Goal: Task Accomplishment & Management: Complete application form

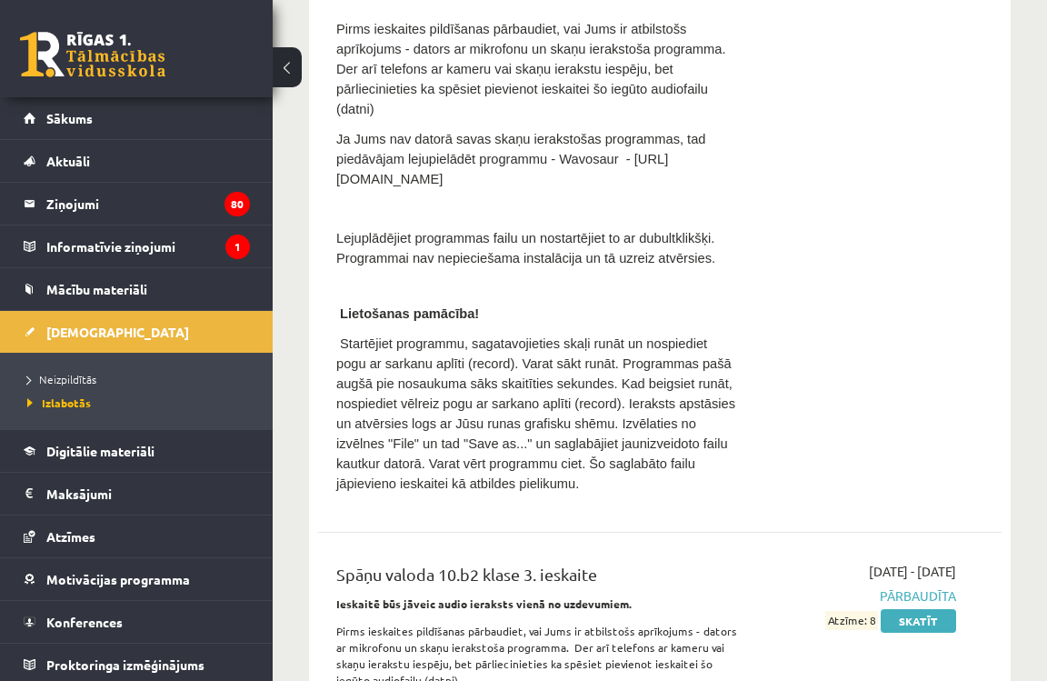
scroll to position [7879, 0]
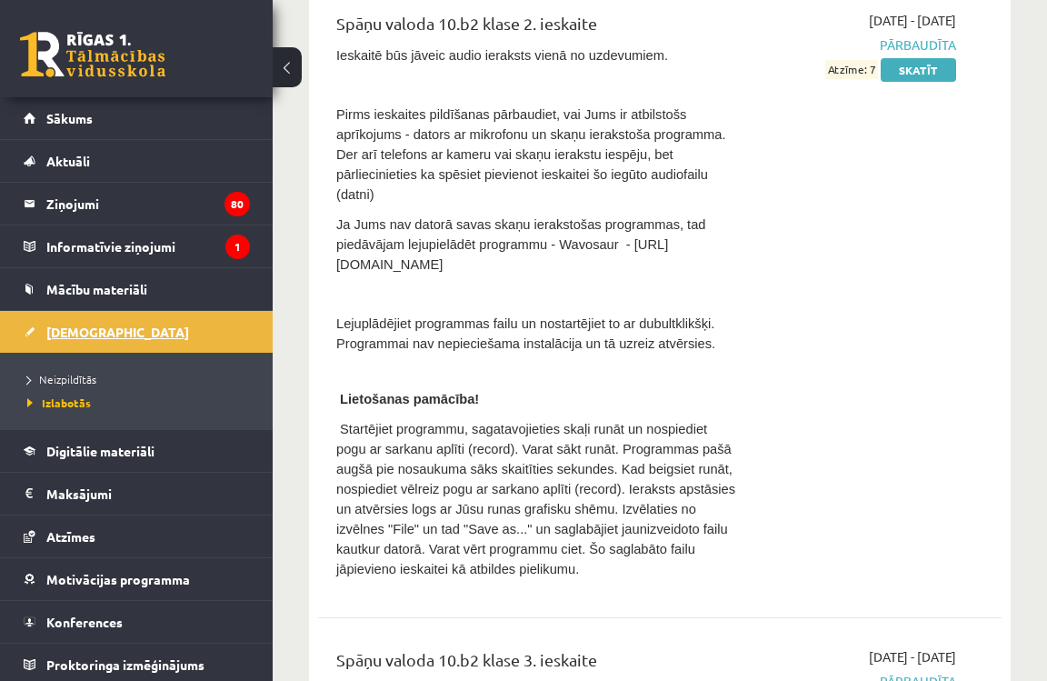
click at [80, 324] on span "[DEMOGRAPHIC_DATA]" at bounding box center [117, 332] width 143 height 16
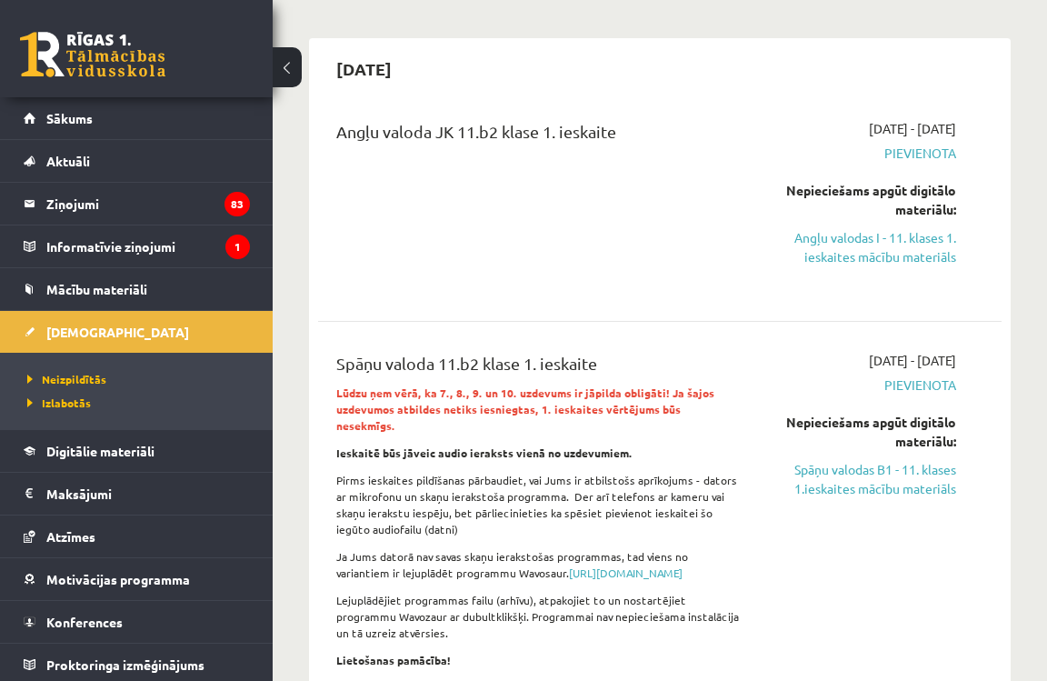
scroll to position [145, 0]
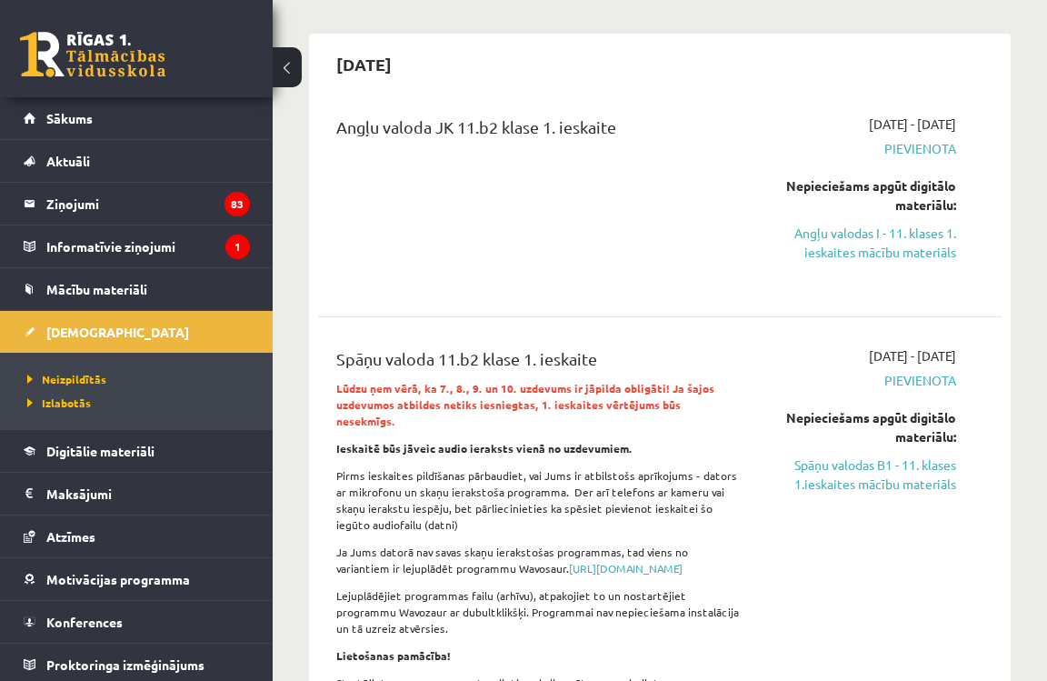
drag, startPoint x: 894, startPoint y: 251, endPoint x: 600, endPoint y: 58, distance: 351.9
click at [894, 251] on link "Angļu valodas I - 11. klases 1. ieskaites mācību materiāls" at bounding box center [862, 243] width 188 height 38
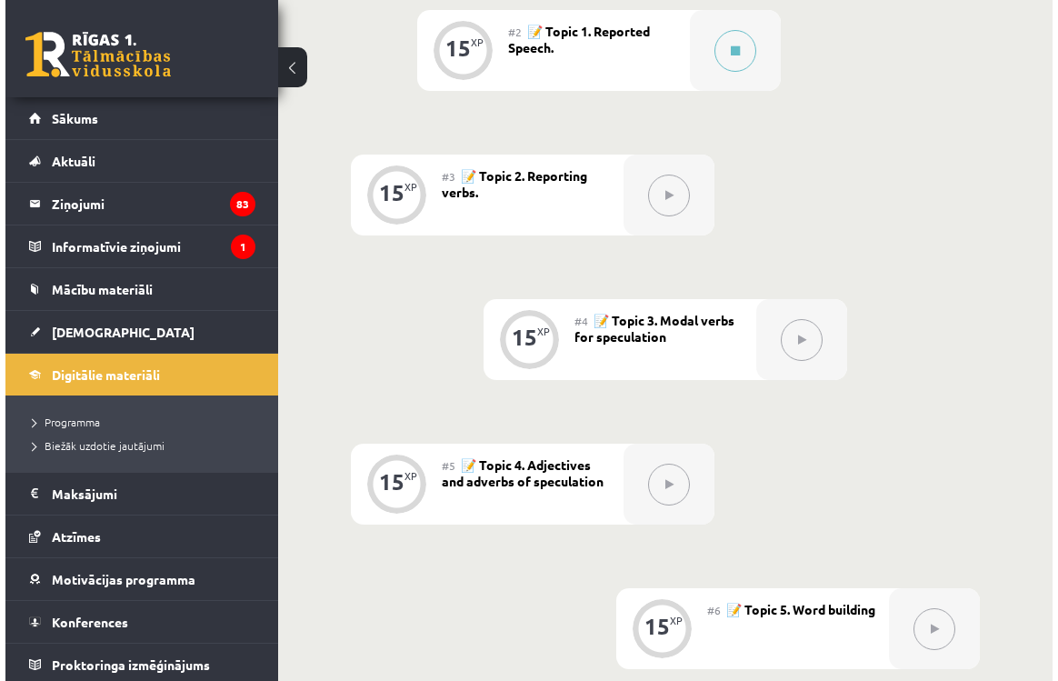
scroll to position [509, 0]
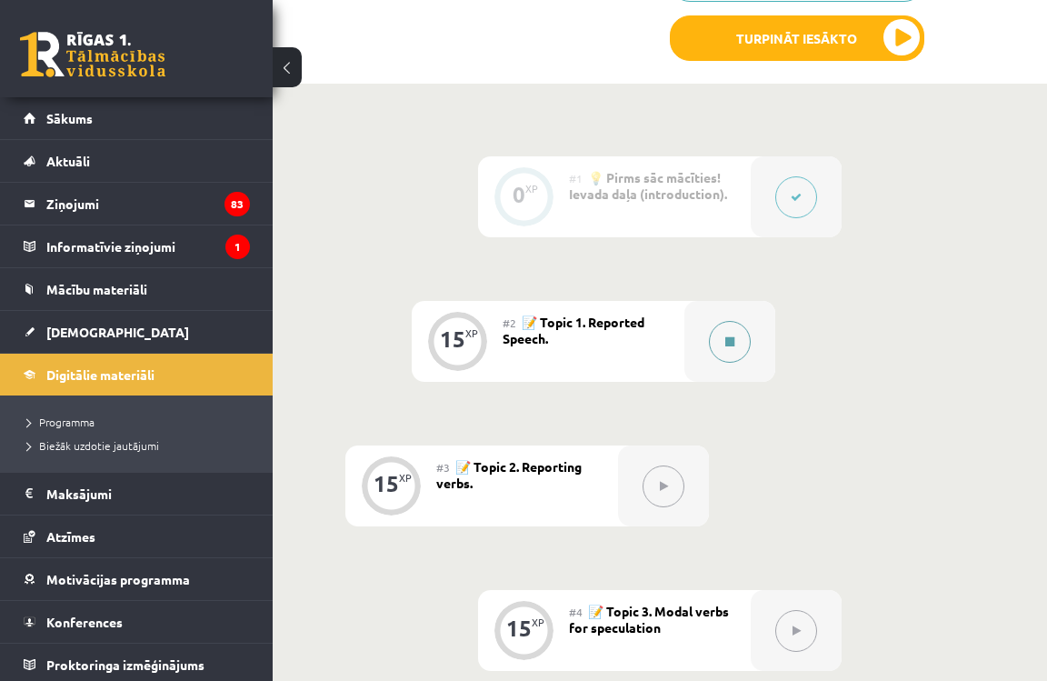
click at [737, 327] on button at bounding box center [730, 342] width 42 height 42
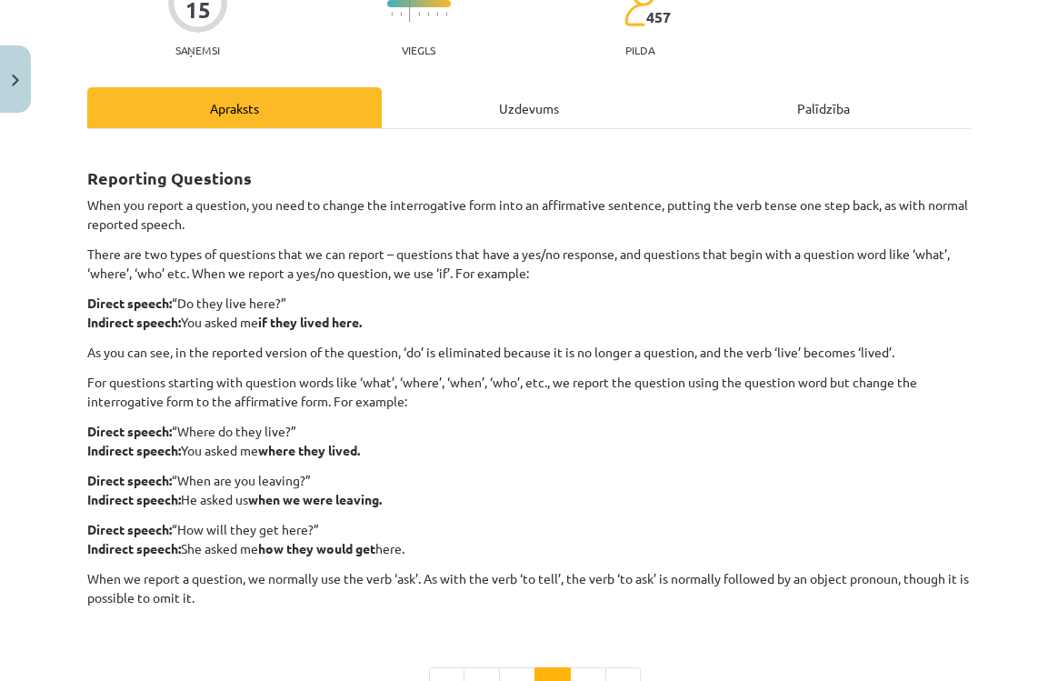
scroll to position [410, 0]
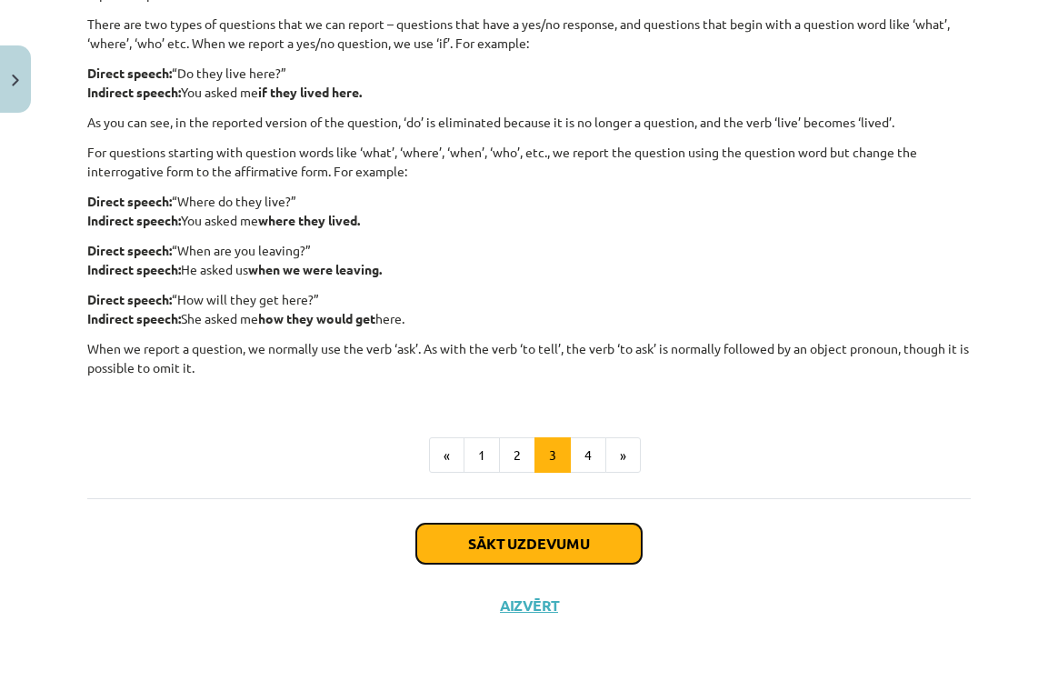
click at [505, 535] on button "Sākt uzdevumu" at bounding box center [528, 544] width 225 height 40
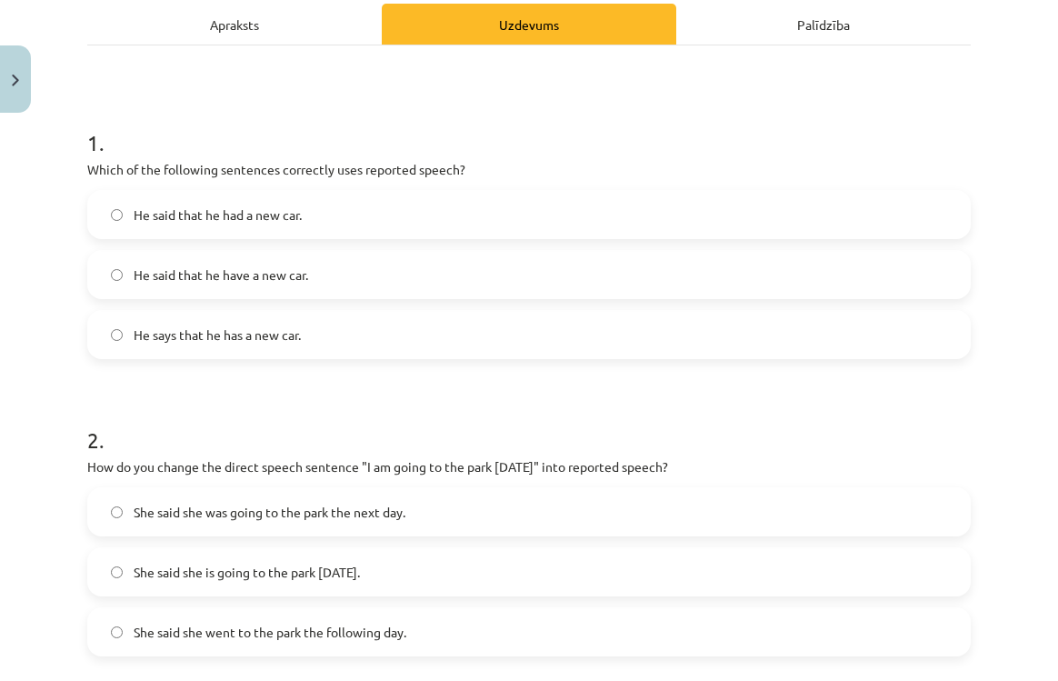
scroll to position [336, 0]
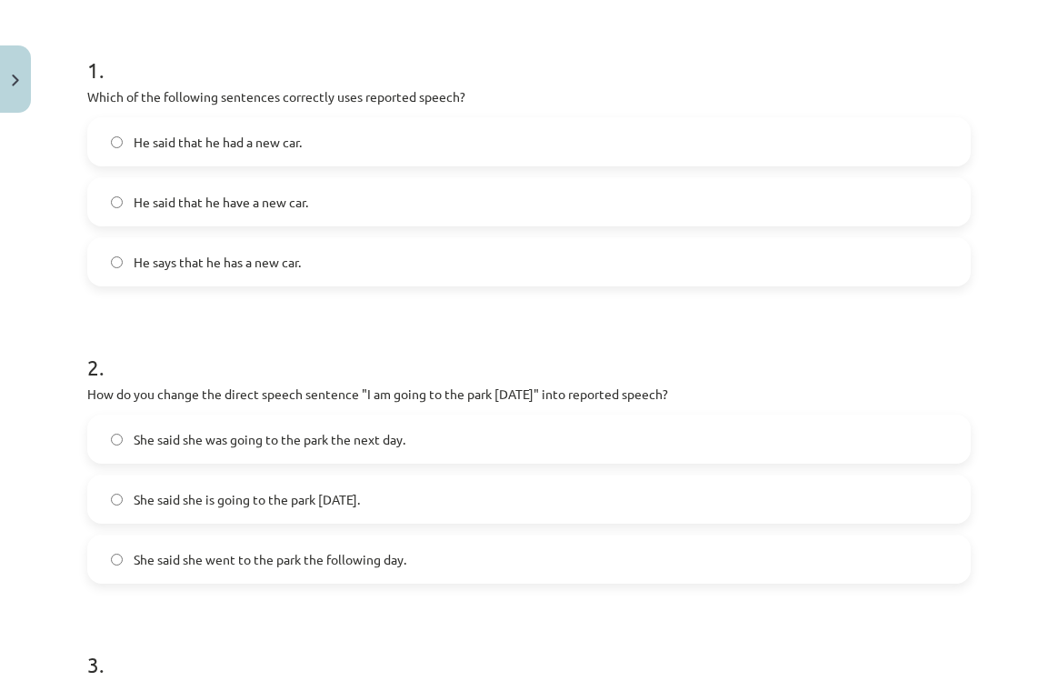
click at [276, 137] on span "He said that he had a new car." at bounding box center [218, 142] width 168 height 19
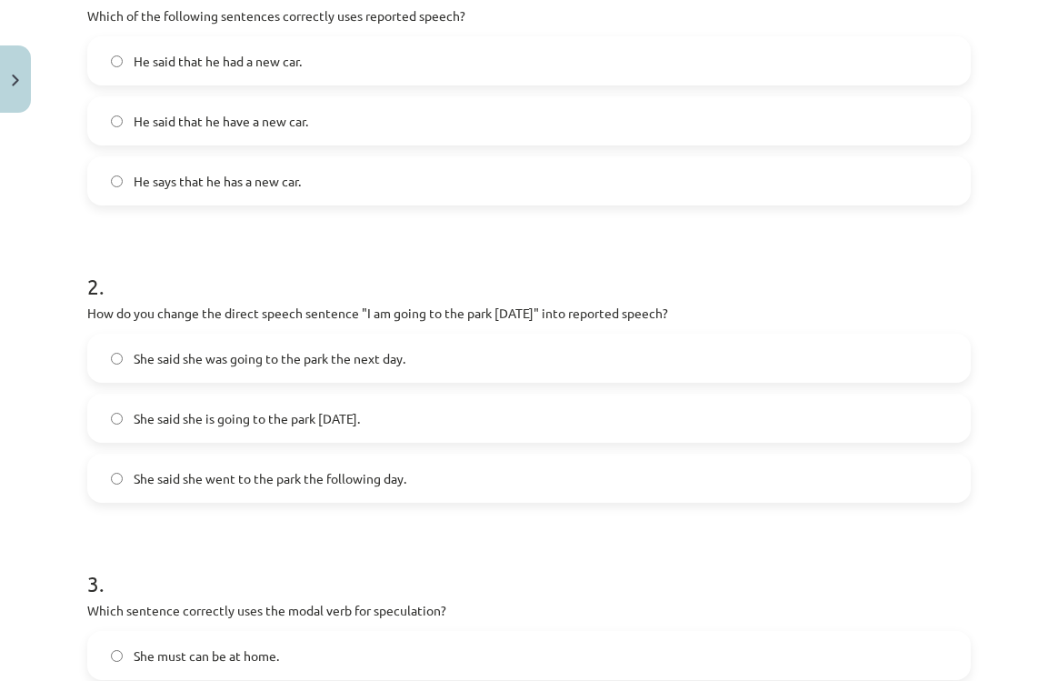
scroll to position [554, 0]
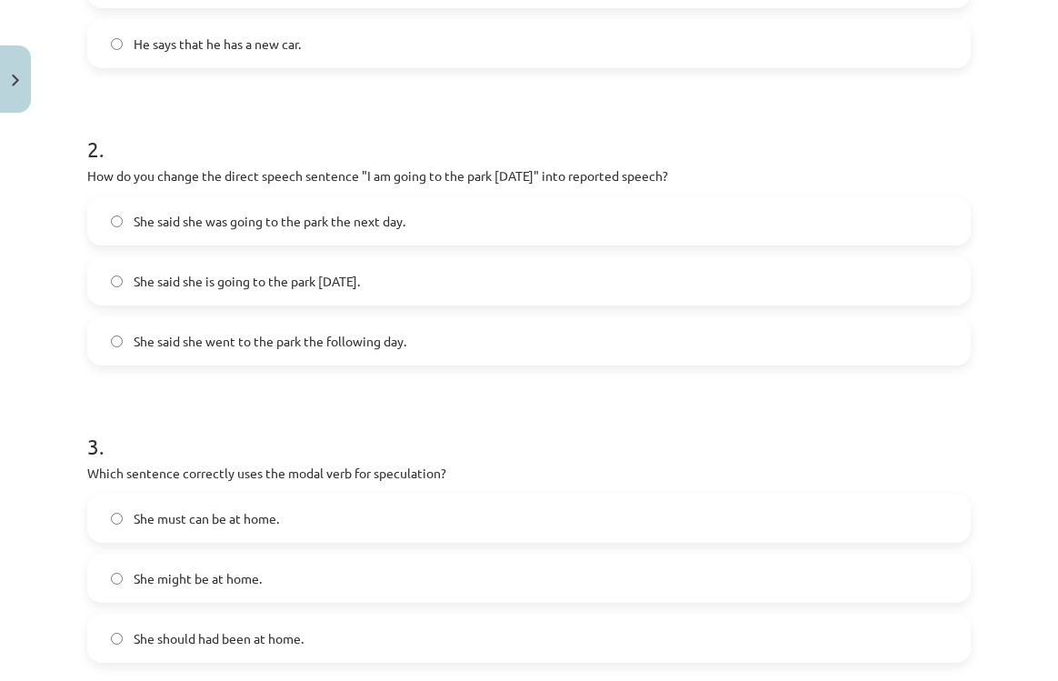
click at [249, 284] on span "She said she is going to the park [DATE]." at bounding box center [247, 281] width 226 height 19
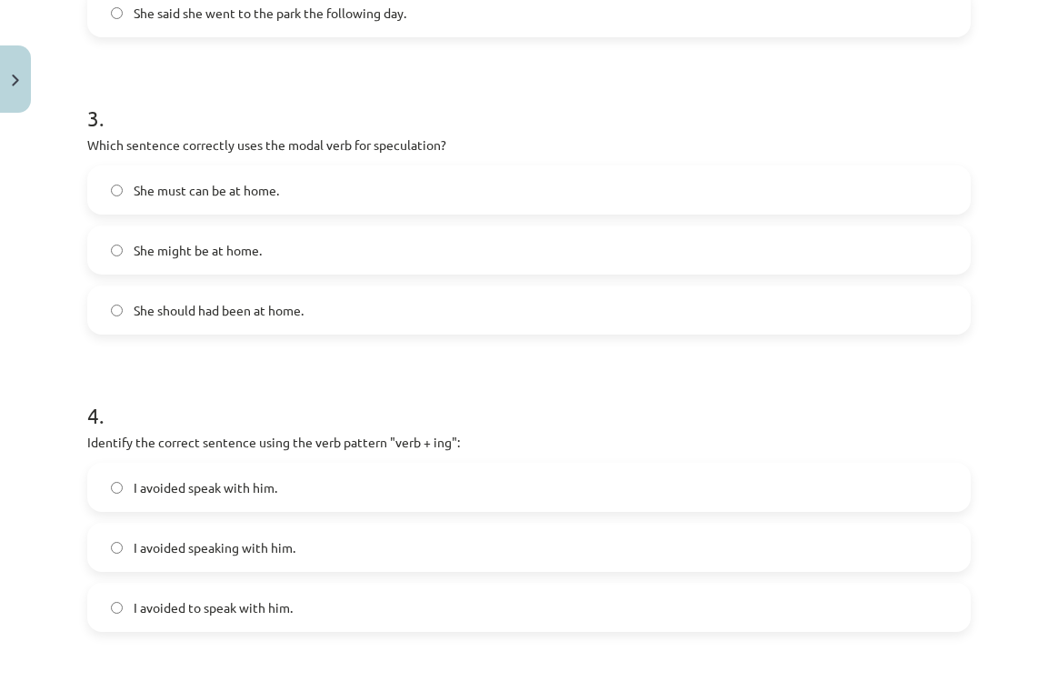
scroll to position [918, 0]
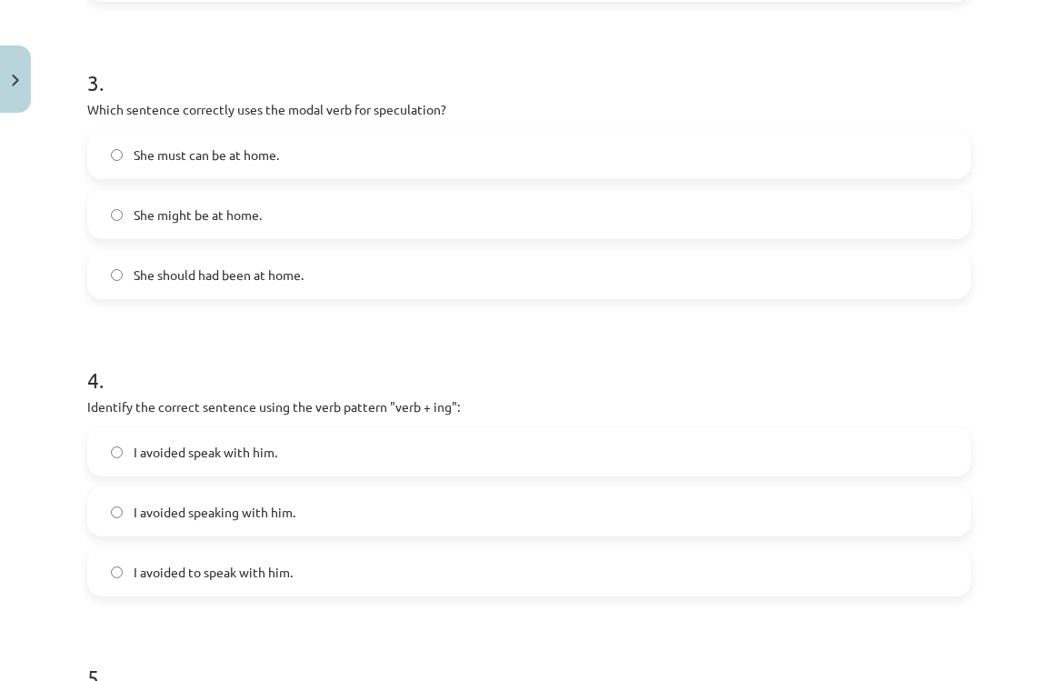
click at [368, 220] on label "She might be at home." at bounding box center [529, 214] width 880 height 45
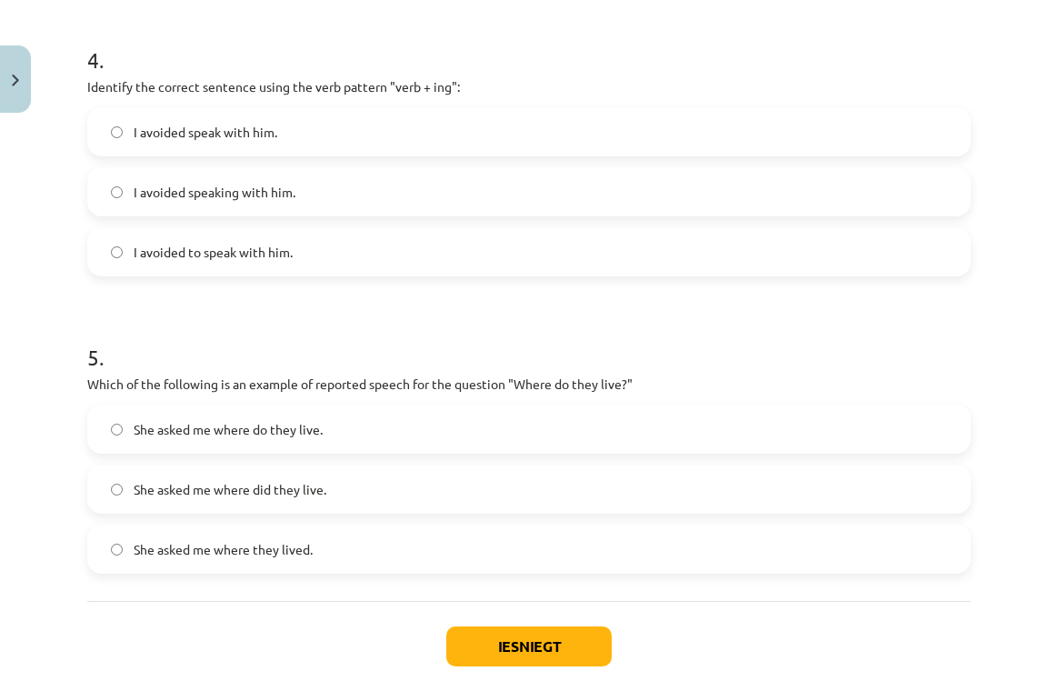
scroll to position [1209, 0]
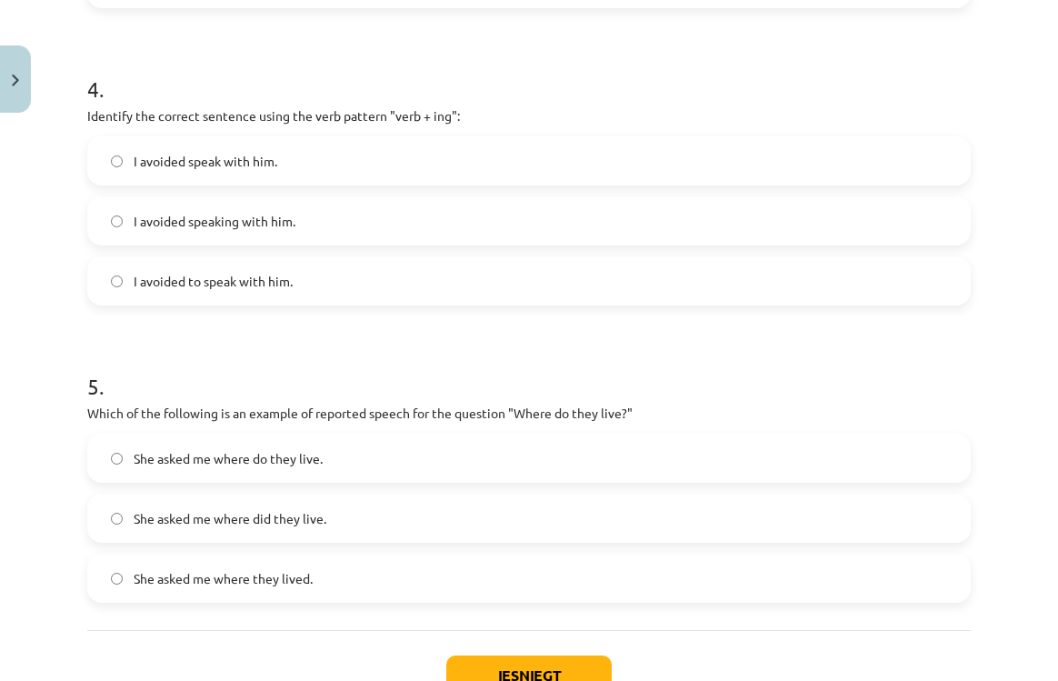
click at [262, 221] on span "I avoided speaking with him." at bounding box center [215, 221] width 162 height 19
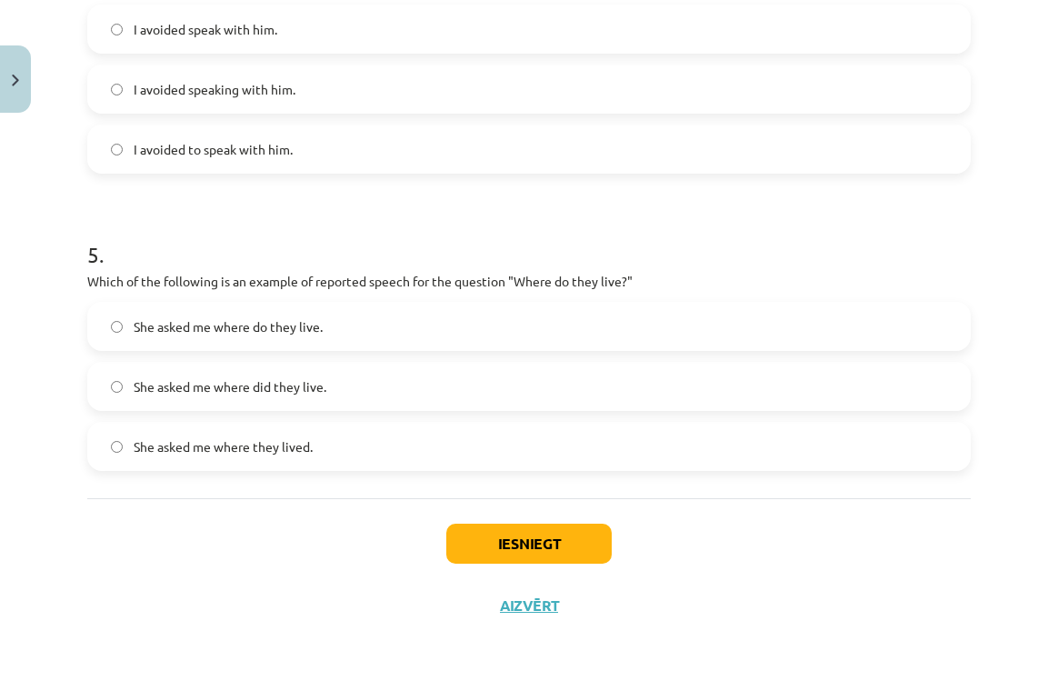
scroll to position [1341, 0]
click at [274, 335] on label "She asked me where do they live." at bounding box center [529, 325] width 880 height 45
click at [507, 539] on button "Iesniegt" at bounding box center [528, 543] width 165 height 40
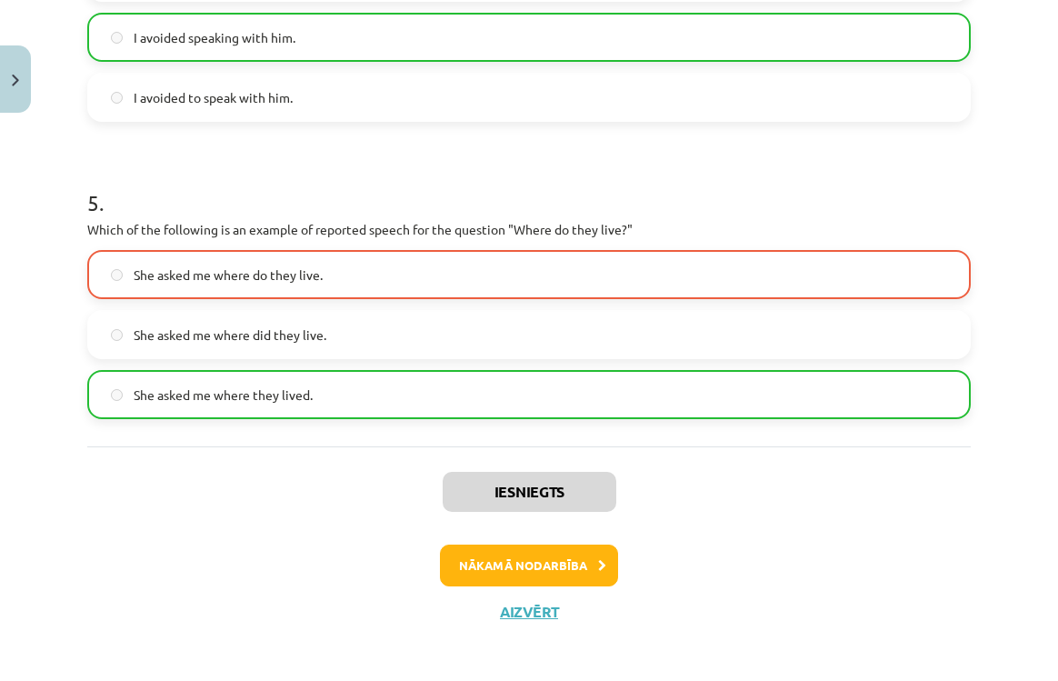
scroll to position [1398, 0]
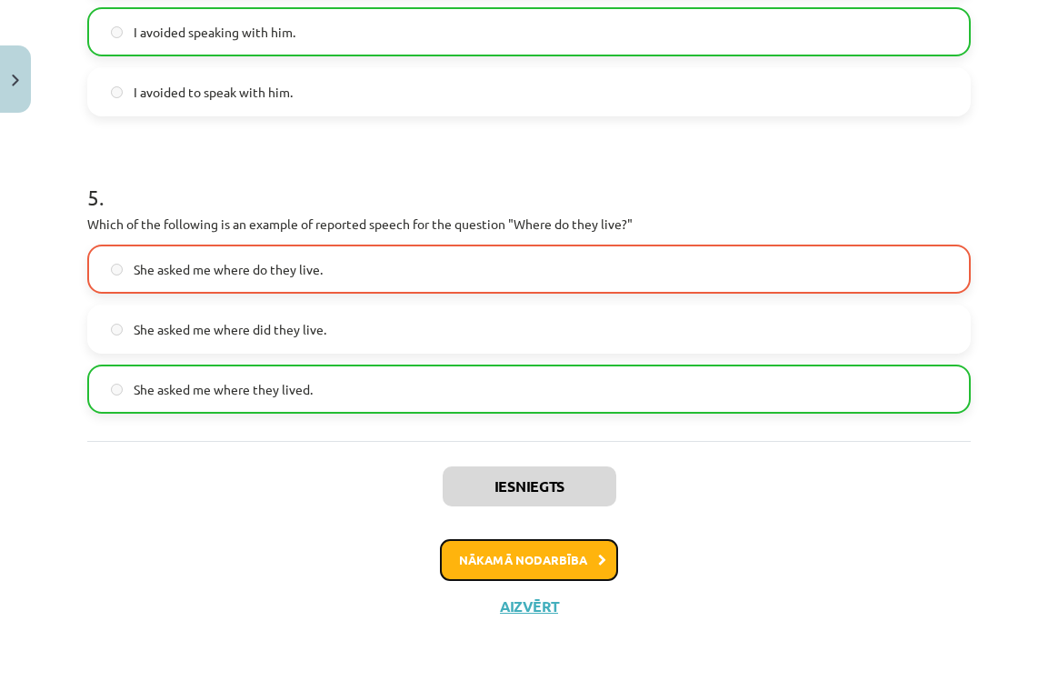
click at [500, 566] on button "Nākamā nodarbība" at bounding box center [529, 560] width 178 height 42
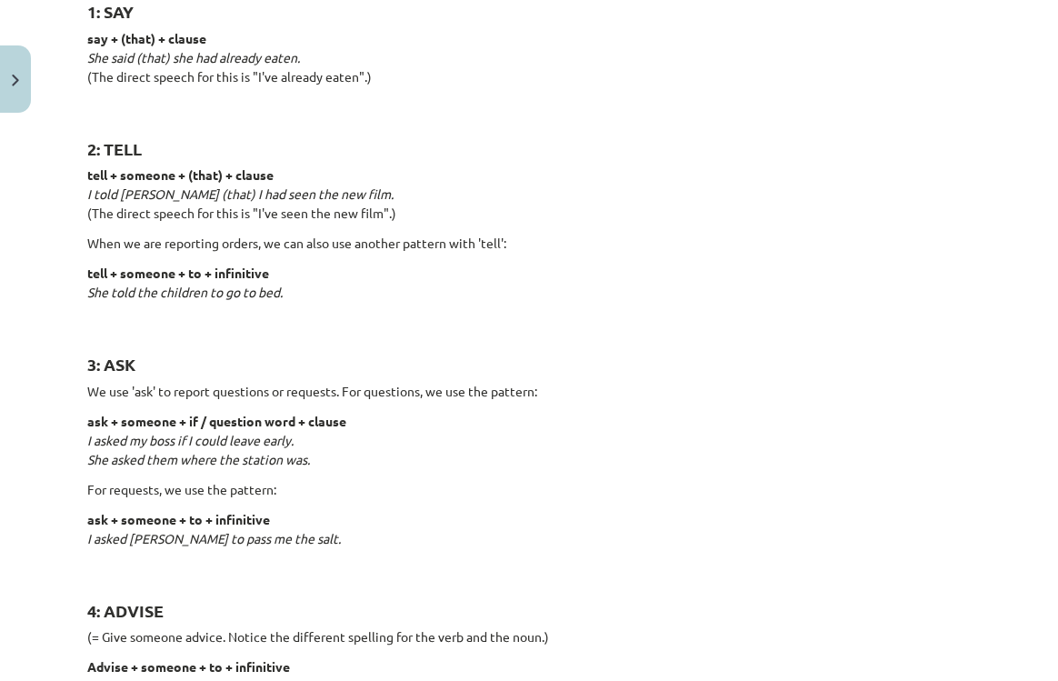
scroll to position [264, 0]
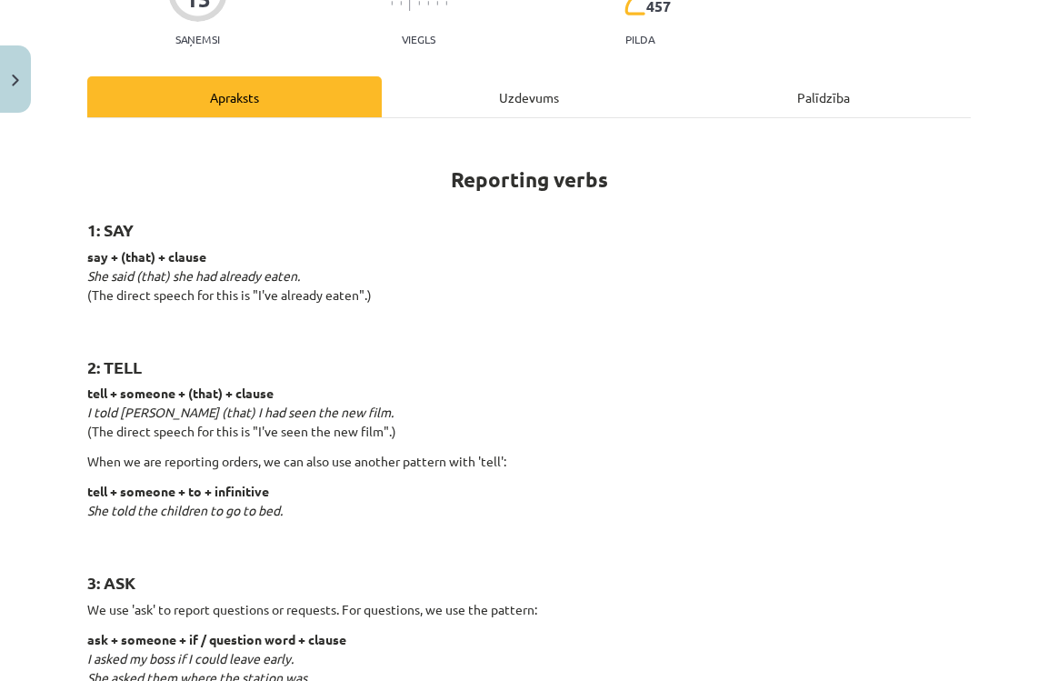
click at [514, 106] on div "Uzdevums" at bounding box center [529, 96] width 294 height 41
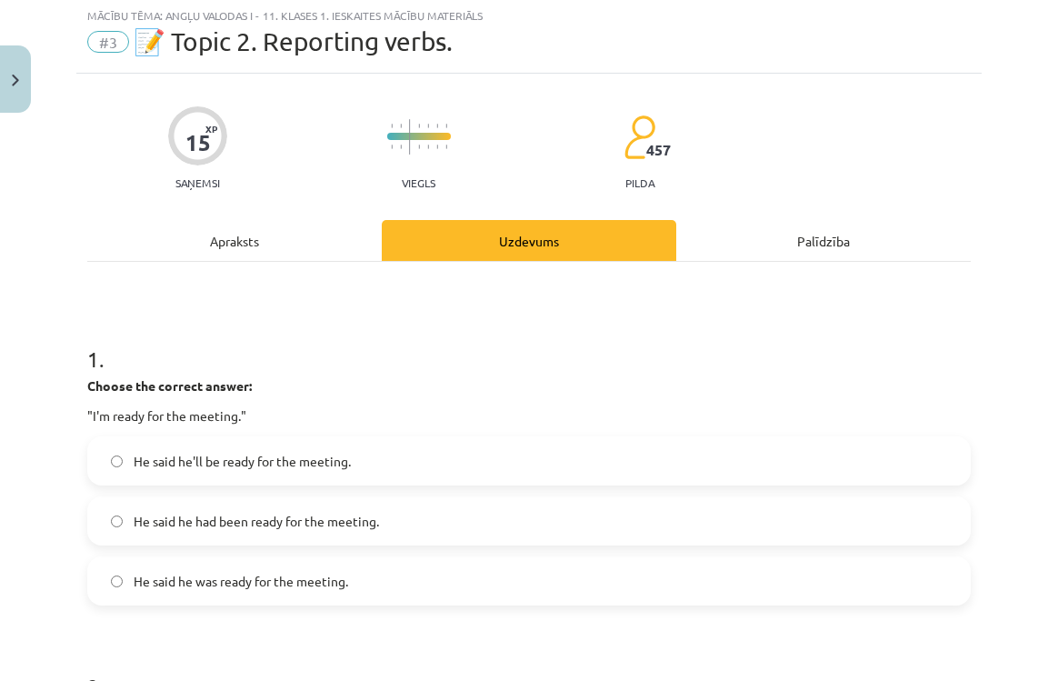
scroll to position [45, 0]
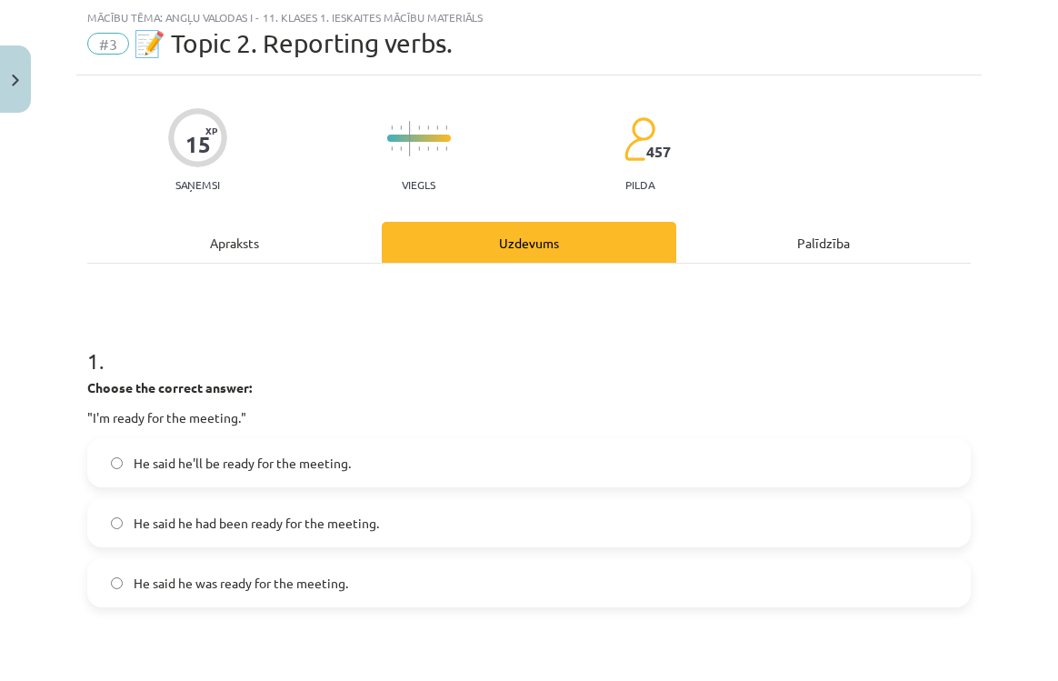
click at [247, 240] on div "Apraksts" at bounding box center [234, 242] width 294 height 41
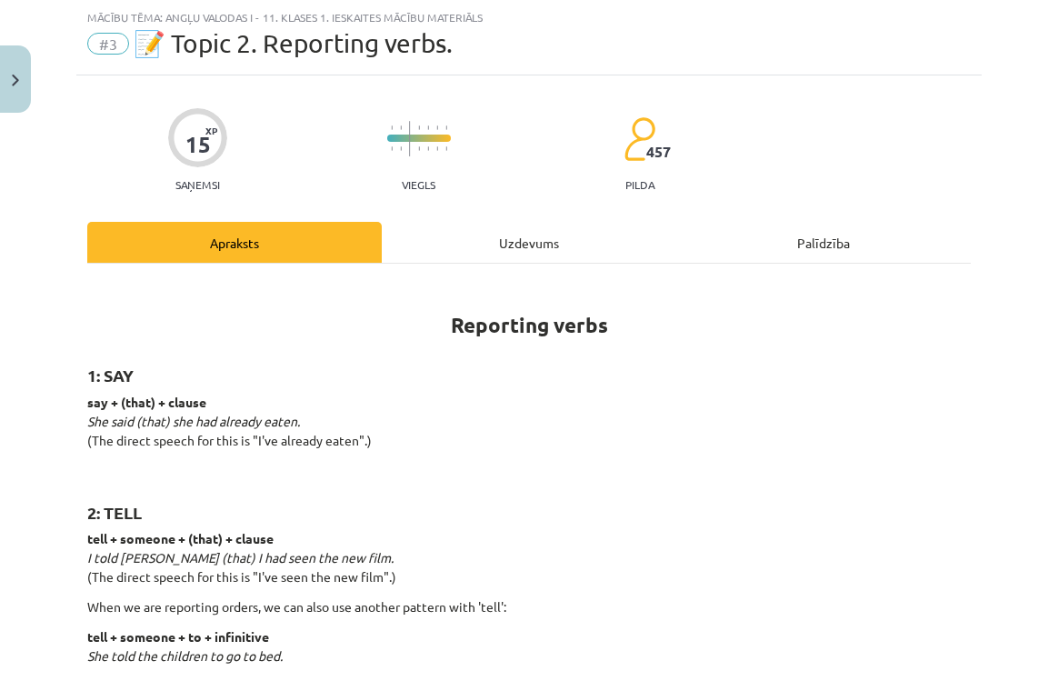
click at [436, 234] on div "Uzdevums" at bounding box center [529, 242] width 294 height 41
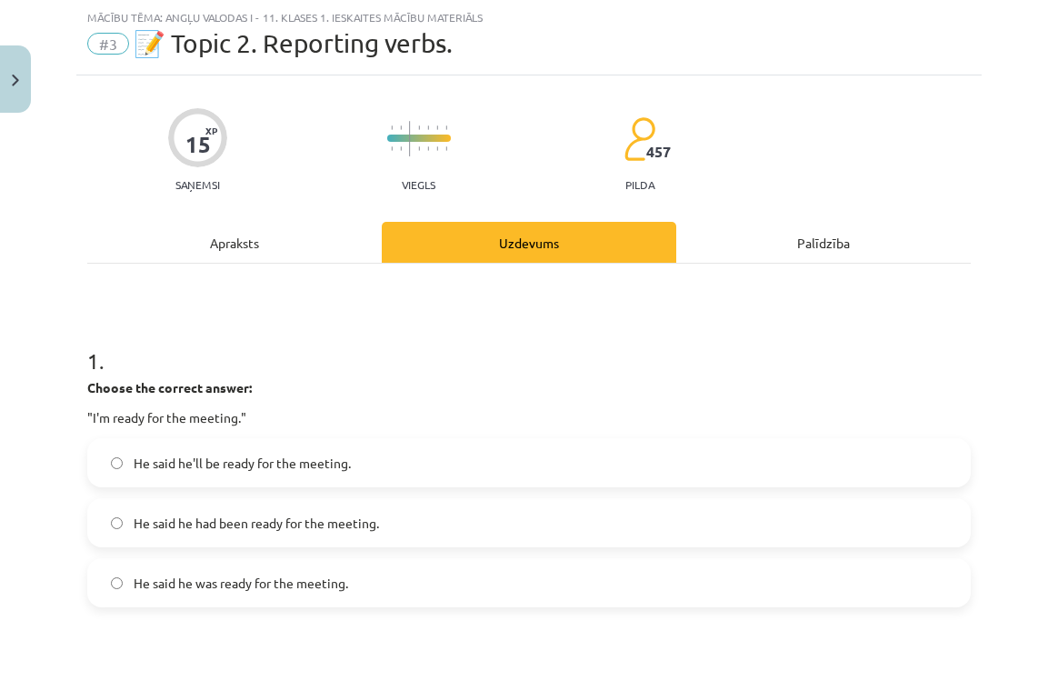
scroll to position [118, 0]
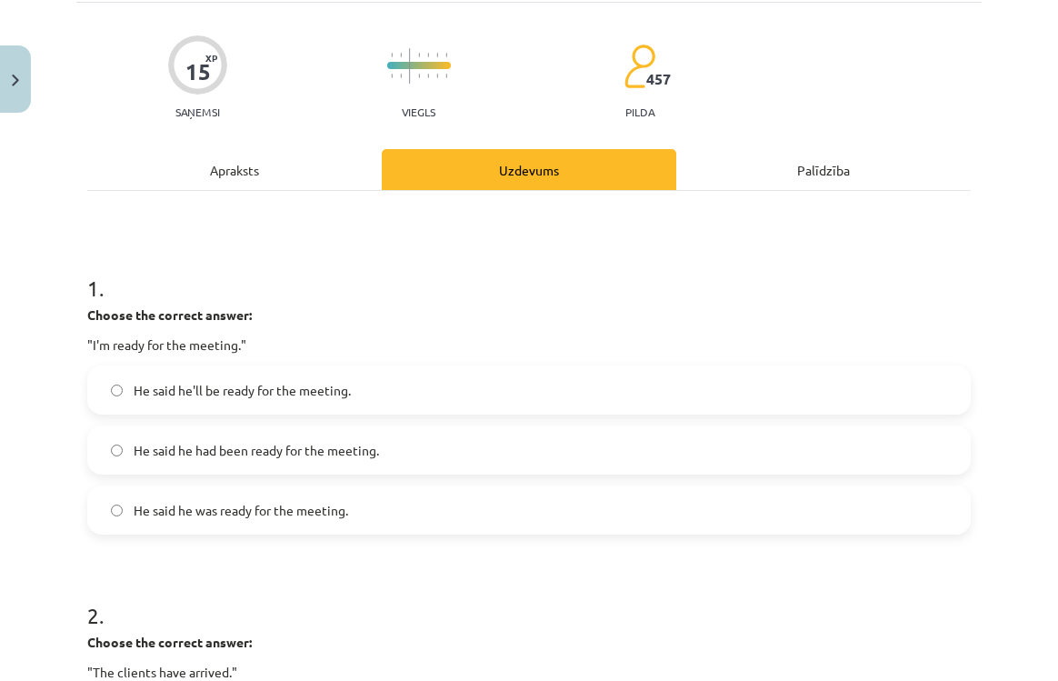
click at [241, 186] on div "Apraksts" at bounding box center [234, 169] width 294 height 41
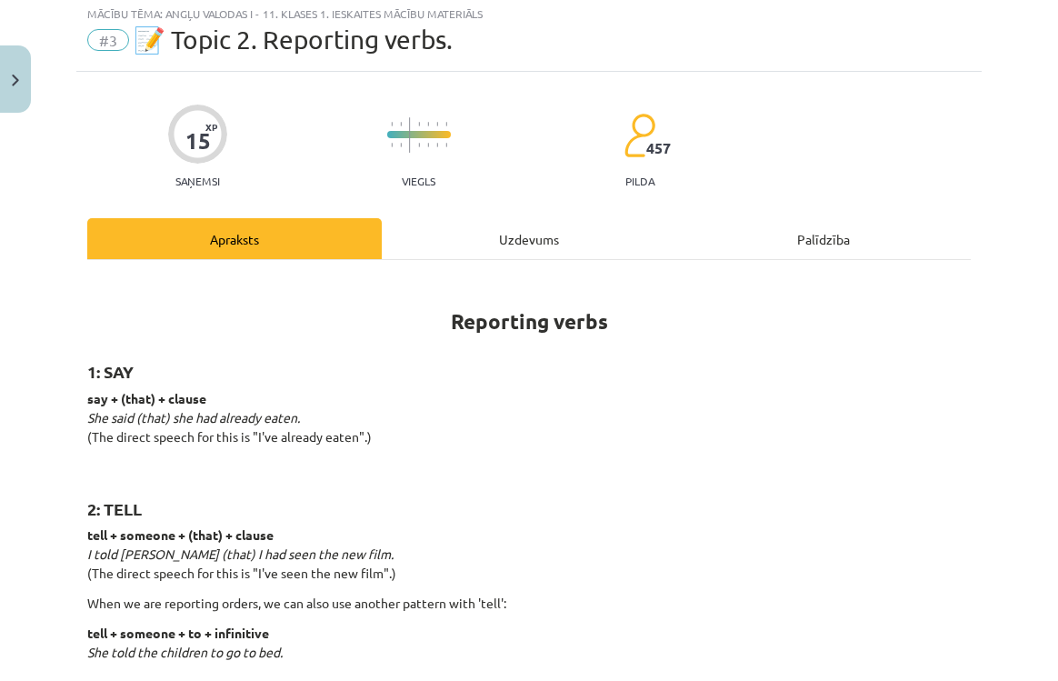
scroll to position [45, 0]
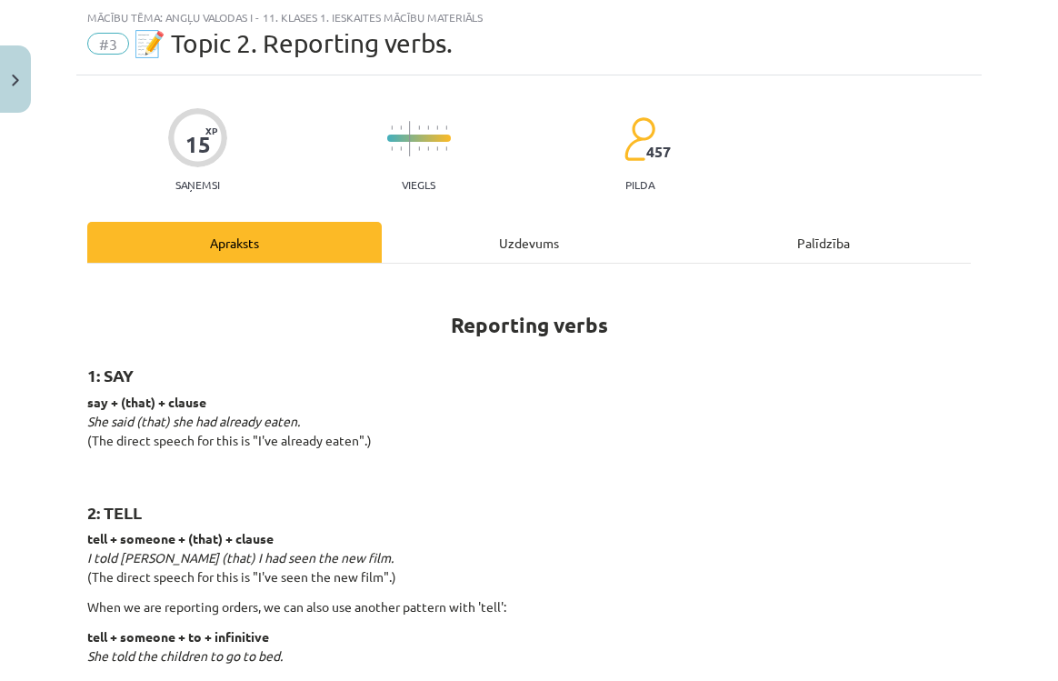
click at [491, 246] on div "Uzdevums" at bounding box center [529, 242] width 294 height 41
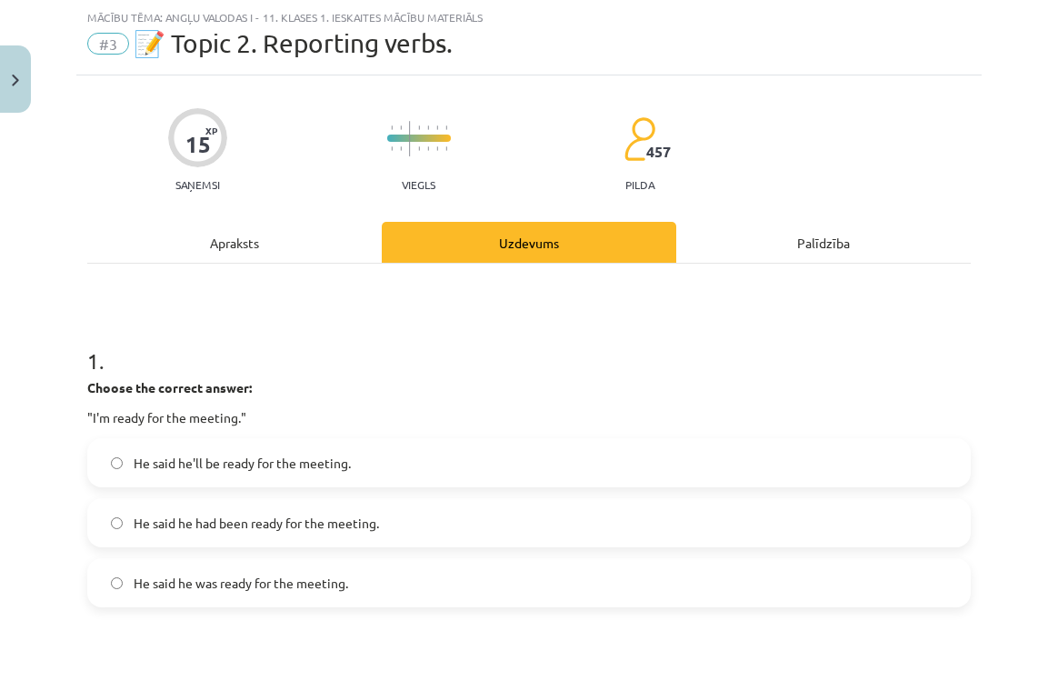
click at [274, 244] on div "Apraksts" at bounding box center [234, 242] width 294 height 41
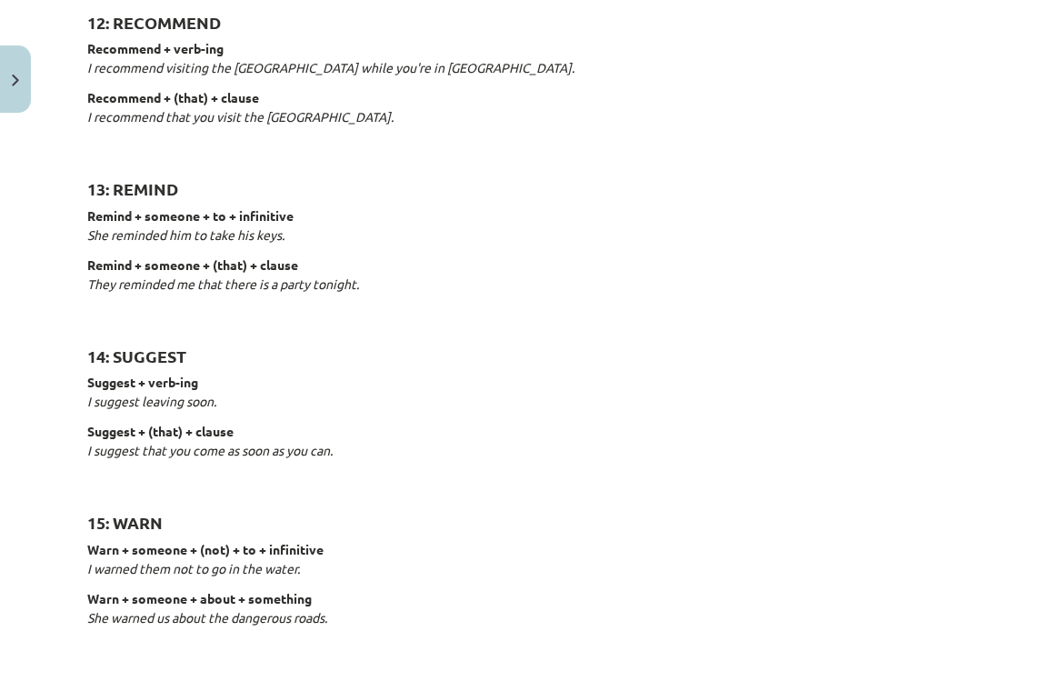
scroll to position [2827, 0]
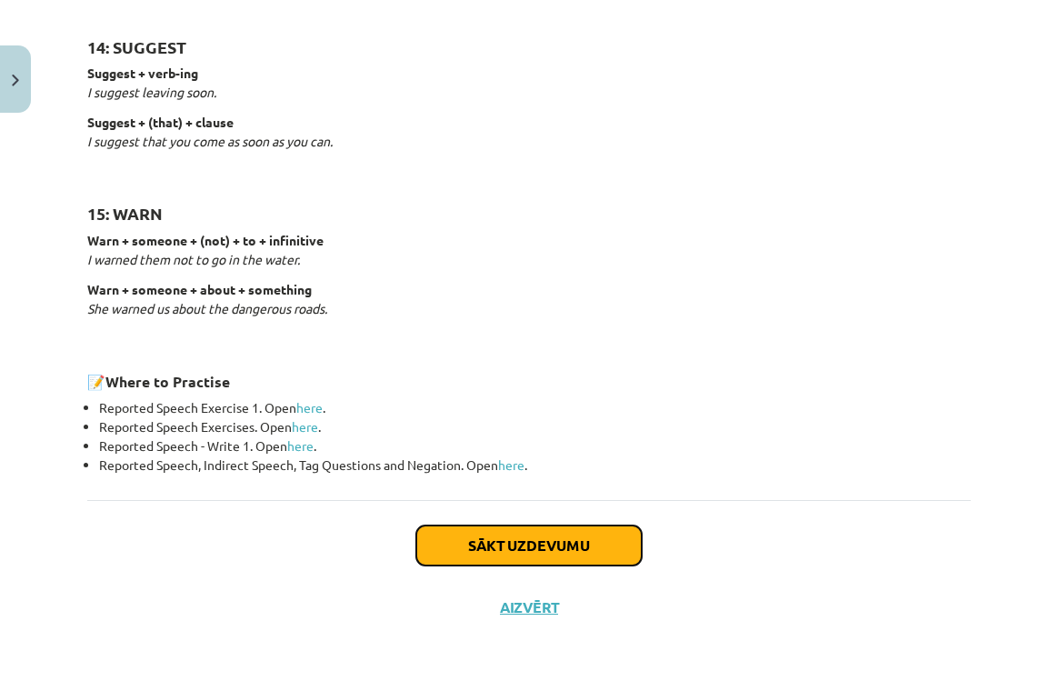
click at [556, 550] on button "Sākt uzdevumu" at bounding box center [528, 545] width 225 height 40
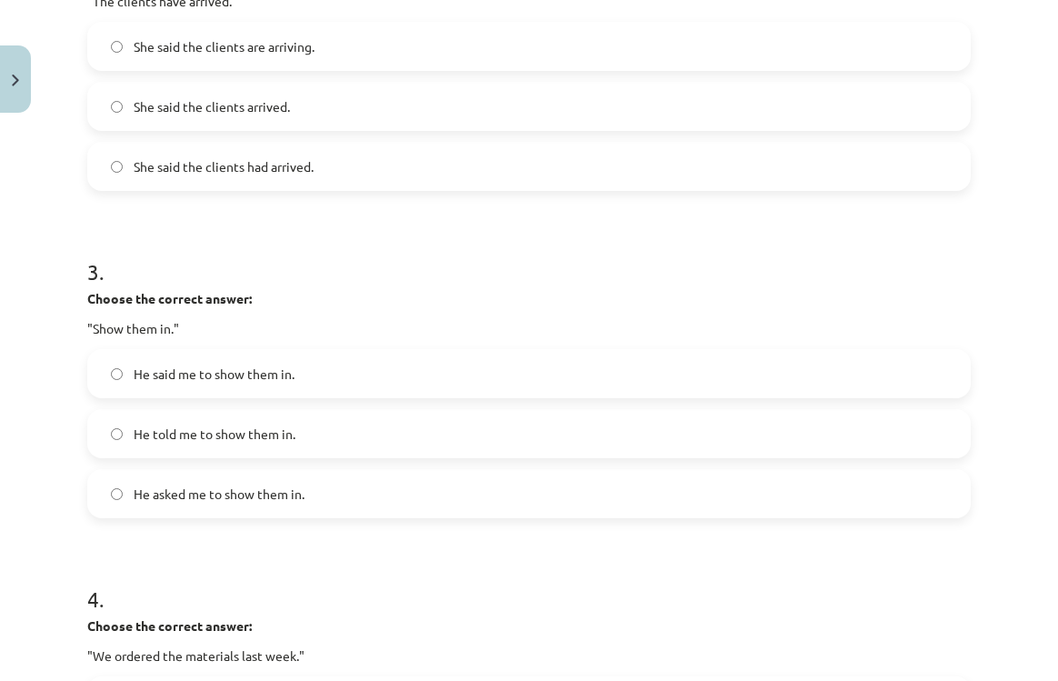
scroll to position [918, 0]
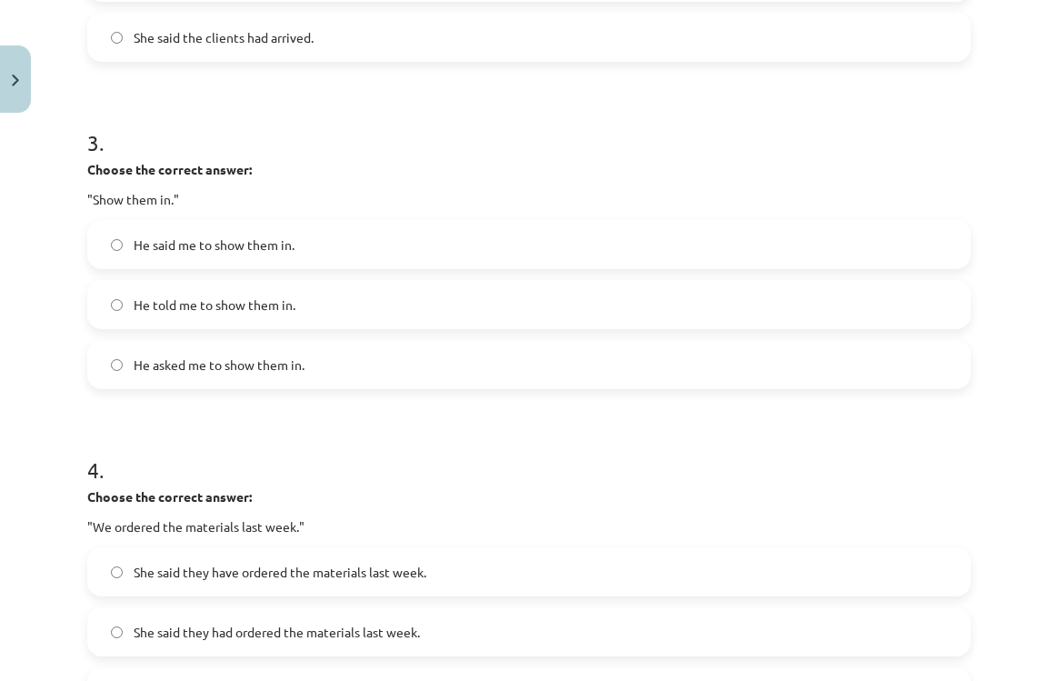
click at [242, 314] on label "He told me to show them in." at bounding box center [529, 304] width 880 height 45
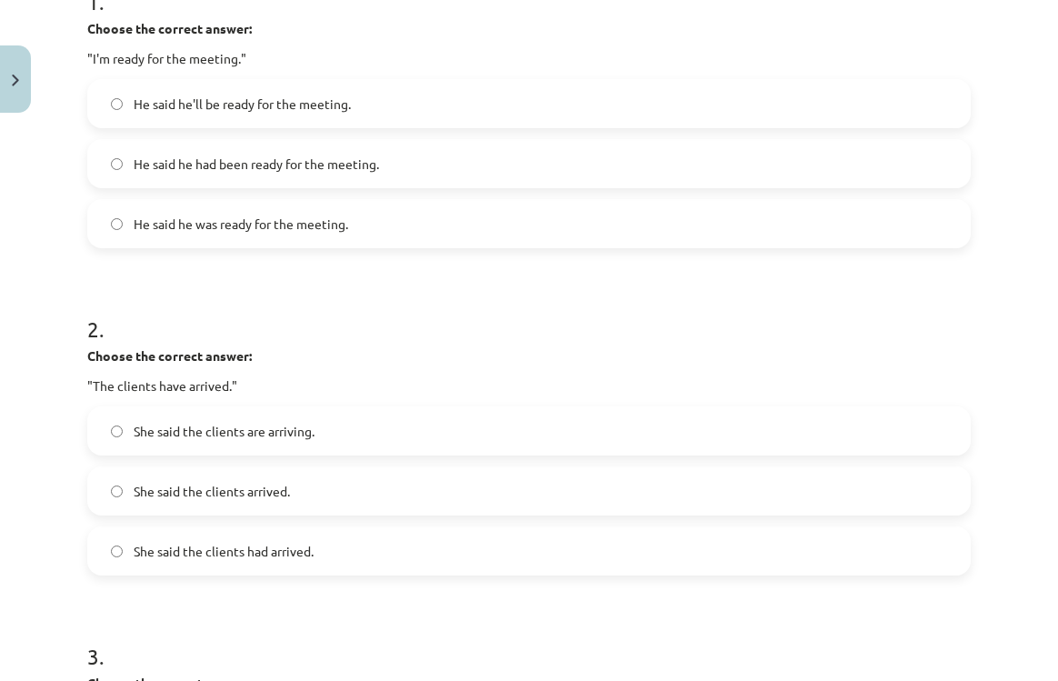
scroll to position [264, 0]
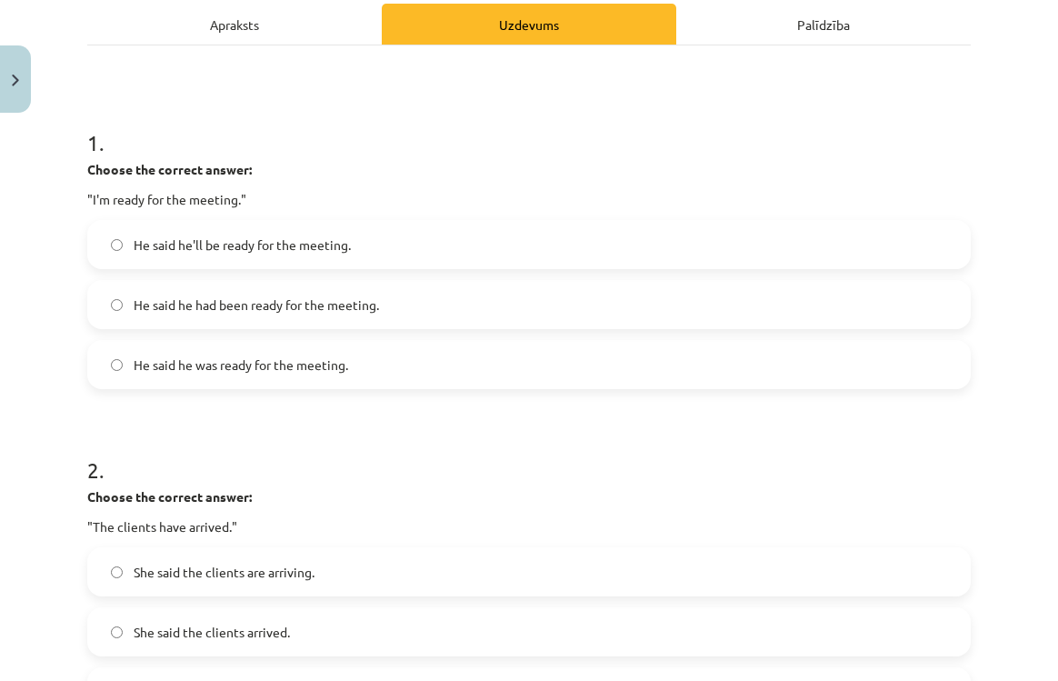
click at [241, 373] on span "He said he was ready for the meeting." at bounding box center [241, 364] width 214 height 19
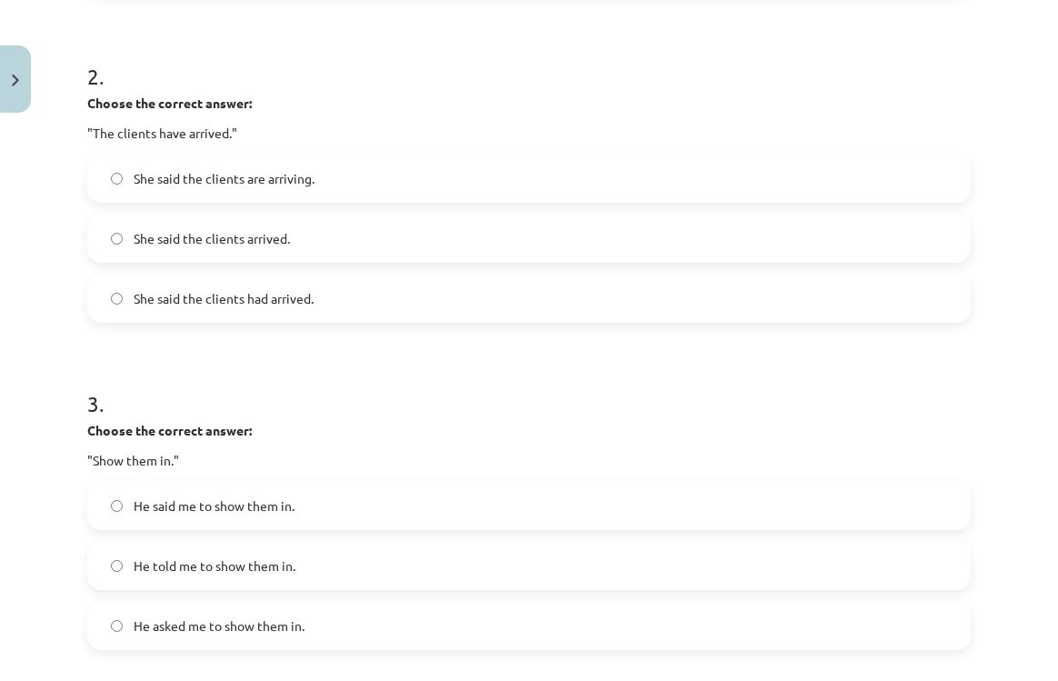
scroll to position [627, 0]
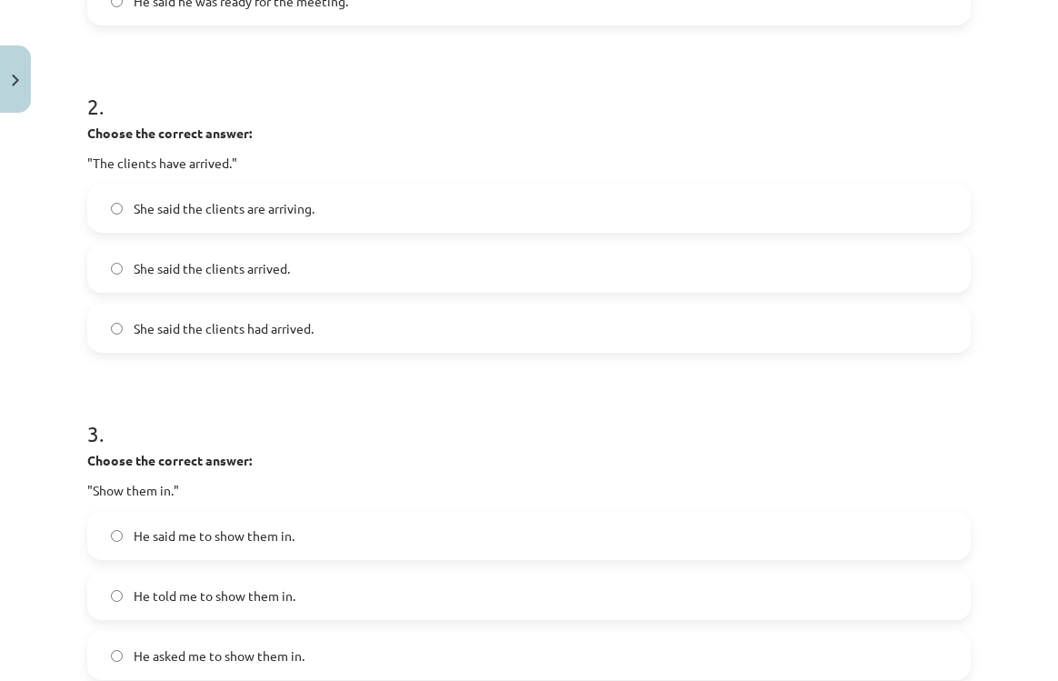
click at [127, 275] on label "She said the clients arrived." at bounding box center [529, 267] width 880 height 45
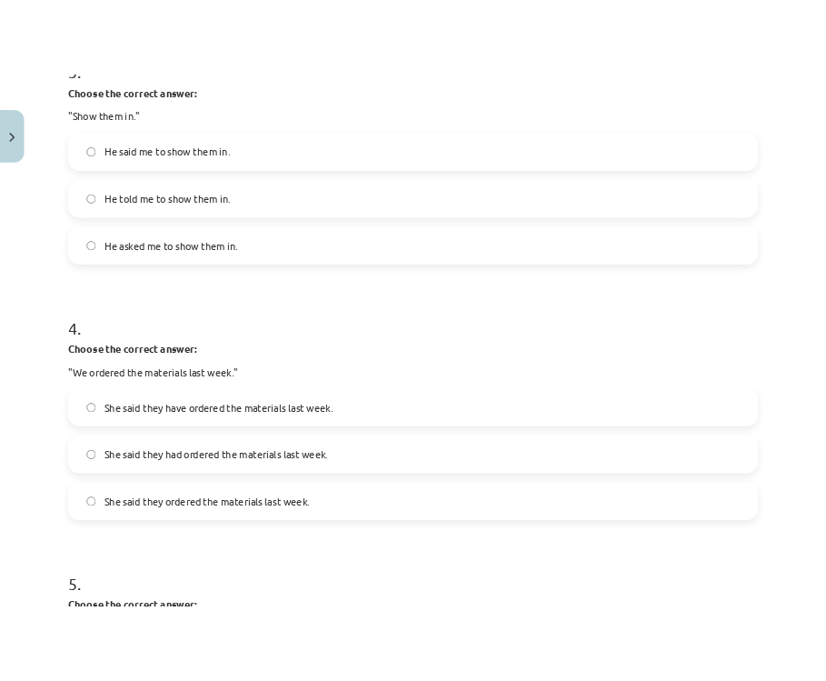
scroll to position [1136, 0]
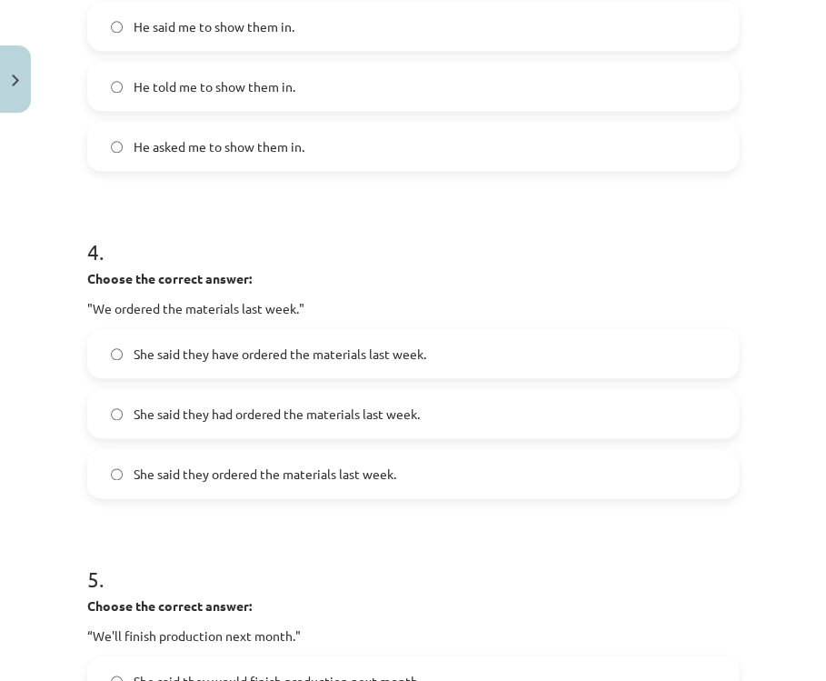
click at [215, 250] on h1 "4 ." at bounding box center [413, 235] width 652 height 56
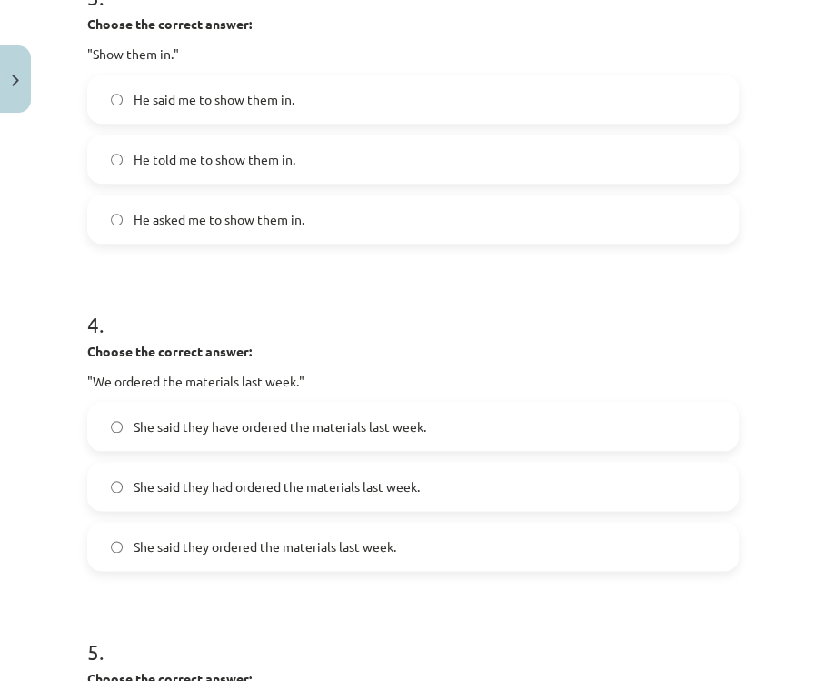
scroll to position [1282, 0]
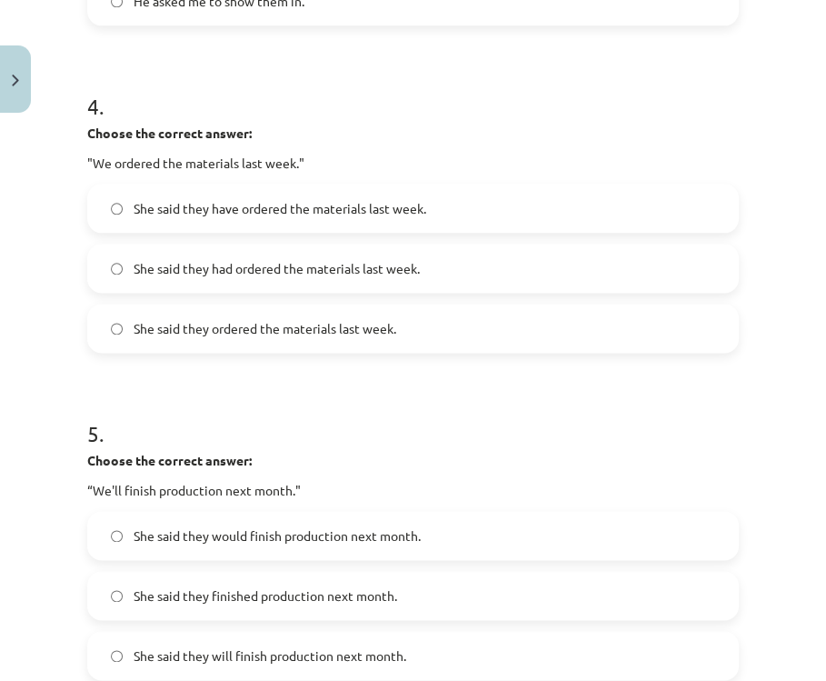
click at [284, 270] on span "She said they had ordered the materials last week." at bounding box center [277, 268] width 286 height 19
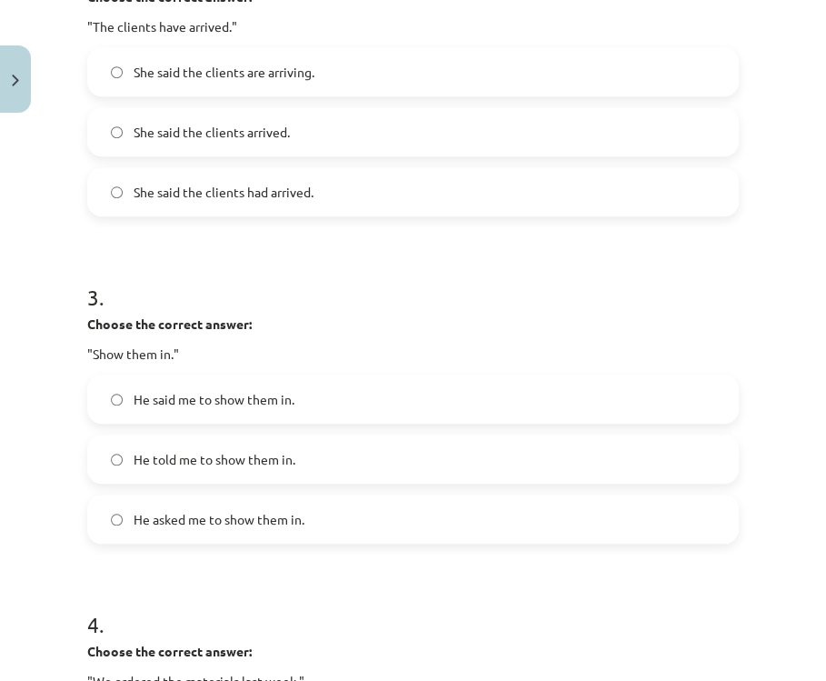
scroll to position [691, 0]
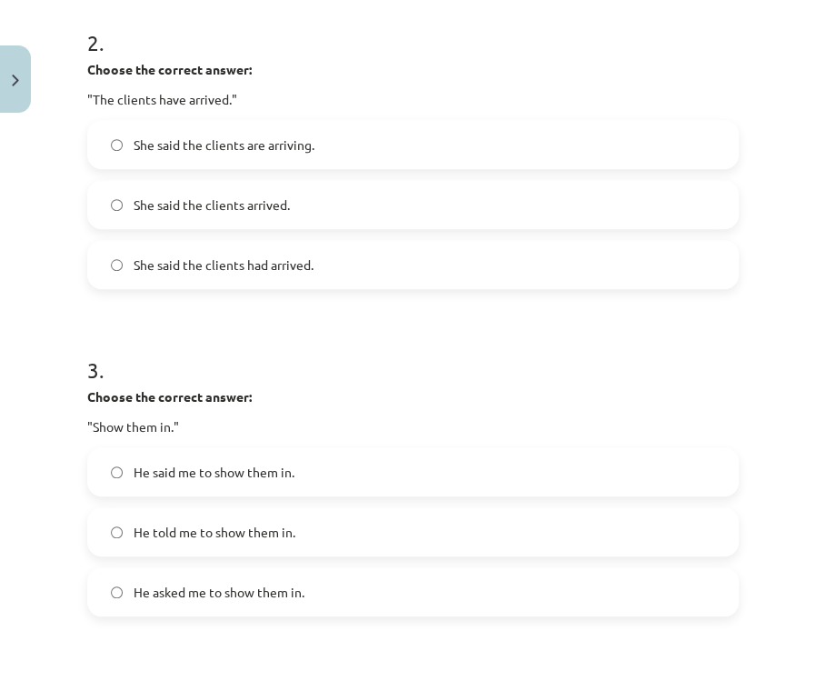
click at [241, 269] on span "She said the clients had arrived." at bounding box center [224, 264] width 180 height 19
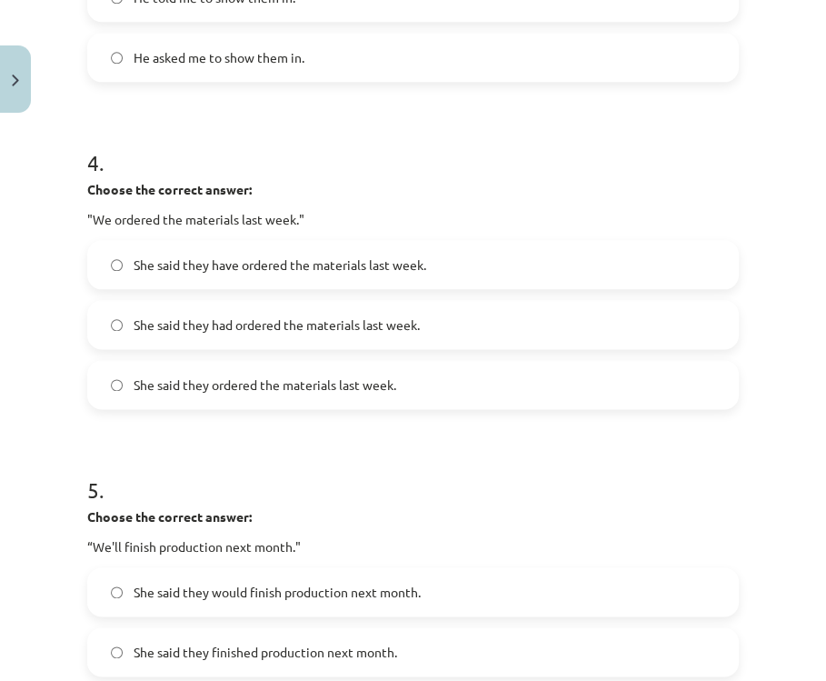
scroll to position [1345, 0]
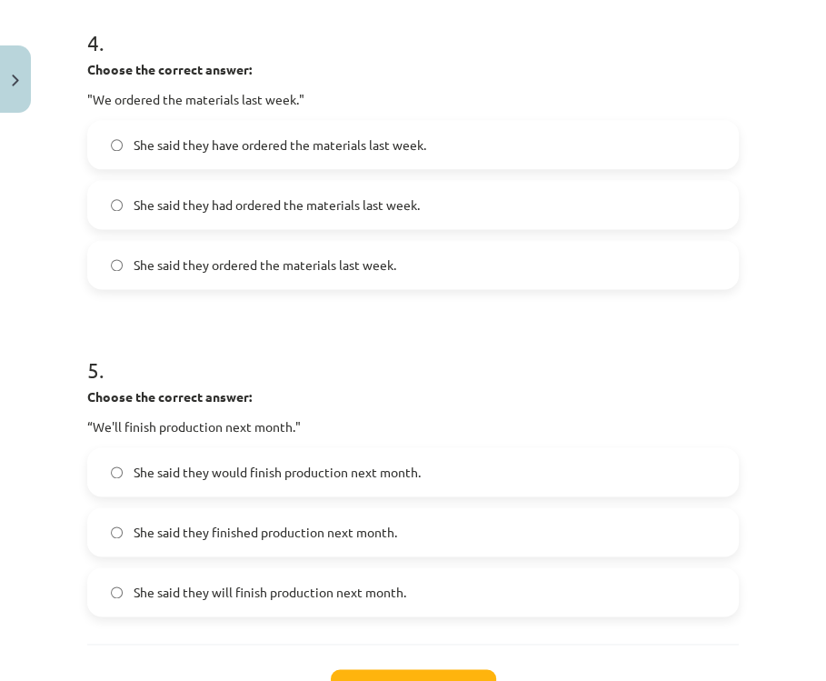
click at [262, 600] on label "She said they will finish production next month." at bounding box center [413, 591] width 648 height 45
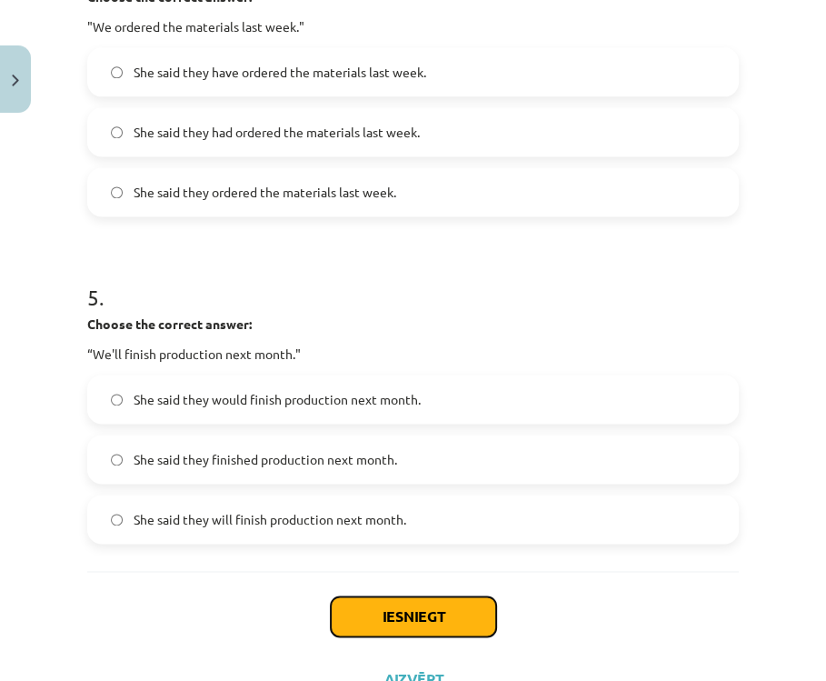
click at [437, 611] on button "Iesniegt" at bounding box center [413, 616] width 165 height 40
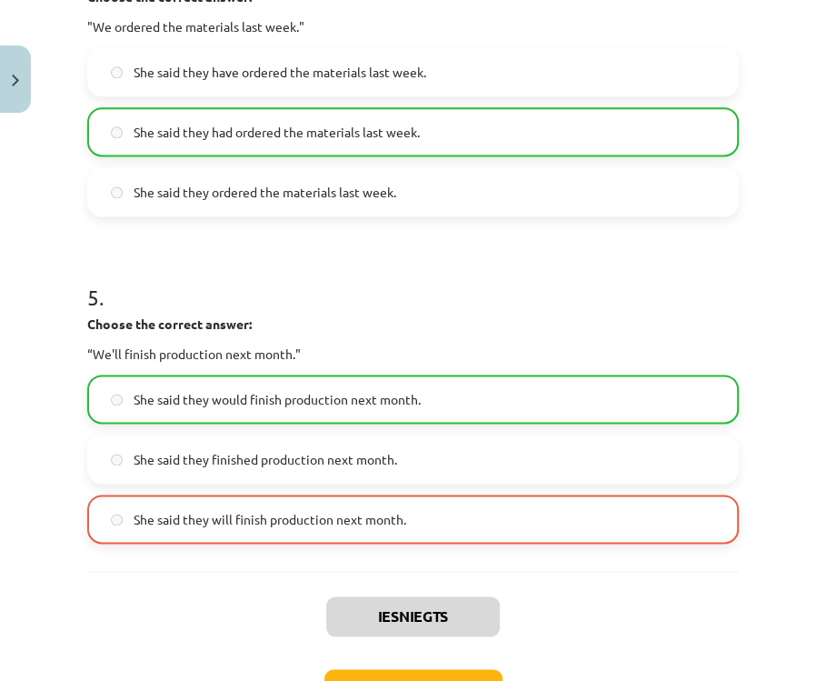
scroll to position [1549, 0]
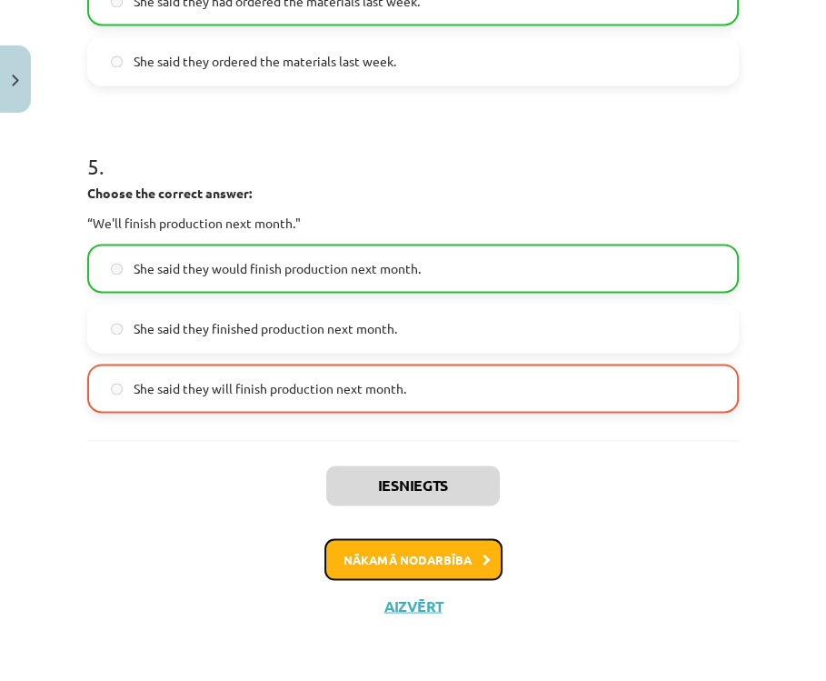
click at [408, 561] on button "Nākamā nodarbība" at bounding box center [413, 559] width 178 height 42
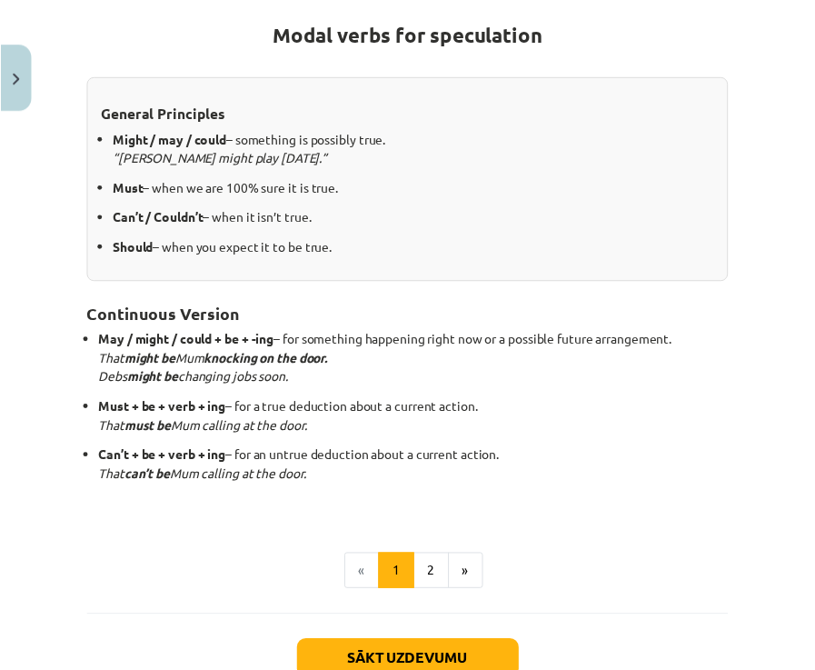
scroll to position [457, 0]
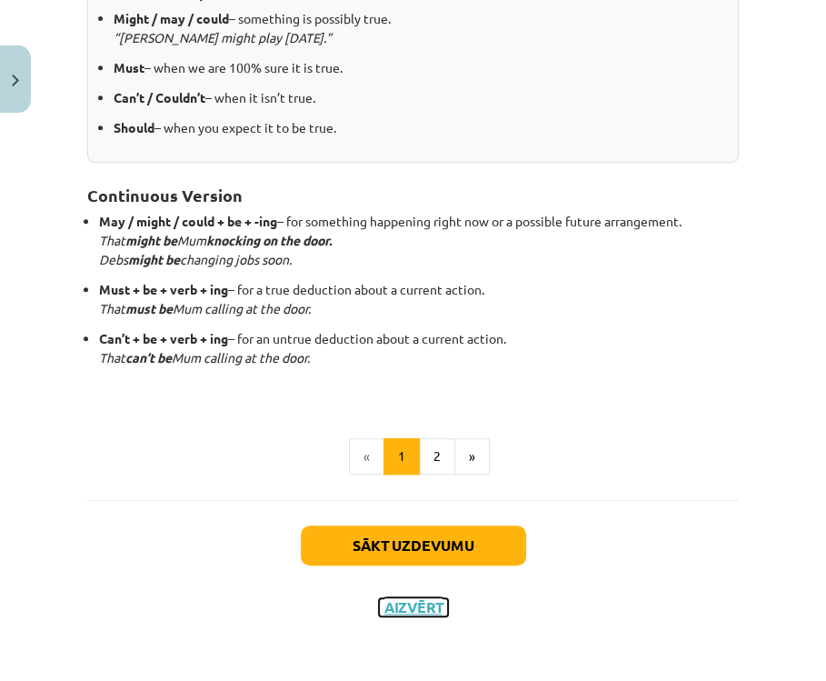
click at [409, 599] on button "Aizvērt" at bounding box center [413, 607] width 69 height 18
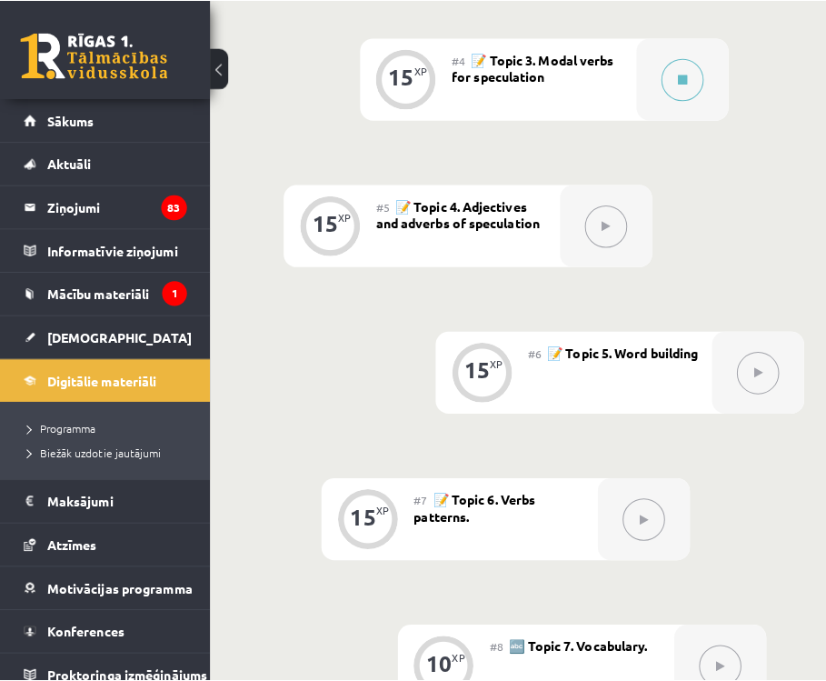
scroll to position [800, 0]
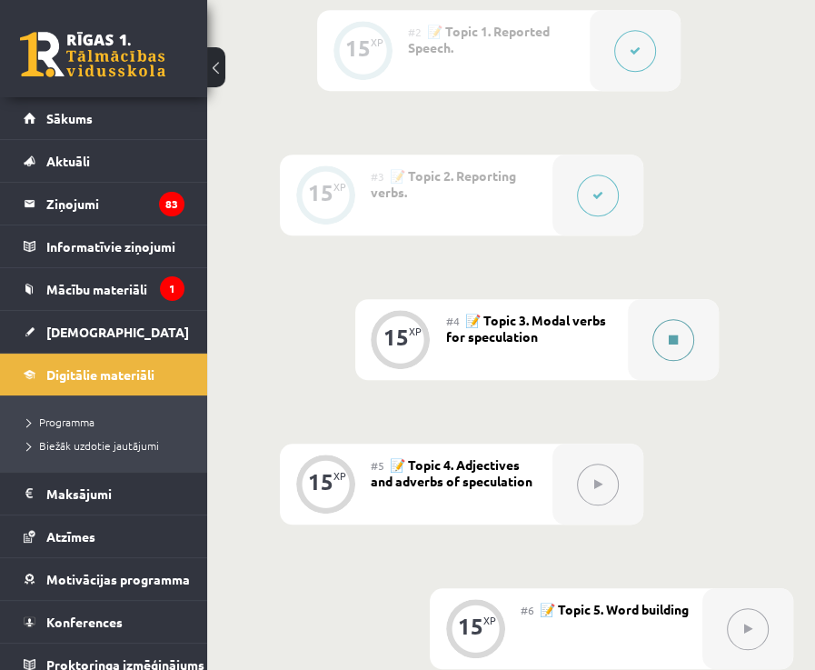
click at [655, 349] on button at bounding box center [674, 340] width 42 height 42
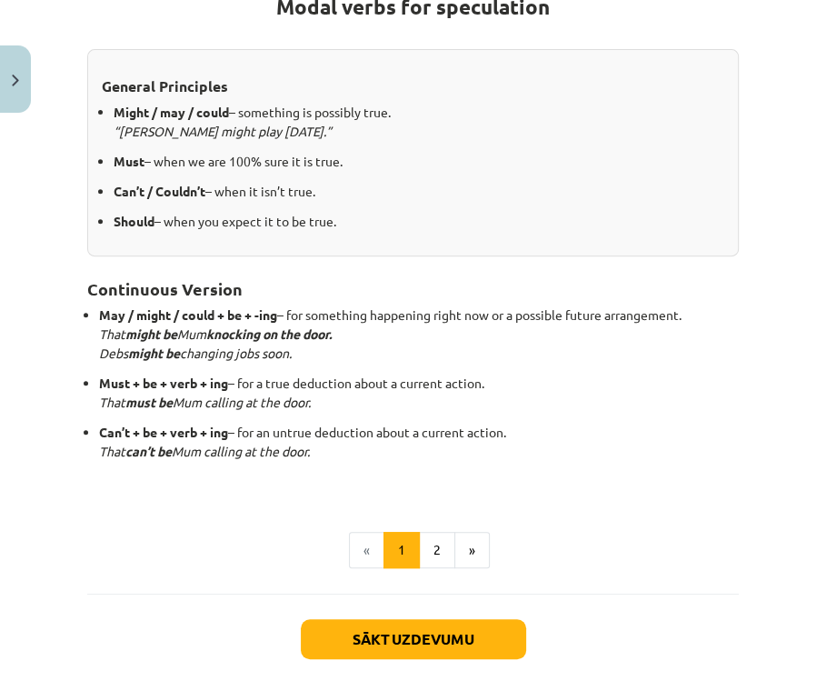
scroll to position [291, 0]
click at [433, 550] on button "2" at bounding box center [437, 550] width 36 height 36
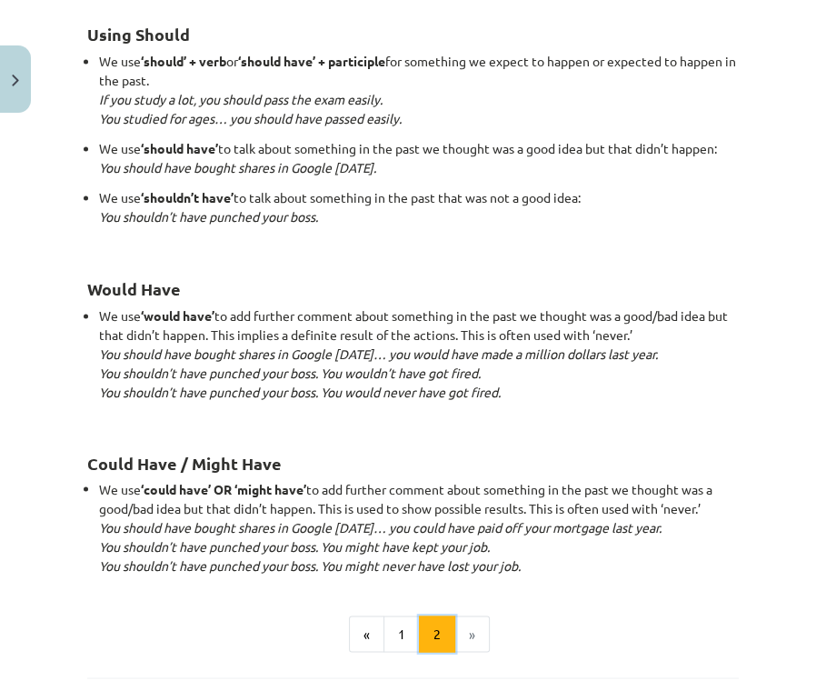
scroll to position [1706, 0]
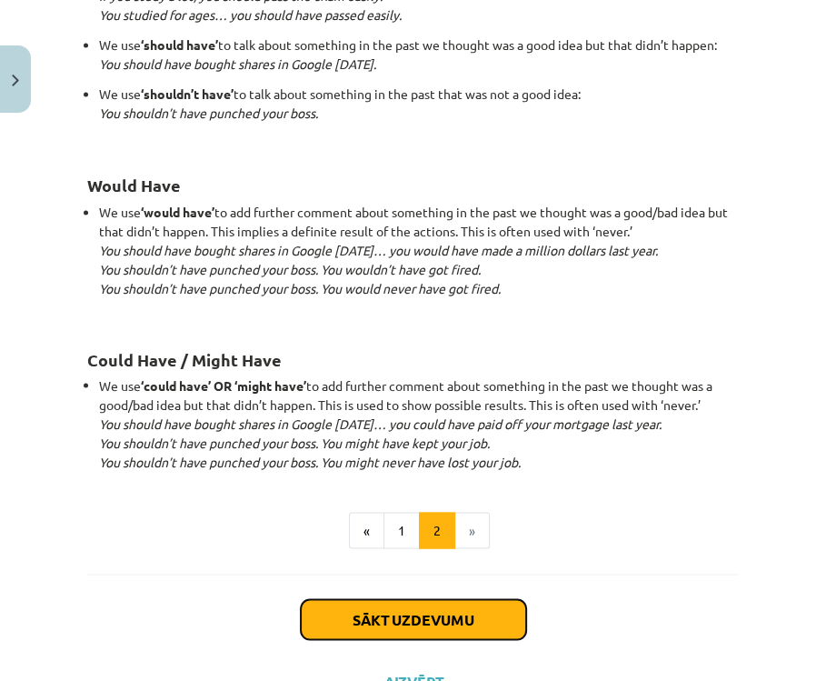
click at [391, 614] on button "Sākt uzdevumu" at bounding box center [413, 619] width 225 height 40
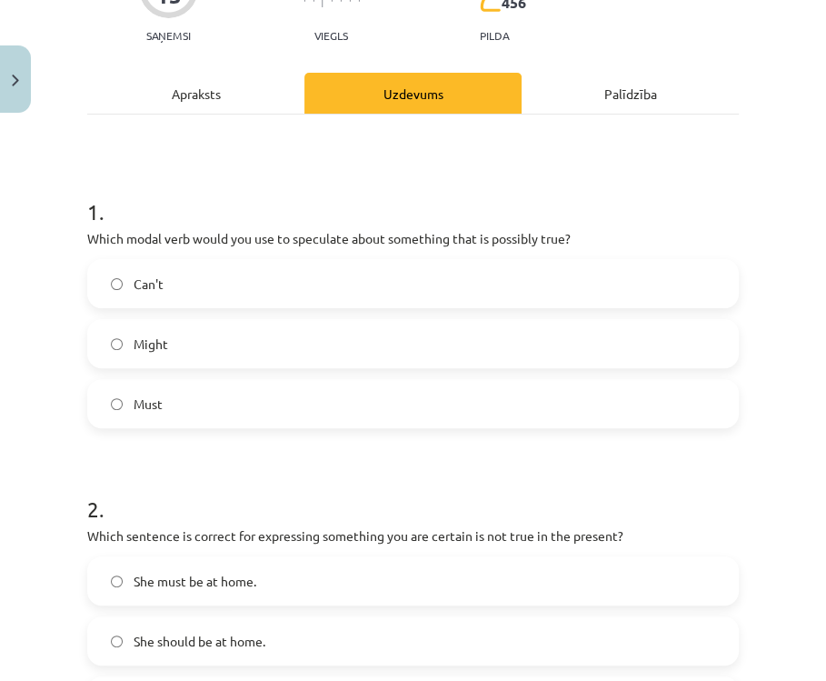
scroll to position [191, 0]
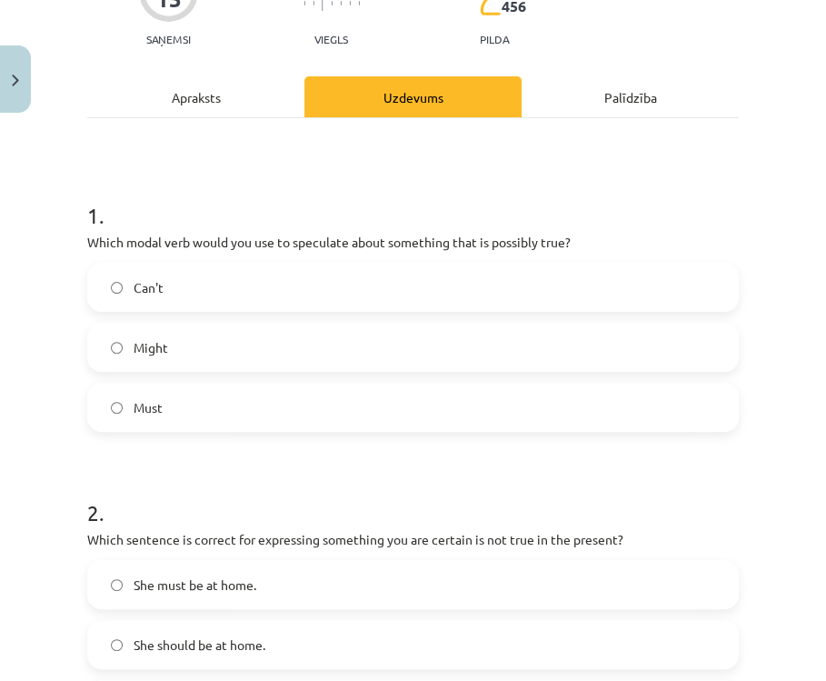
click at [337, 357] on label "Might" at bounding box center [413, 346] width 648 height 45
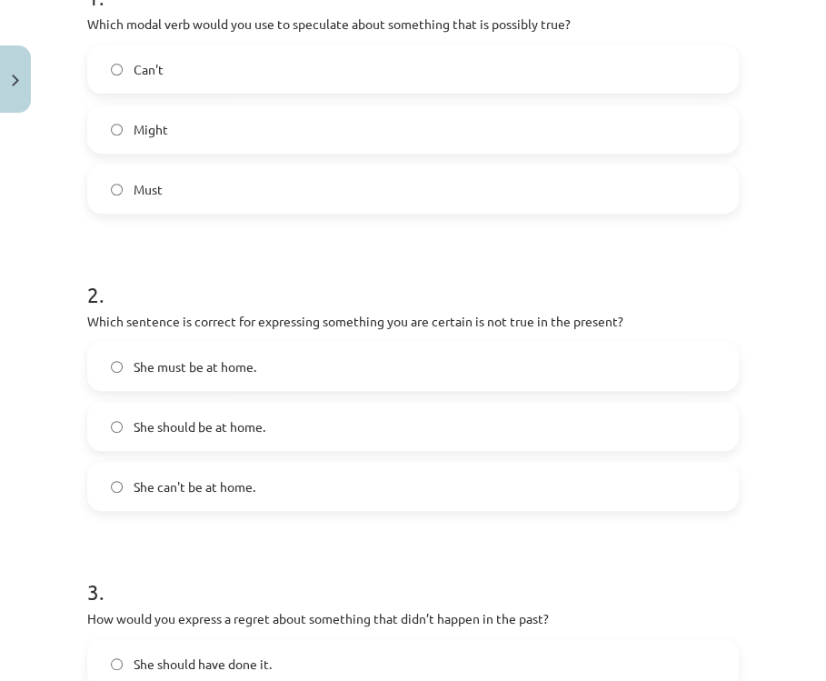
click at [265, 493] on label "She can't be at home." at bounding box center [413, 486] width 648 height 45
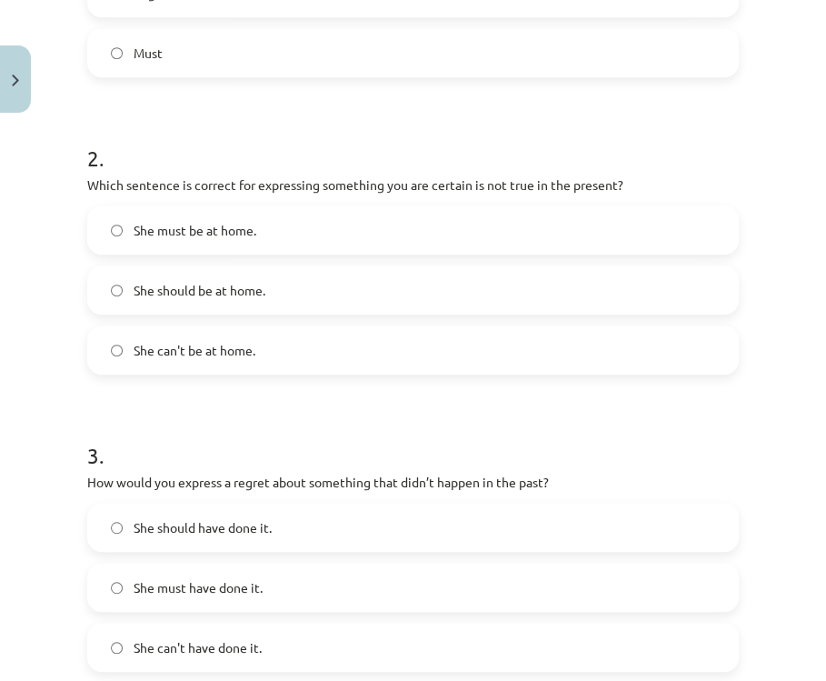
scroll to position [773, 0]
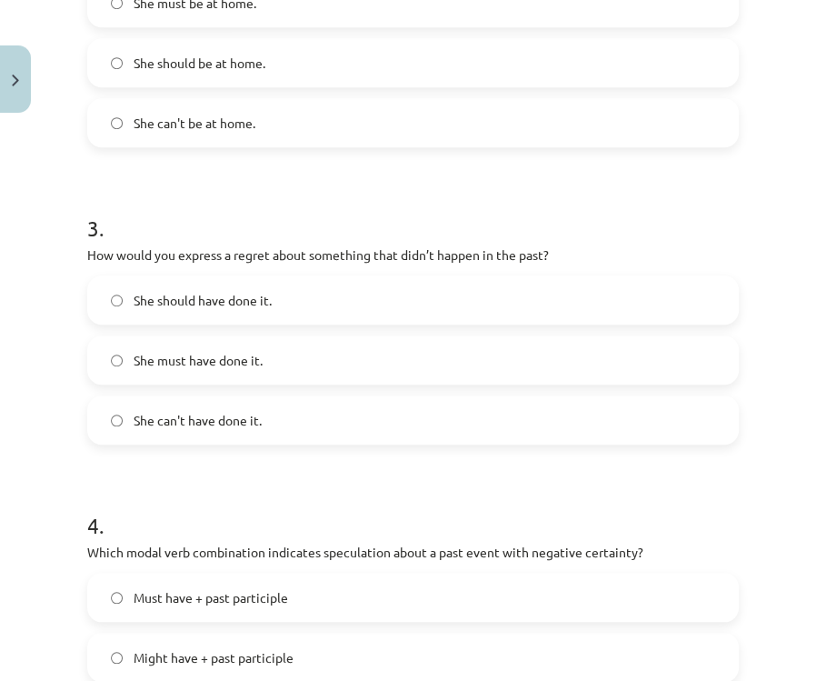
click at [287, 289] on label "She should have done it." at bounding box center [413, 299] width 648 height 45
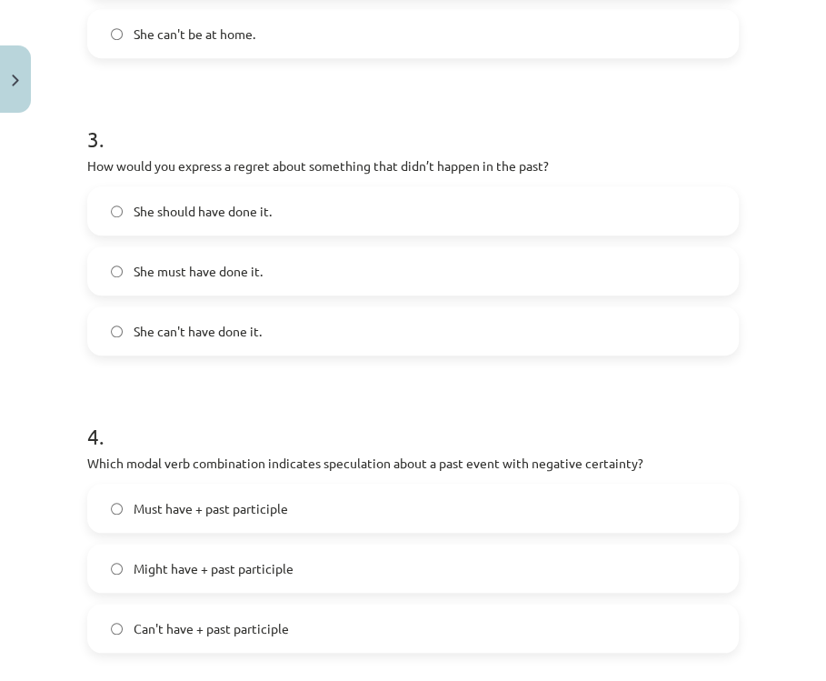
scroll to position [991, 0]
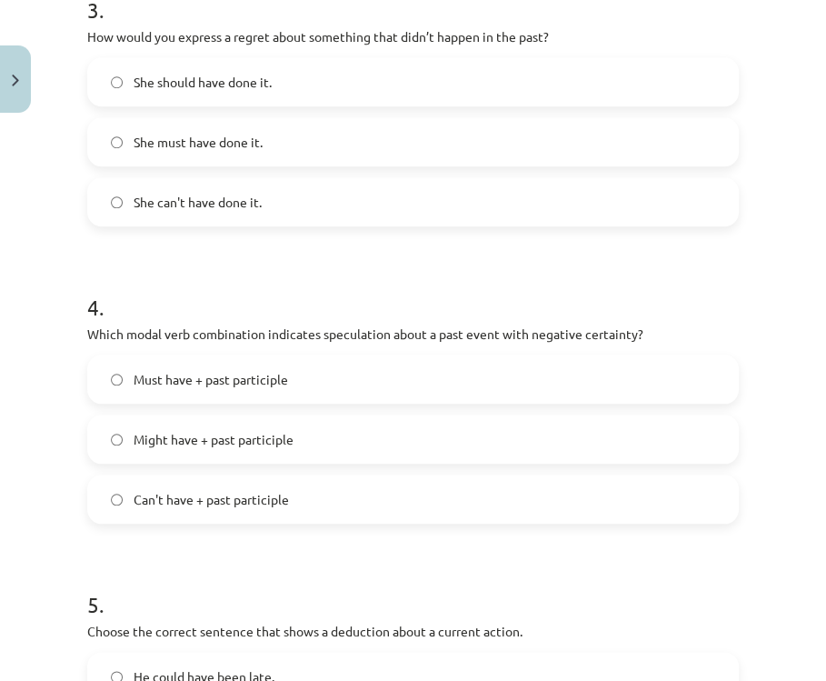
click at [328, 451] on label "Might have + past participle" at bounding box center [413, 438] width 648 height 45
click at [279, 582] on h1 "5 ." at bounding box center [413, 588] width 652 height 56
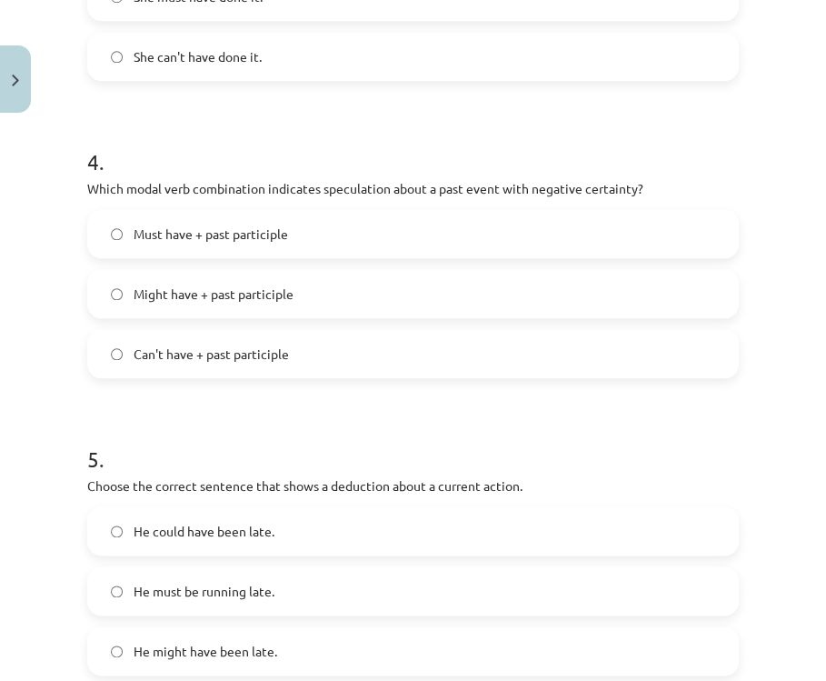
scroll to position [1209, 0]
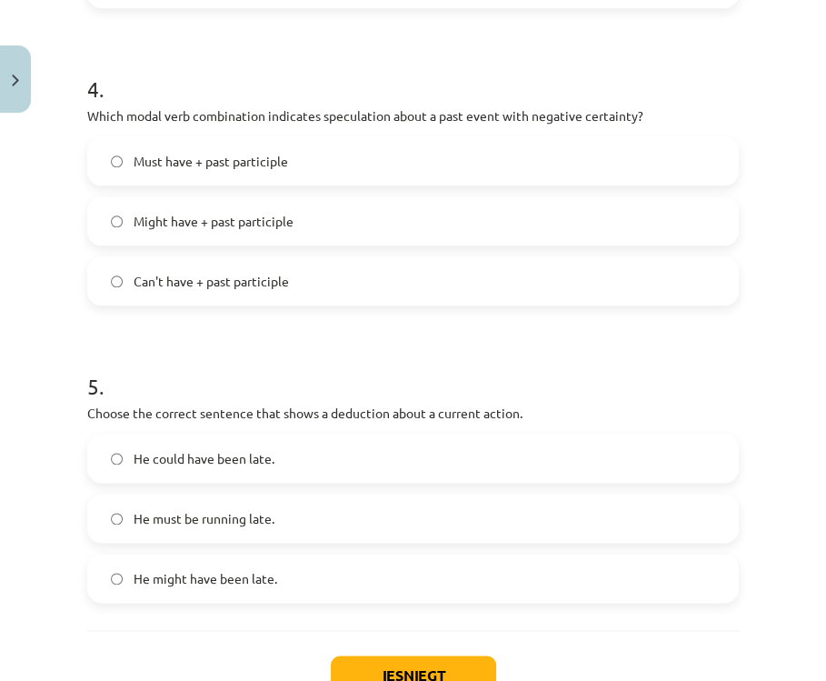
click at [320, 281] on label "Can't have + past participle" at bounding box center [413, 280] width 648 height 45
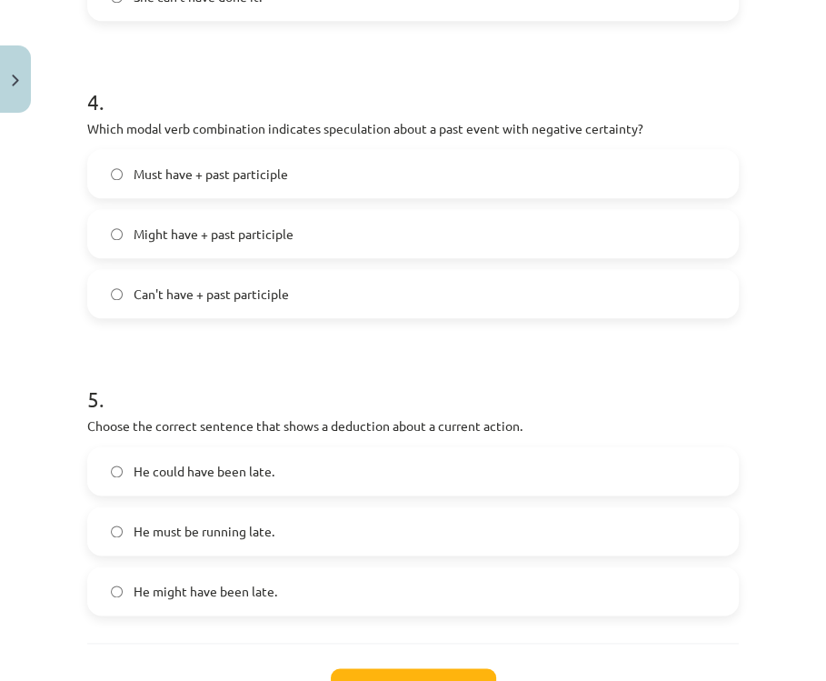
scroll to position [1269, 0]
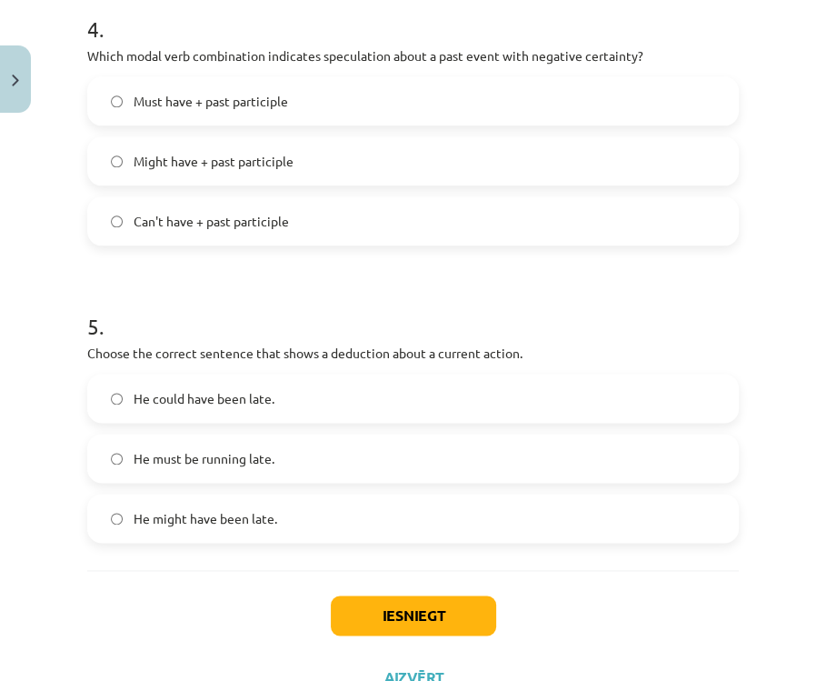
click at [331, 519] on label "He might have been late." at bounding box center [413, 517] width 648 height 45
click at [312, 382] on label "He could have been late." at bounding box center [413, 397] width 648 height 45
click at [453, 616] on button "Iesniegt" at bounding box center [413, 615] width 165 height 40
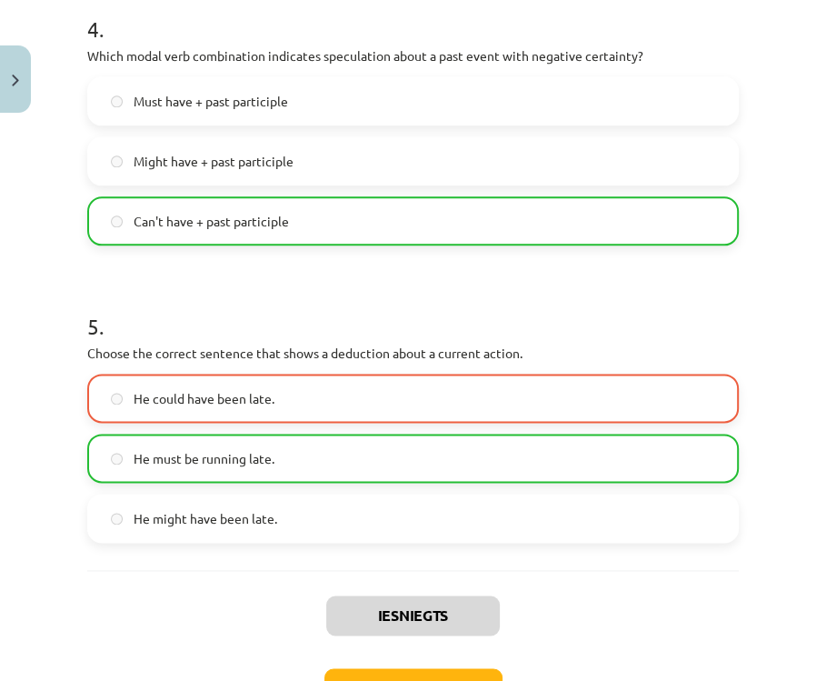
scroll to position [1341, 0]
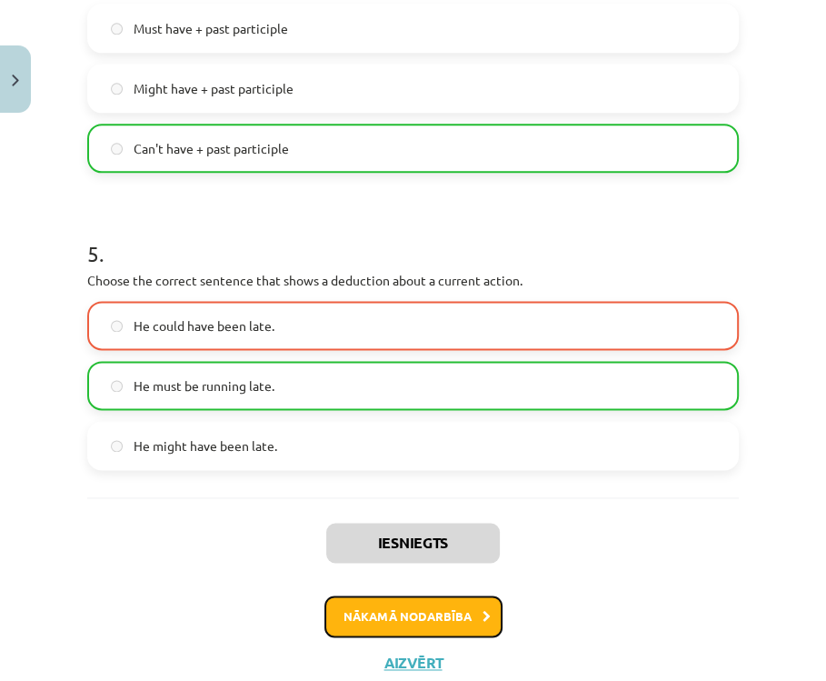
click at [412, 615] on button "Nākamā nodarbība" at bounding box center [413, 616] width 178 height 42
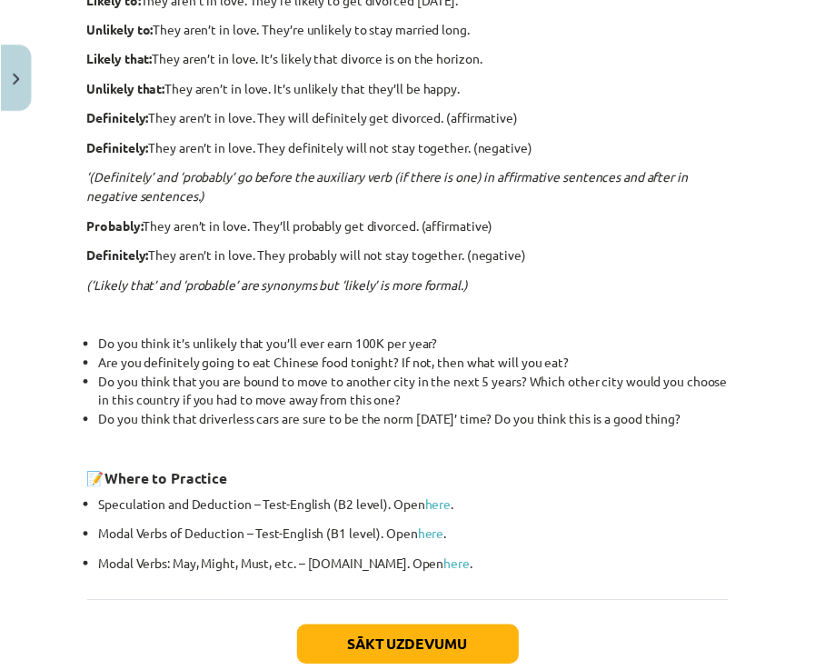
scroll to position [591, 0]
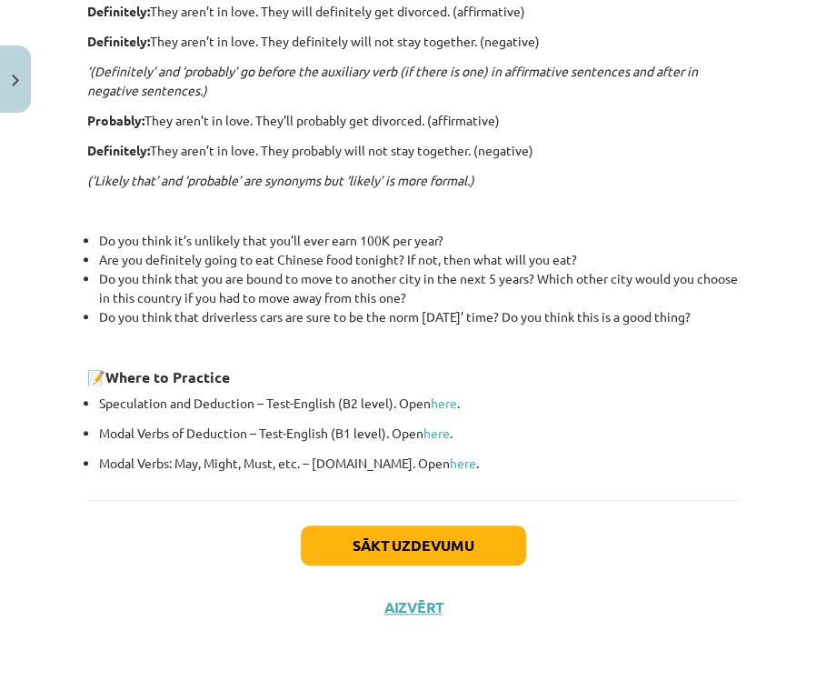
click at [411, 581] on div "Sākt uzdevumu Aizvērt" at bounding box center [413, 563] width 652 height 127
click at [412, 598] on button "Aizvērt" at bounding box center [413, 607] width 69 height 18
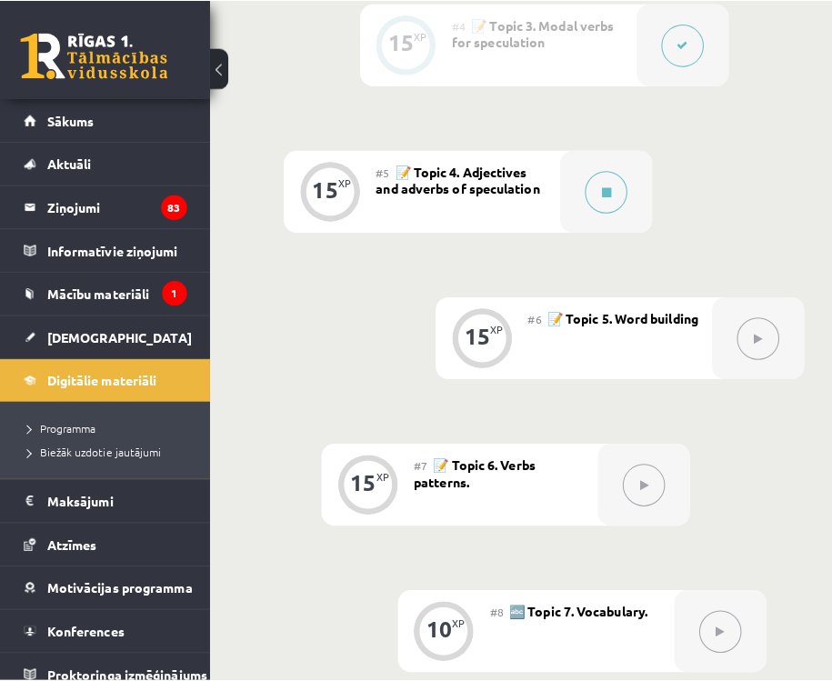
scroll to position [1091, 0]
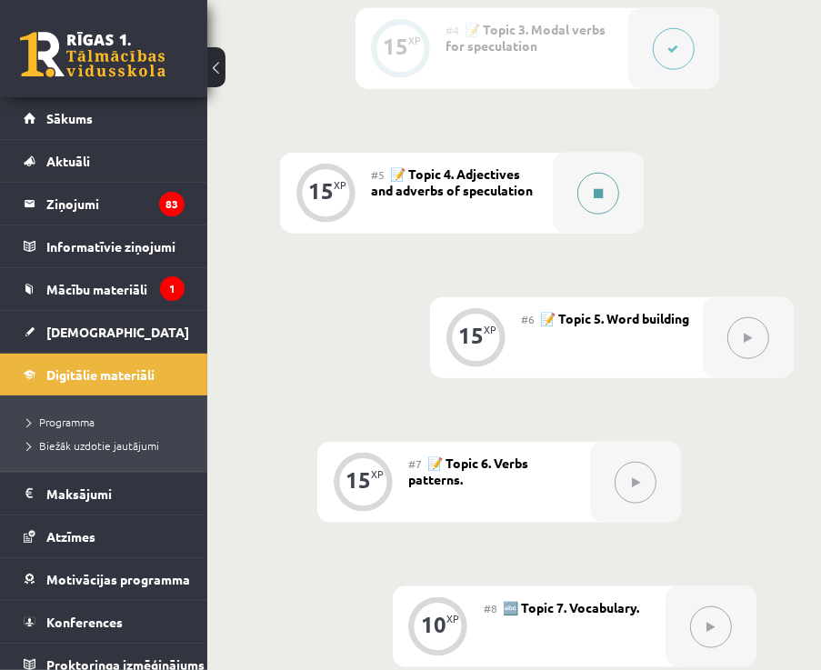
click at [600, 190] on icon at bounding box center [597, 193] width 9 height 11
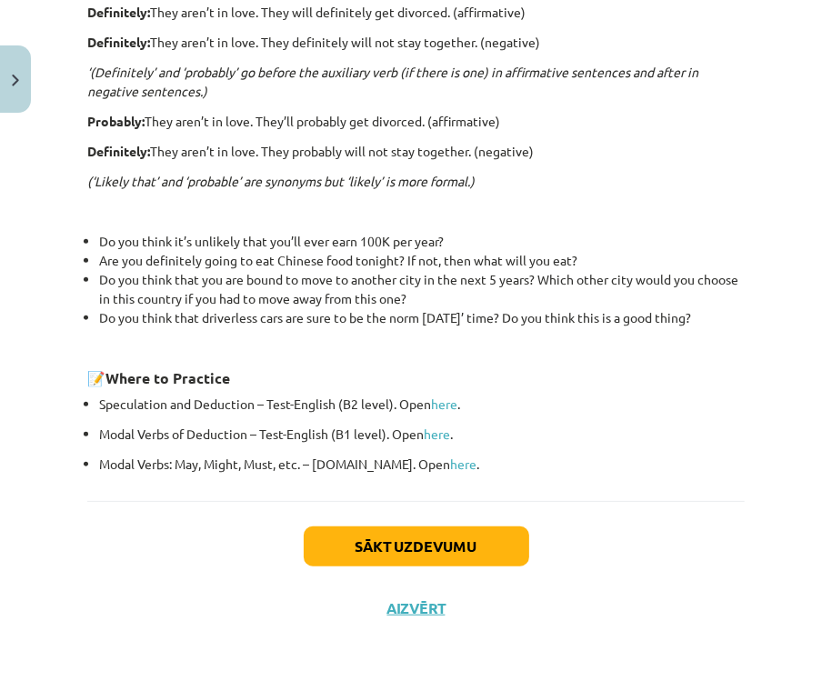
scroll to position [591, 0]
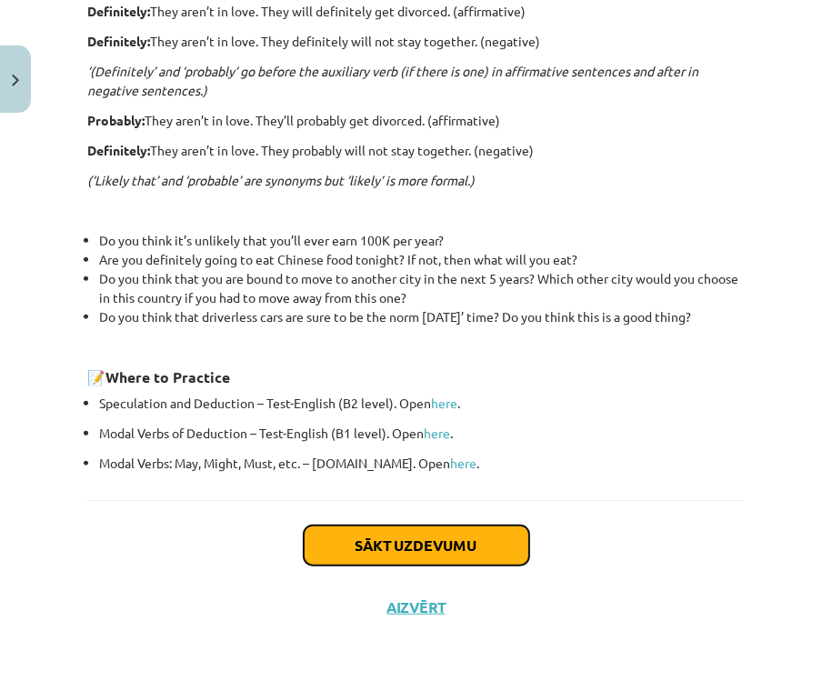
click at [432, 544] on button "Sākt uzdevumu" at bounding box center [416, 545] width 225 height 40
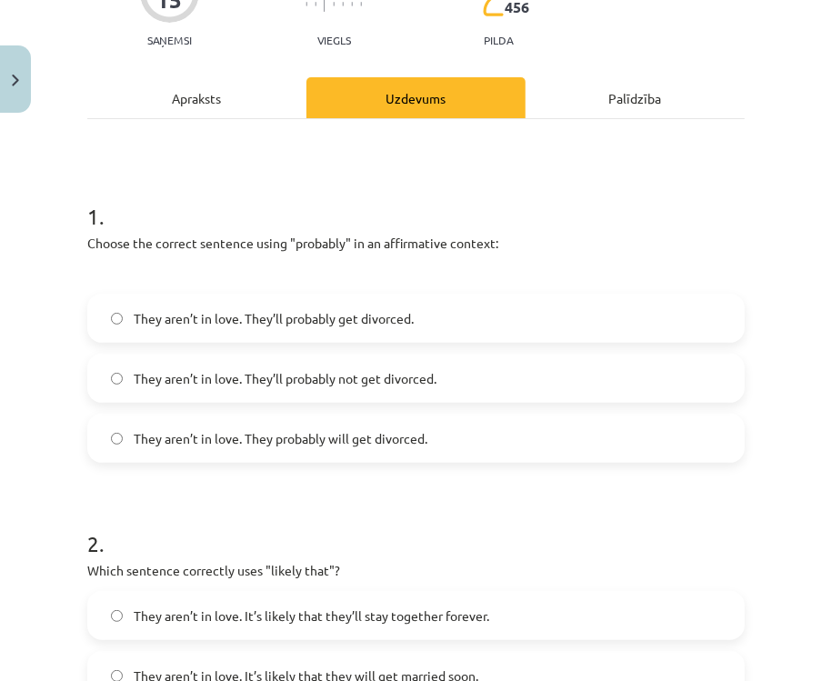
scroll to position [191, 0]
click at [380, 308] on span "They aren’t in love. They’ll probably get divorced." at bounding box center [274, 317] width 280 height 19
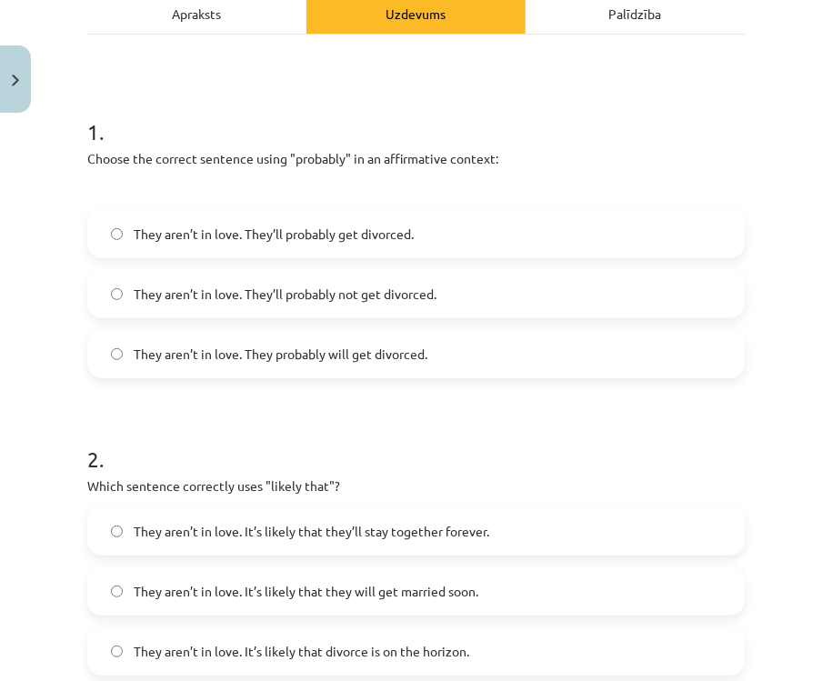
scroll to position [409, 0]
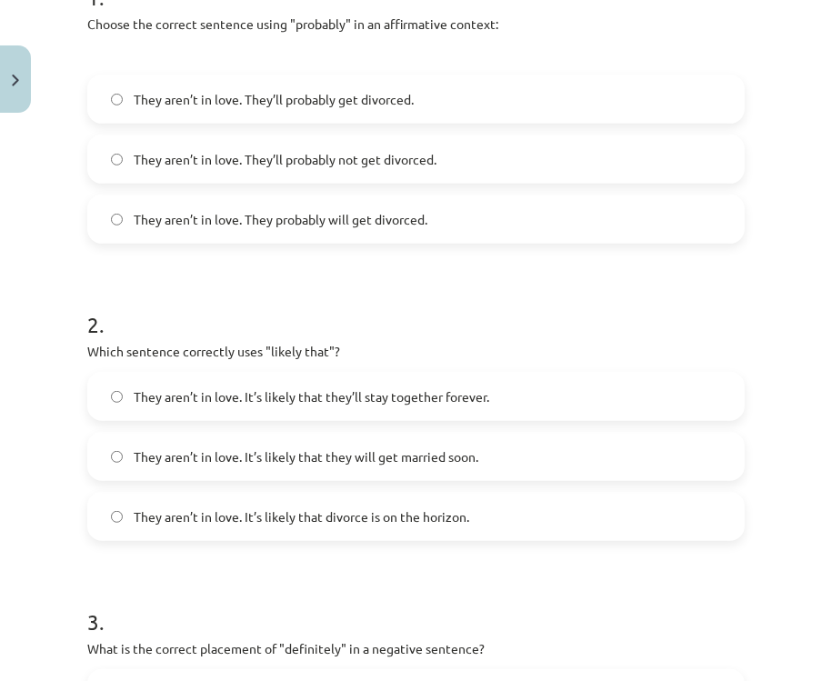
click at [265, 520] on span "They aren’t in love. It’s likely that divorce is on the horizon." at bounding box center [301, 516] width 335 height 19
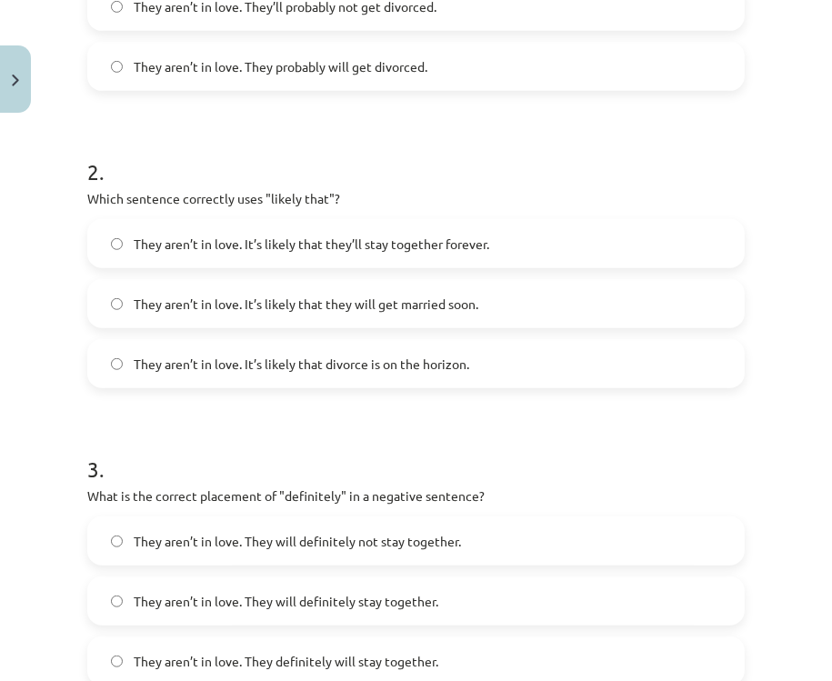
scroll to position [845, 0]
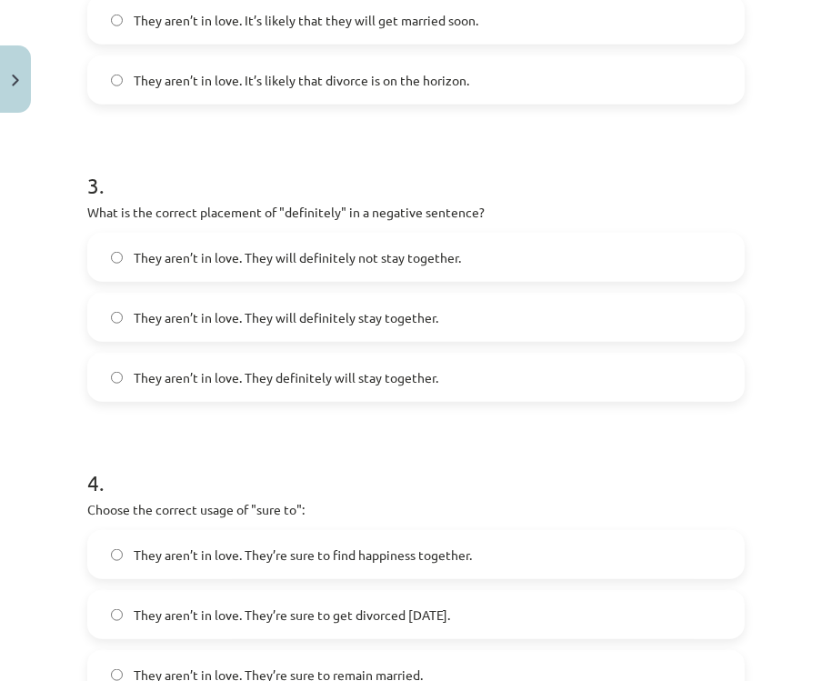
click at [234, 254] on span "They aren’t in love. They will definitely not stay together." at bounding box center [297, 257] width 327 height 19
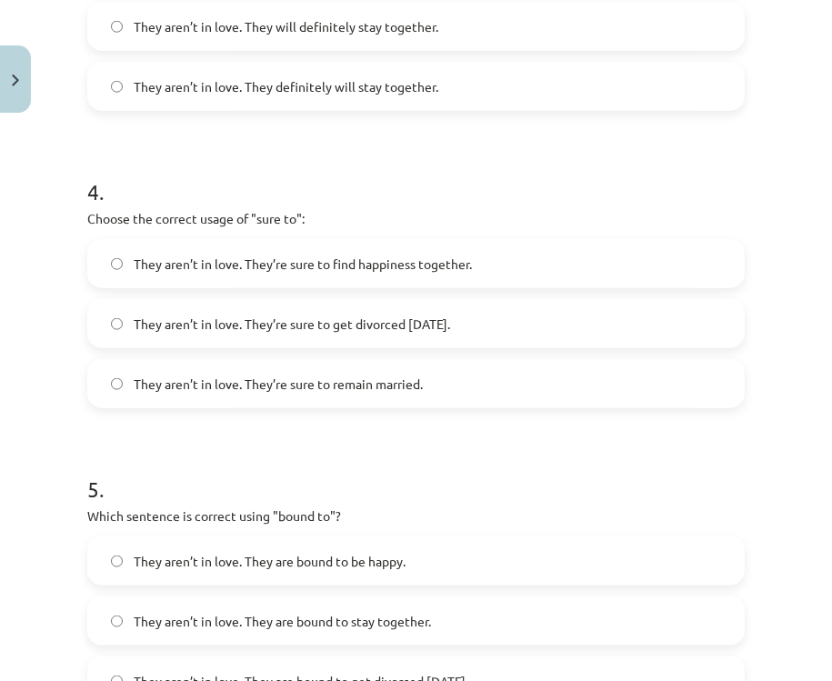
click at [244, 333] on label "They aren’t in love. They’re sure to get divorced [DATE]." at bounding box center [415, 323] width 653 height 45
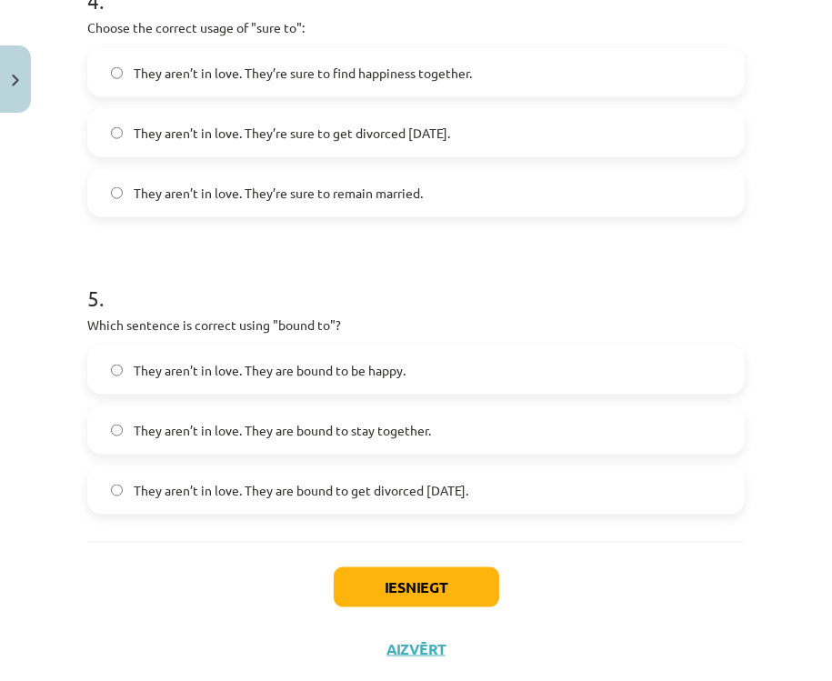
scroll to position [1371, 0]
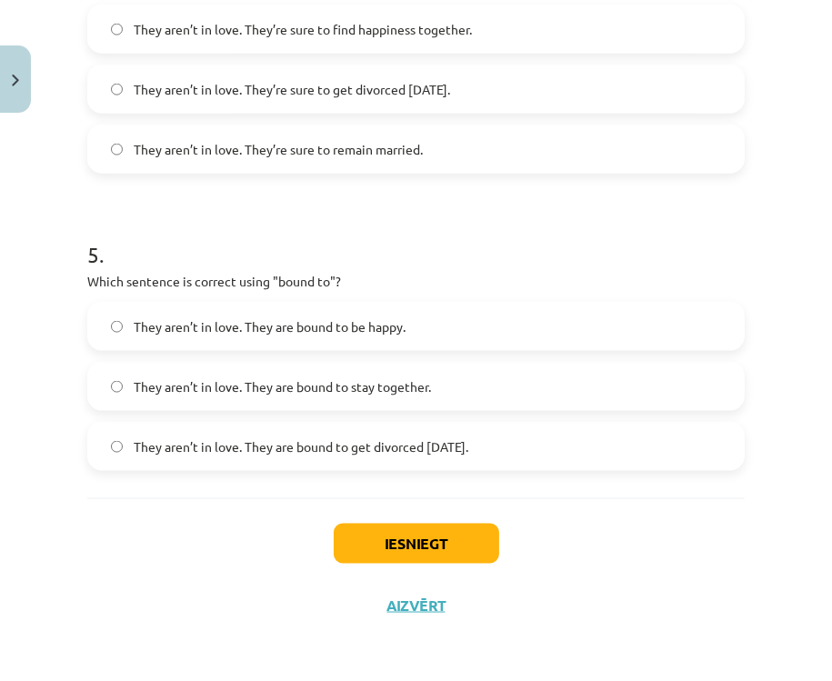
click at [407, 446] on span "They aren’t in love. They are bound to get divorced [DATE]." at bounding box center [301, 446] width 334 height 19
click at [433, 541] on button "Iesniegt" at bounding box center [416, 544] width 165 height 40
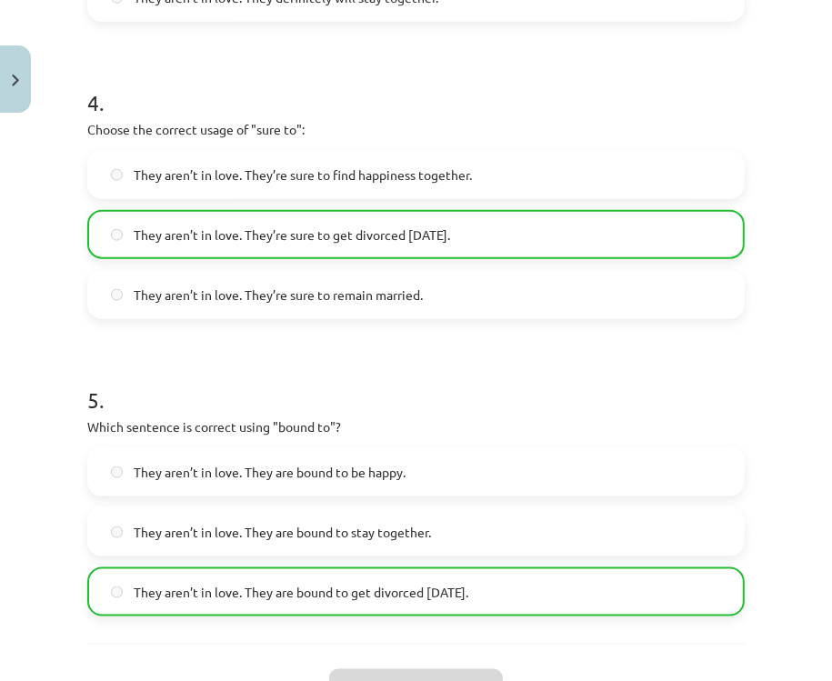
scroll to position [1429, 0]
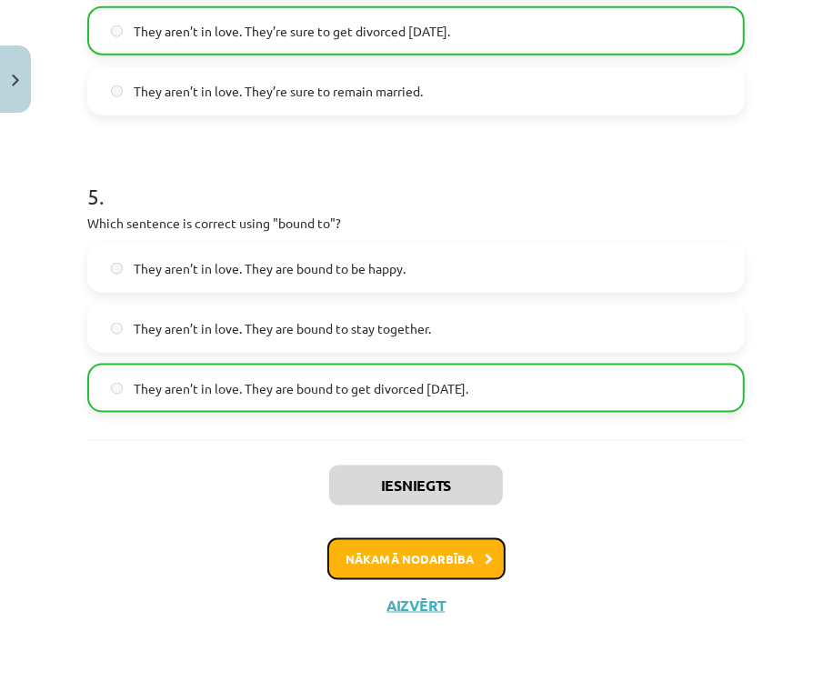
click at [420, 559] on button "Nākamā nodarbība" at bounding box center [416, 559] width 178 height 42
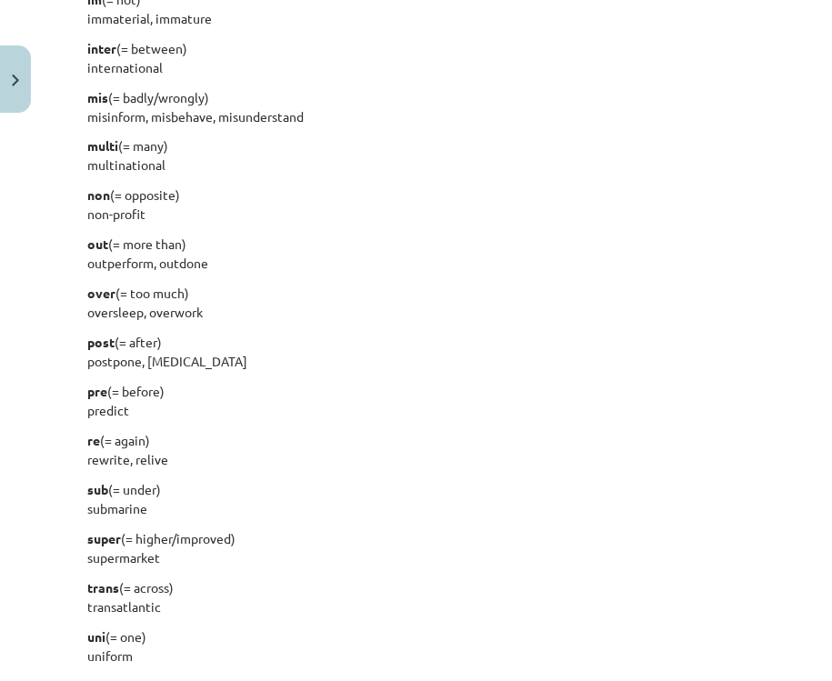
scroll to position [2285, 0]
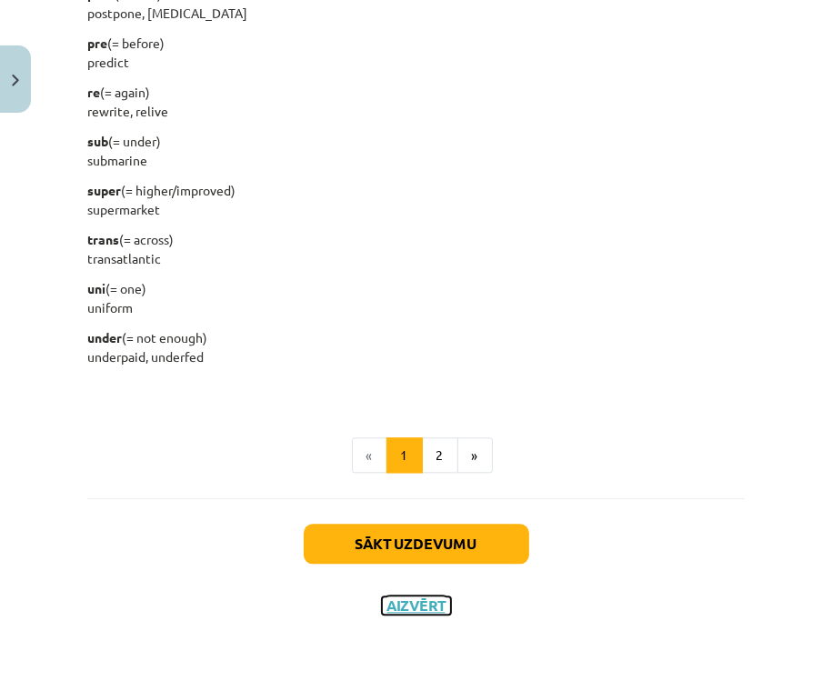
click at [400, 610] on button "Aizvērt" at bounding box center [416, 605] width 69 height 18
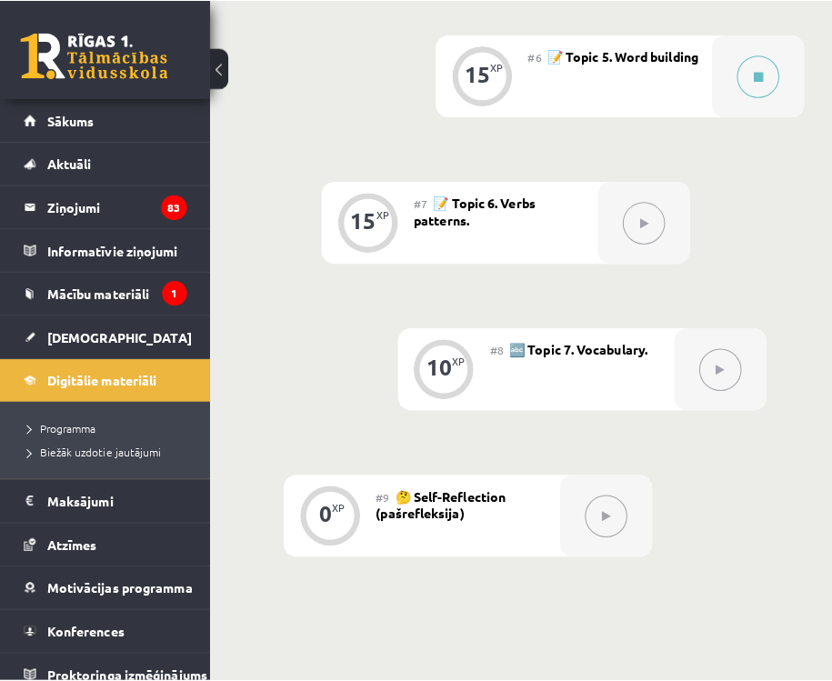
scroll to position [1163, 0]
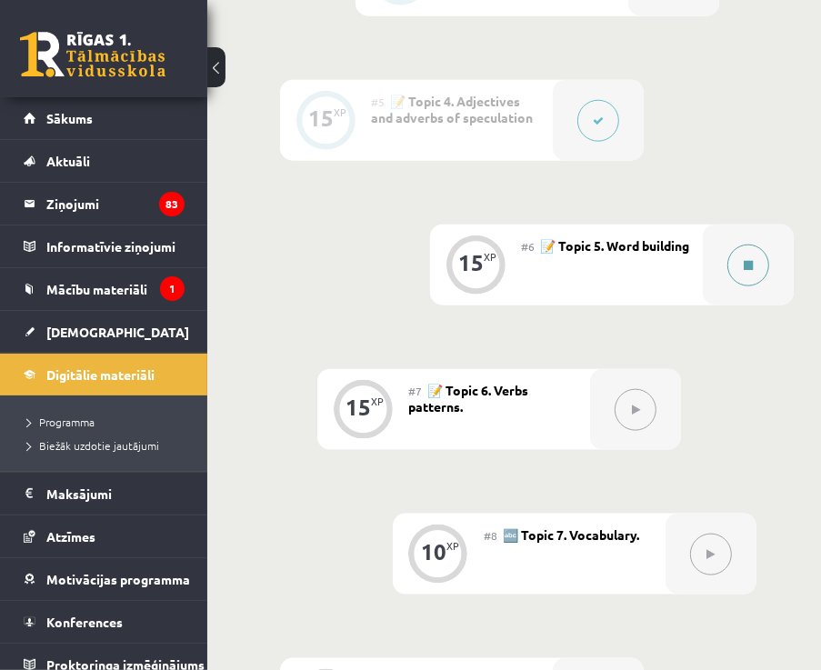
click at [741, 266] on button at bounding box center [748, 265] width 42 height 42
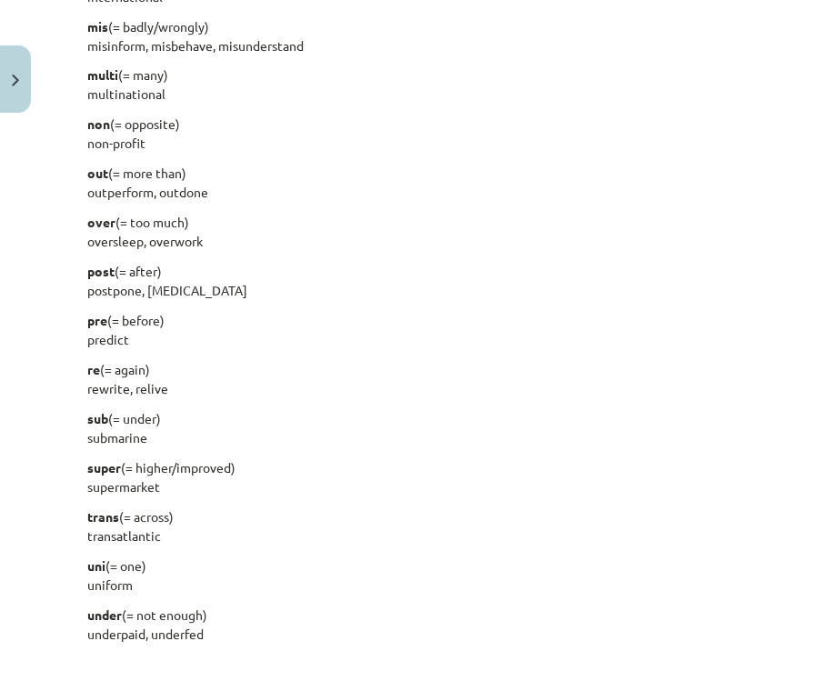
scroll to position [2036, 0]
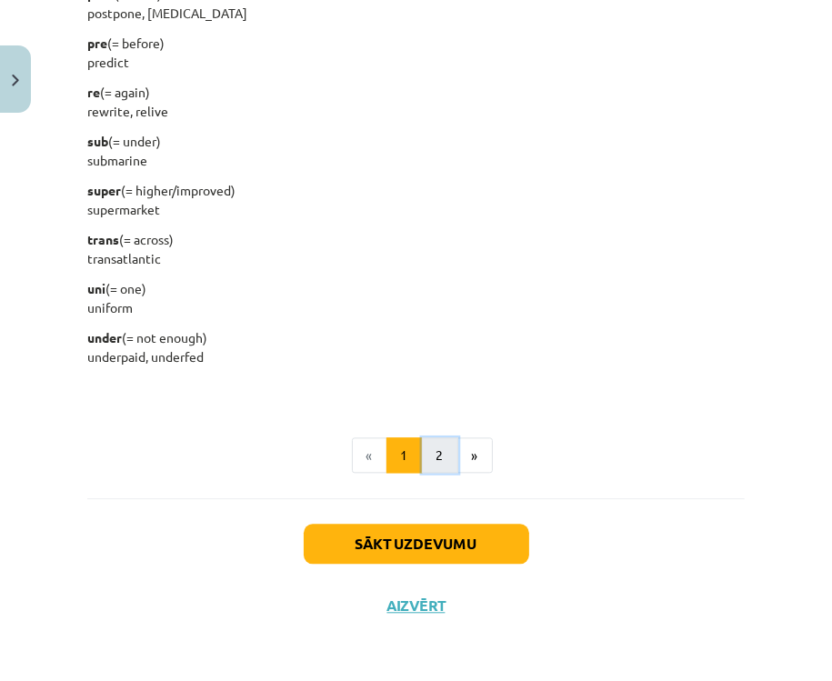
click at [444, 451] on button "2" at bounding box center [440, 455] width 36 height 36
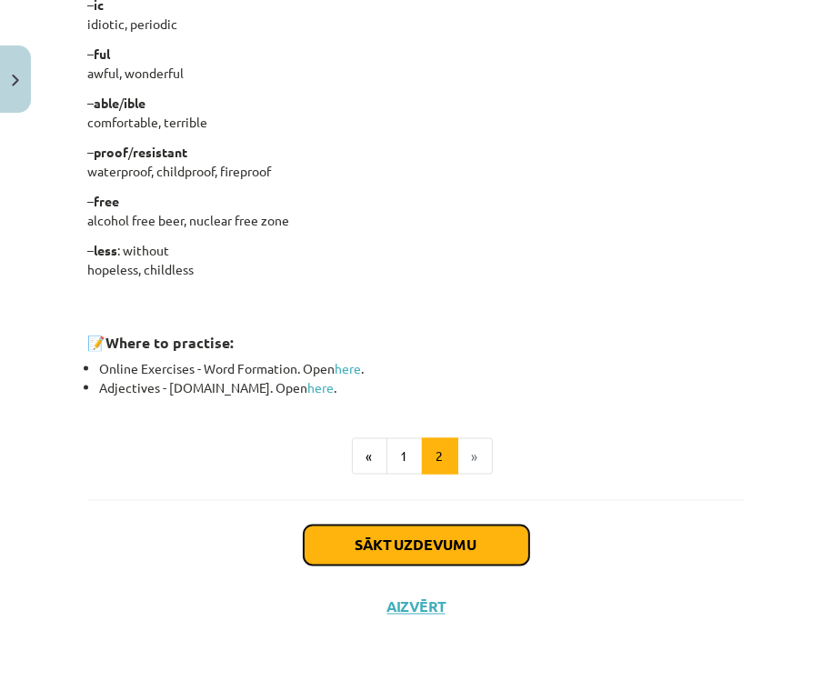
click at [415, 540] on button "Sākt uzdevumu" at bounding box center [416, 545] width 225 height 40
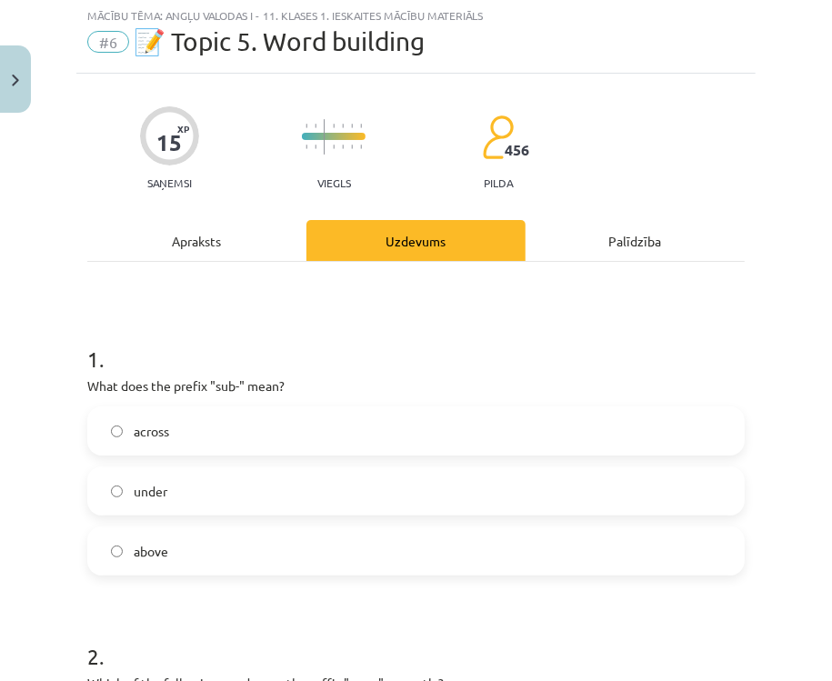
scroll to position [45, 0]
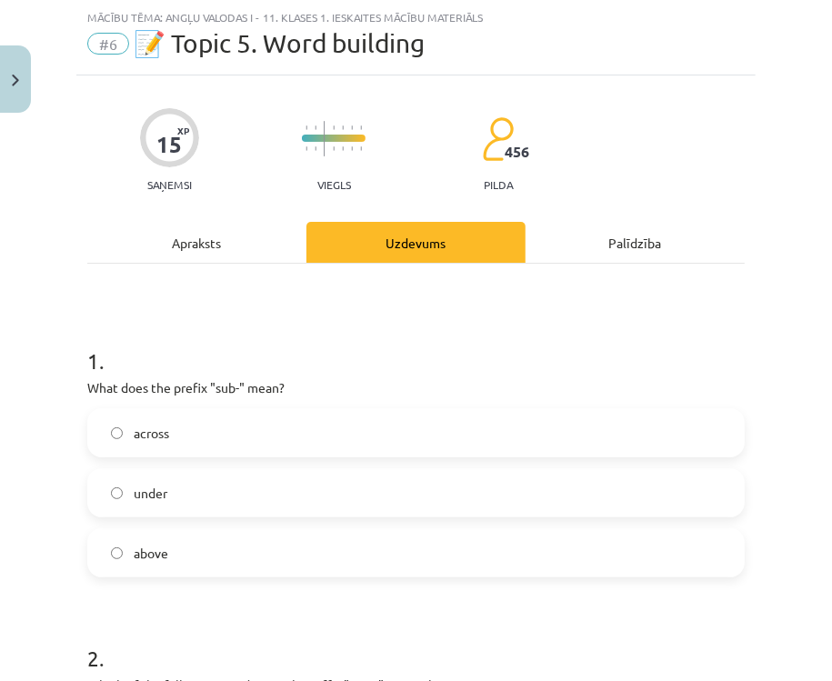
click at [282, 360] on h1 "1 ." at bounding box center [415, 344] width 657 height 56
click at [189, 240] on div "Apraksts" at bounding box center [196, 242] width 219 height 41
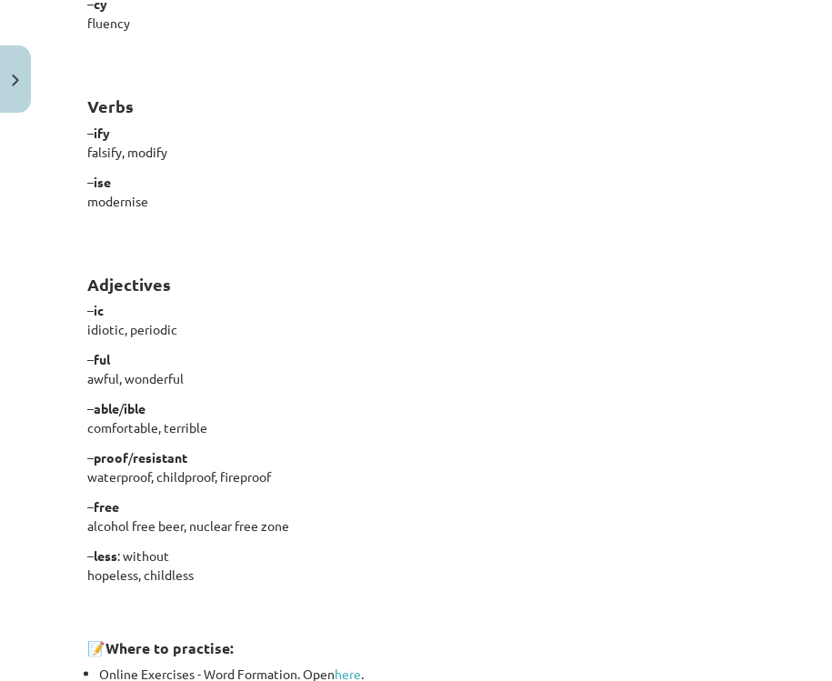
scroll to position [1572, 0]
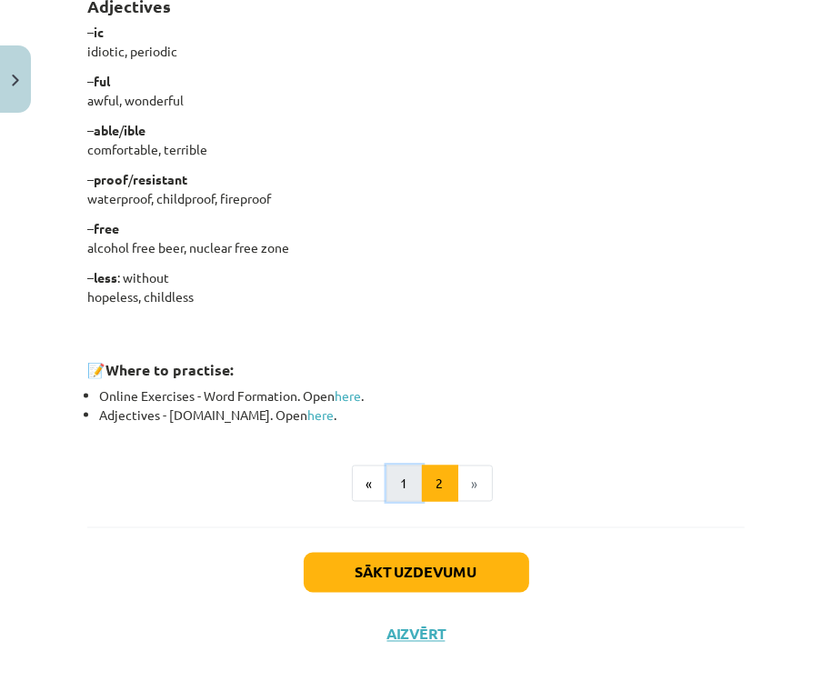
click at [390, 474] on button "1" at bounding box center [404, 483] width 36 height 36
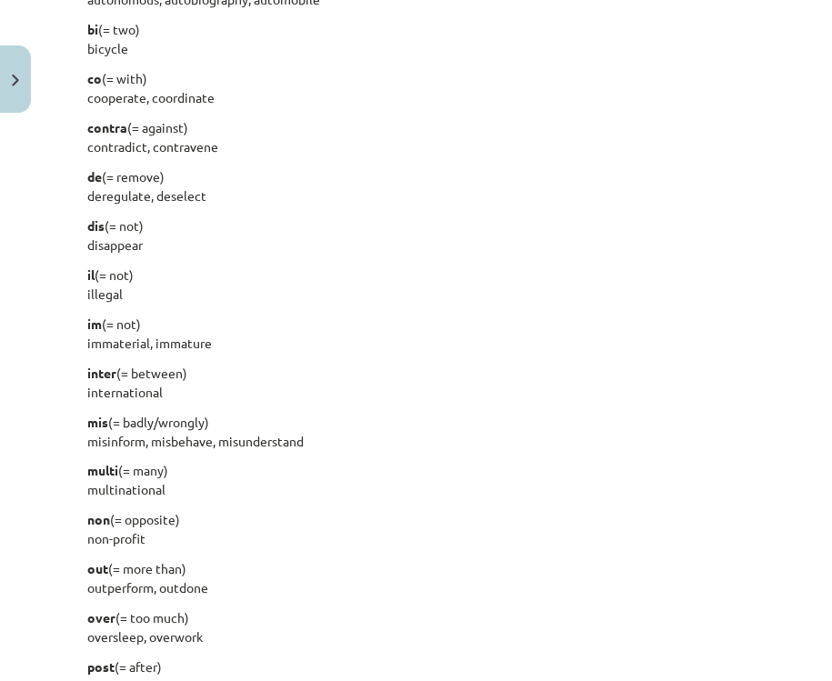
scroll to position [1779, 0]
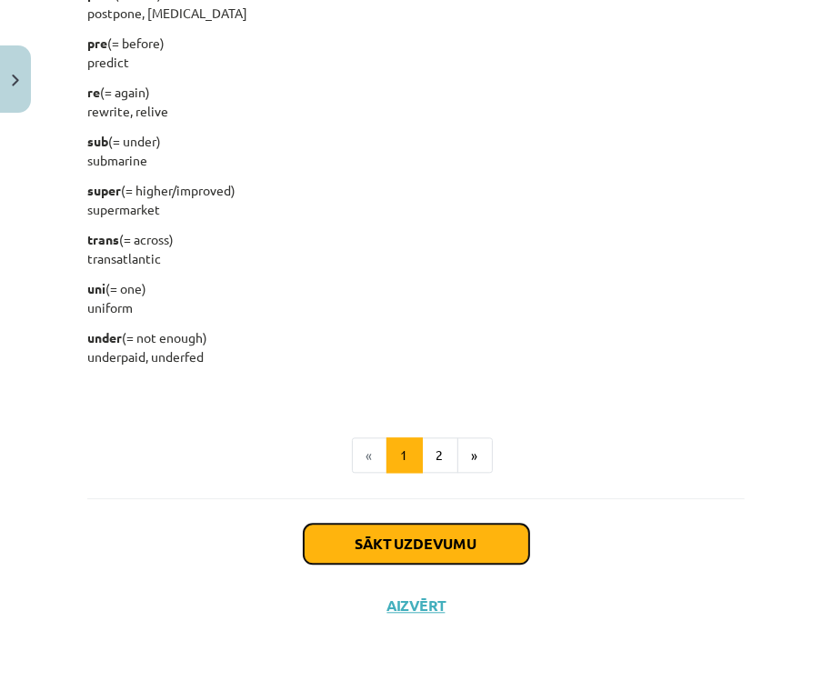
click at [422, 547] on button "Sākt uzdevumu" at bounding box center [416, 544] width 225 height 40
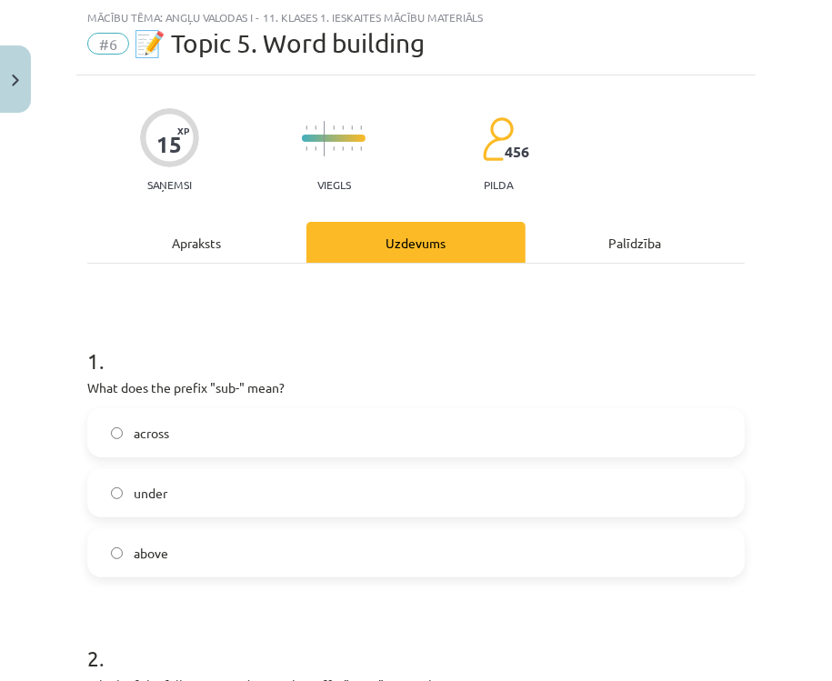
click at [268, 494] on label "under" at bounding box center [415, 492] width 653 height 45
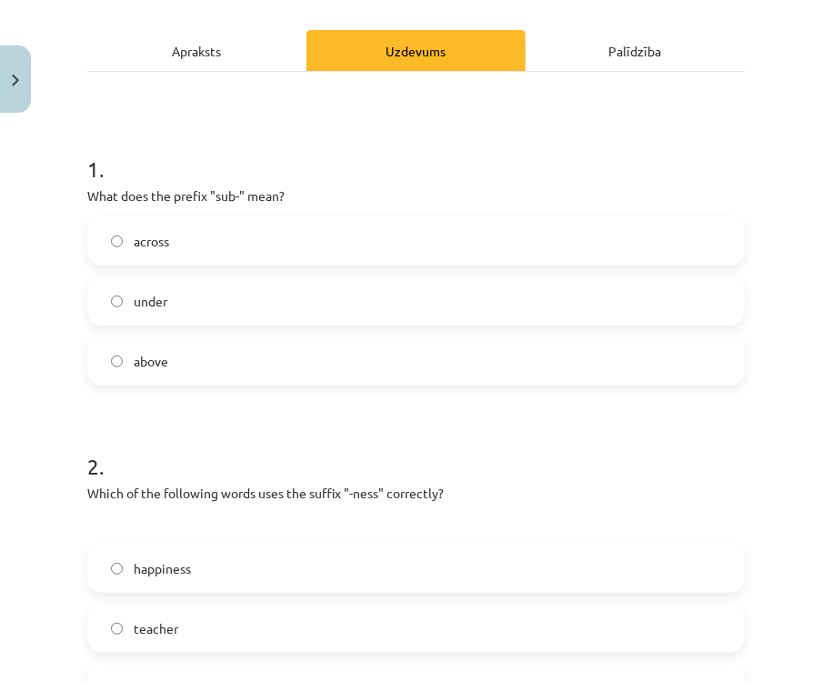
scroll to position [409, 0]
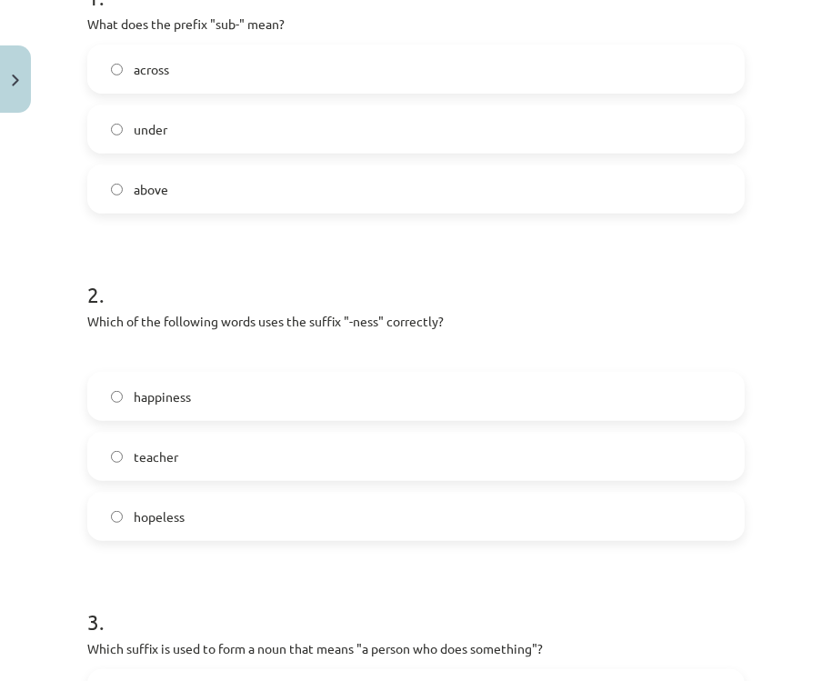
click at [226, 402] on label "happiness" at bounding box center [415, 396] width 653 height 45
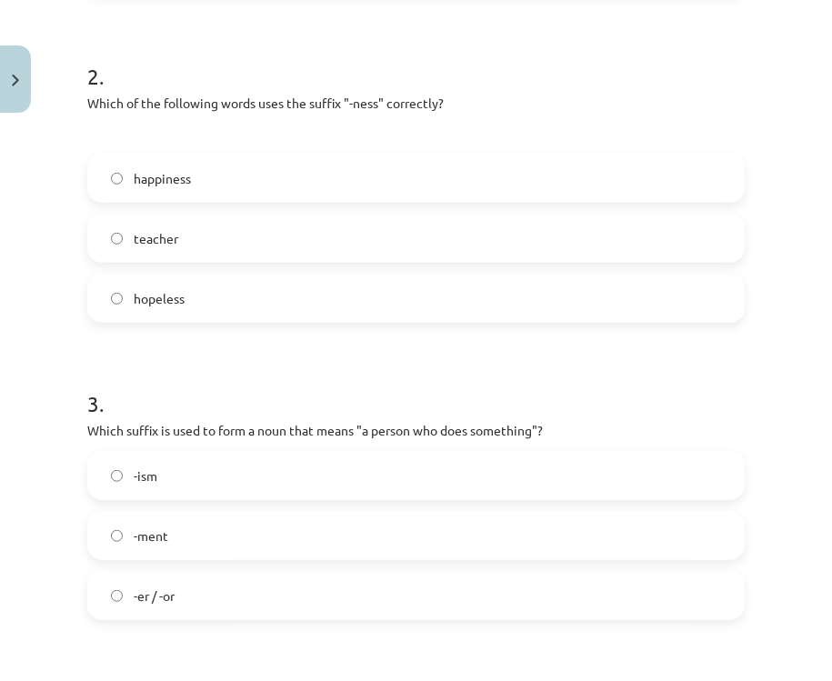
click at [244, 375] on h1 "3 ." at bounding box center [415, 387] width 657 height 56
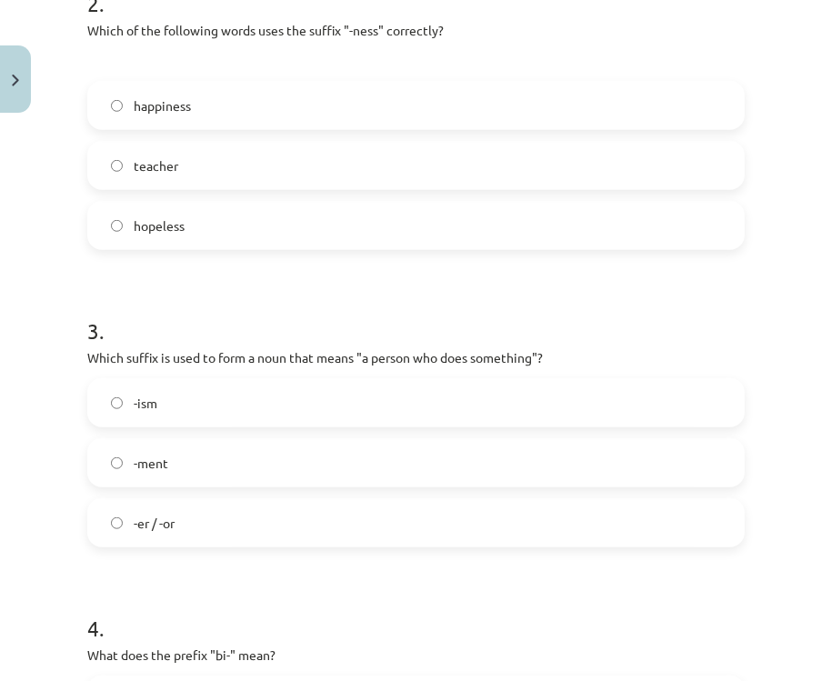
click at [205, 469] on label "-ment" at bounding box center [415, 462] width 653 height 45
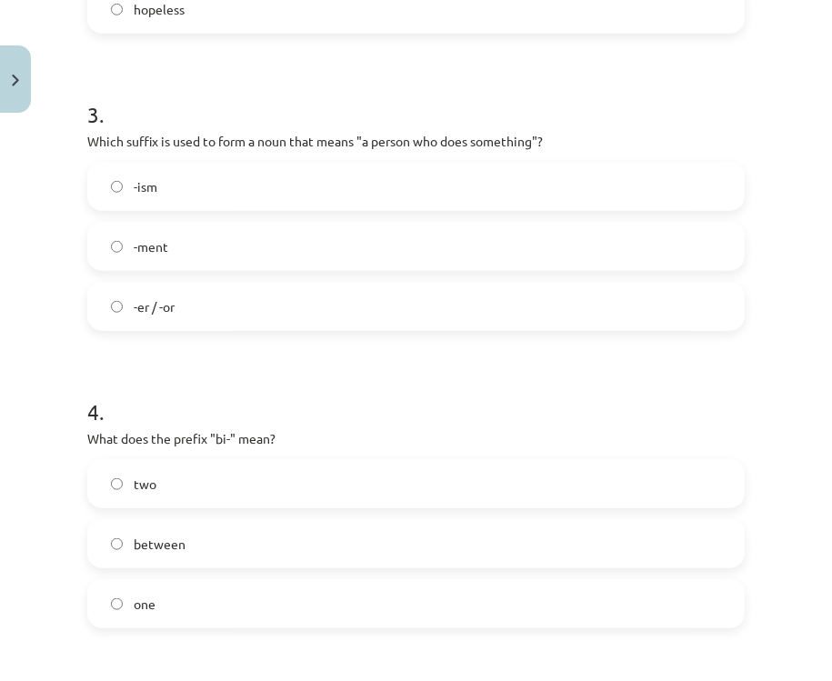
scroll to position [918, 0]
click at [203, 316] on label "-er / -or" at bounding box center [415, 304] width 653 height 45
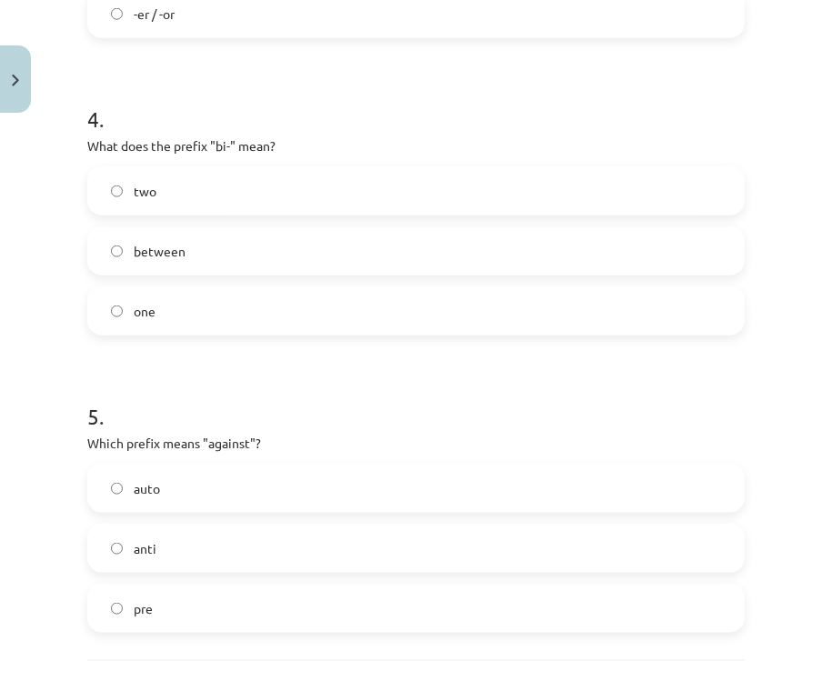
scroll to position [1282, 0]
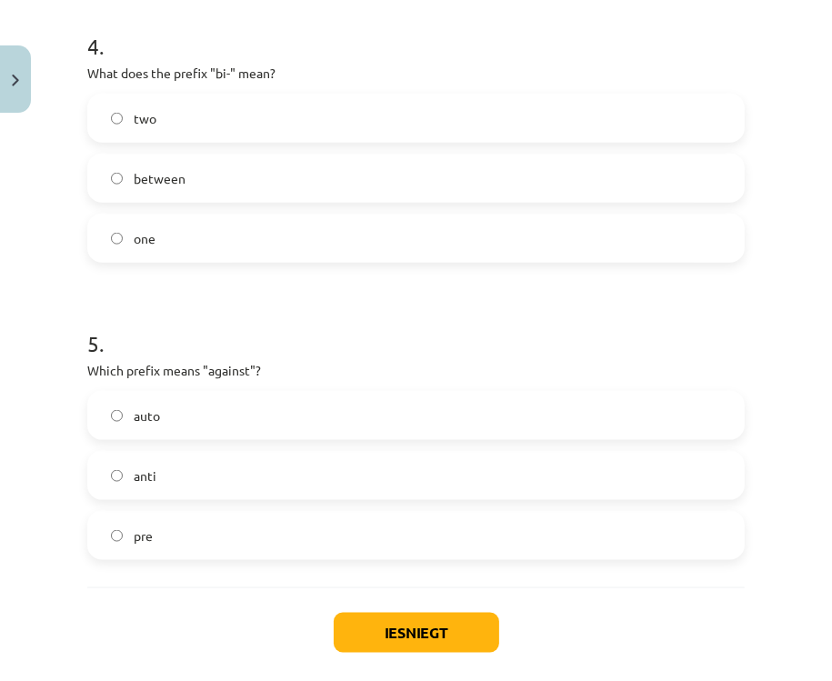
click at [183, 470] on label "anti" at bounding box center [415, 475] width 653 height 45
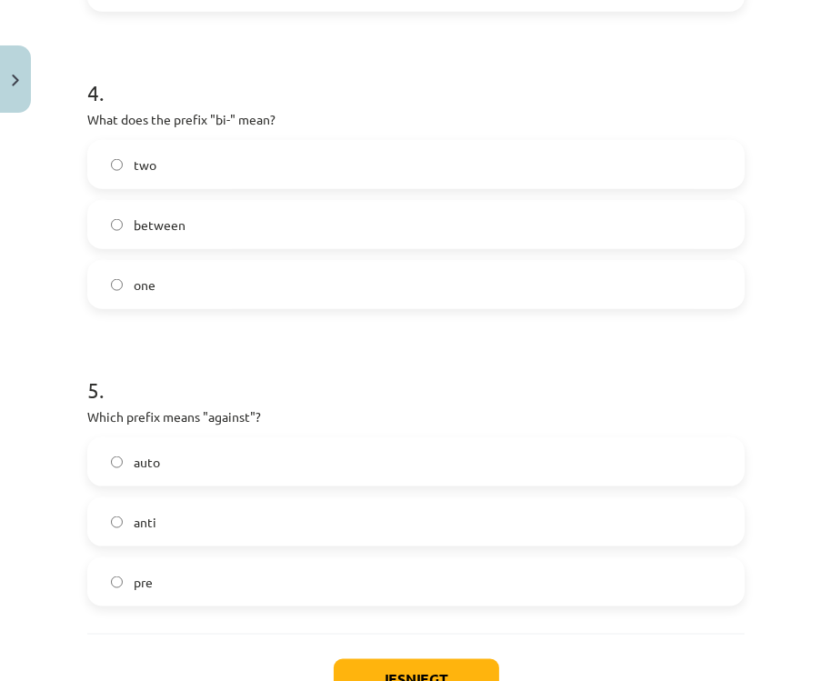
scroll to position [1209, 0]
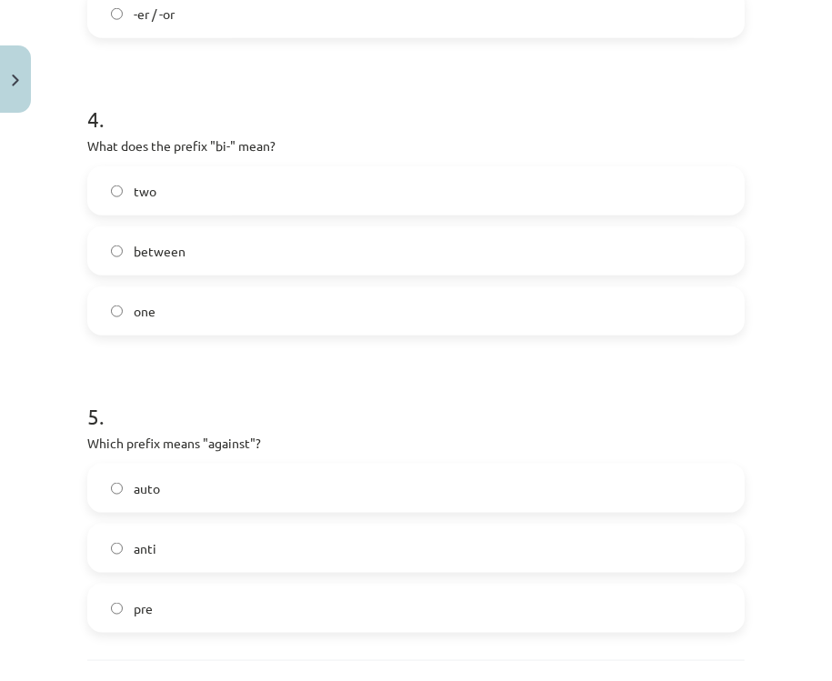
click at [211, 196] on label "two" at bounding box center [415, 190] width 653 height 45
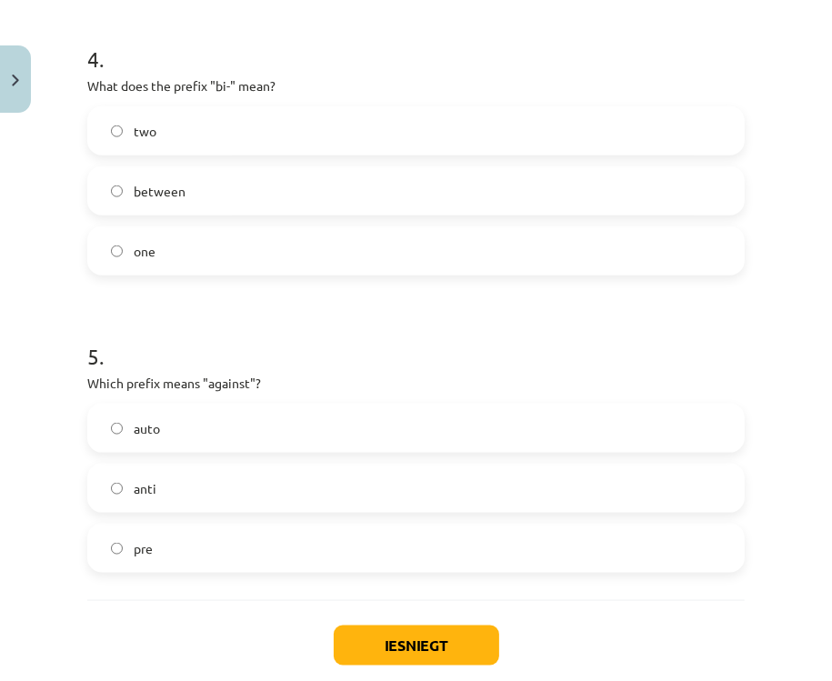
scroll to position [1371, 0]
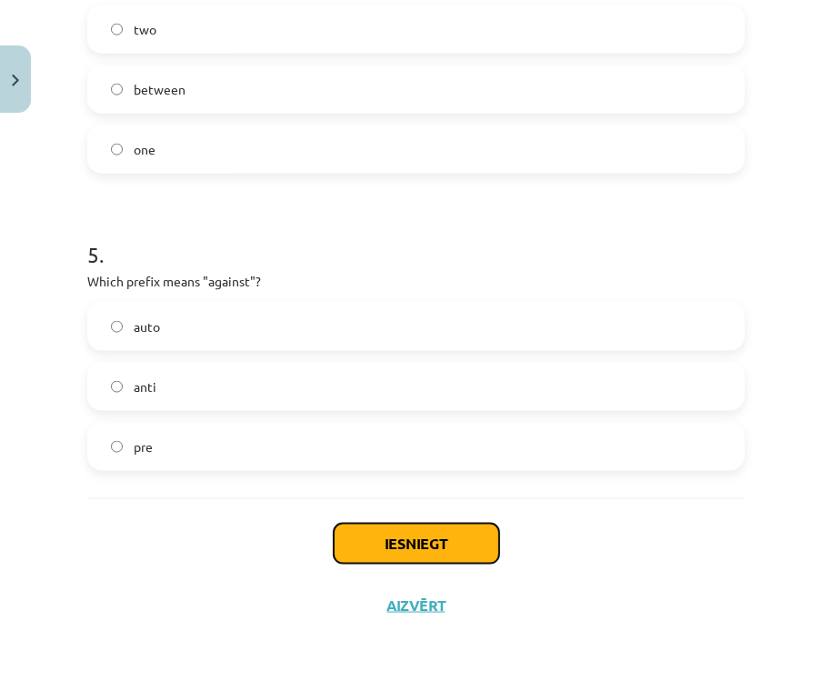
click at [440, 537] on button "Iesniegt" at bounding box center [416, 544] width 165 height 40
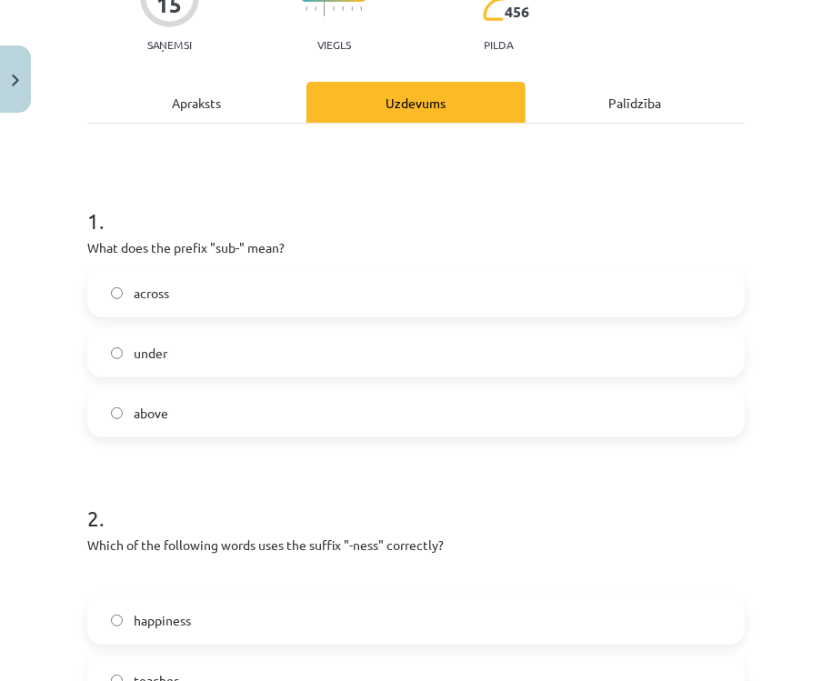
scroll to position [62, 0]
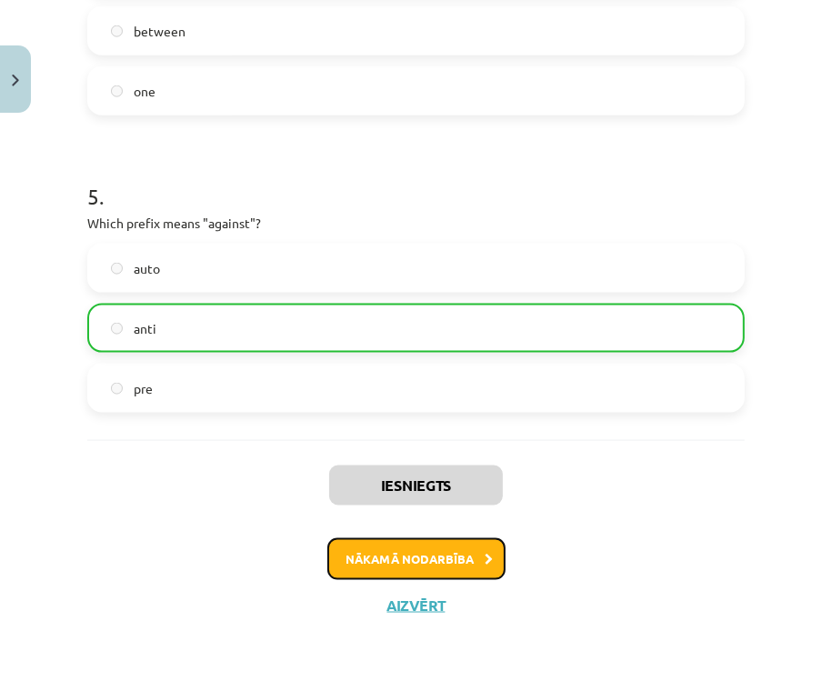
click at [446, 549] on button "Nākamā nodarbība" at bounding box center [416, 559] width 178 height 42
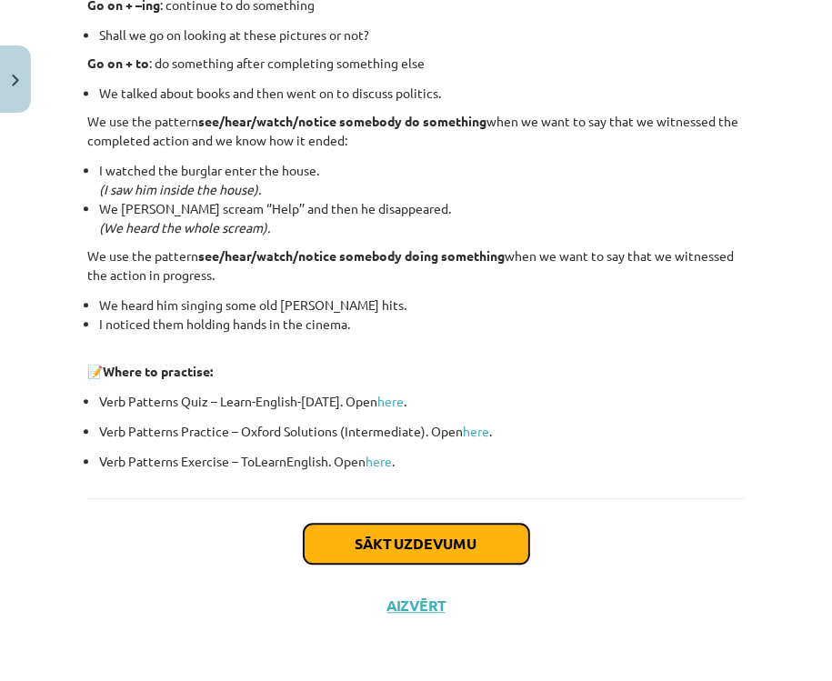
click at [436, 544] on button "Sākt uzdevumu" at bounding box center [416, 544] width 225 height 40
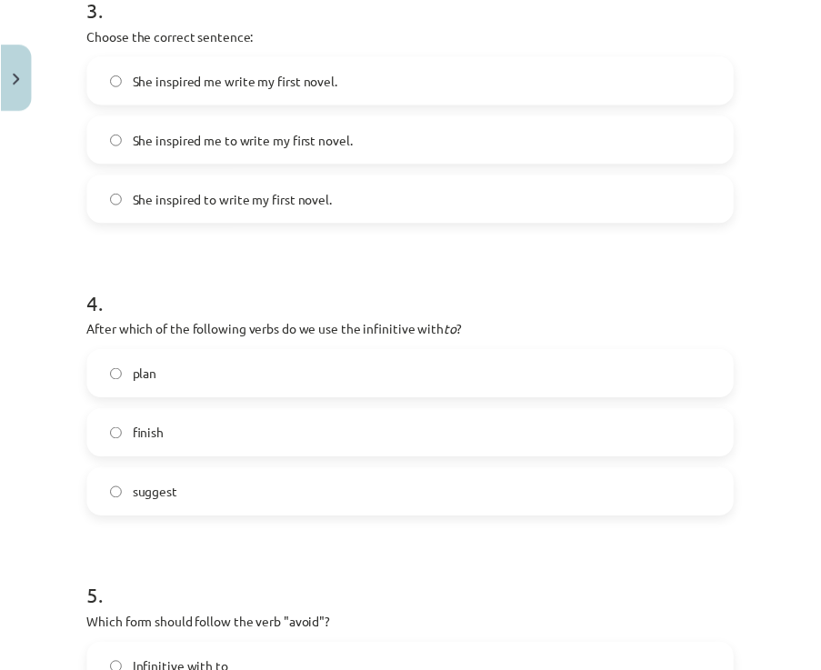
scroll to position [1341, 0]
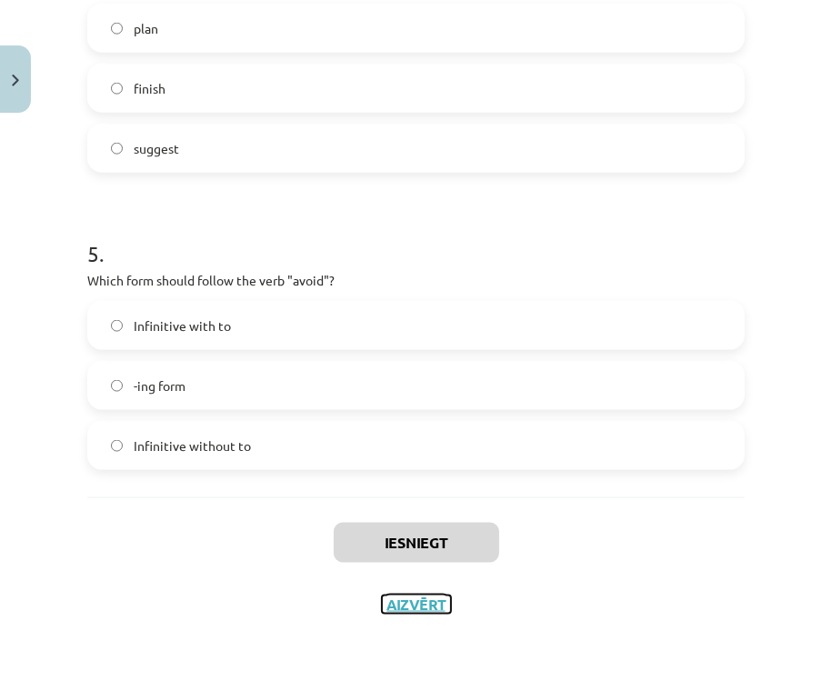
click at [419, 605] on button "Aizvērt" at bounding box center [416, 604] width 69 height 18
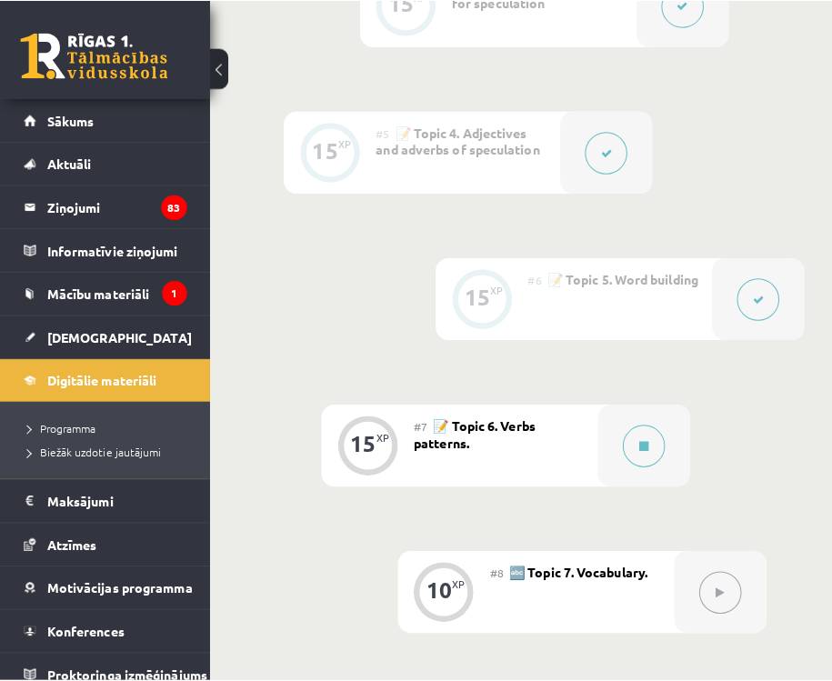
scroll to position [1236, 0]
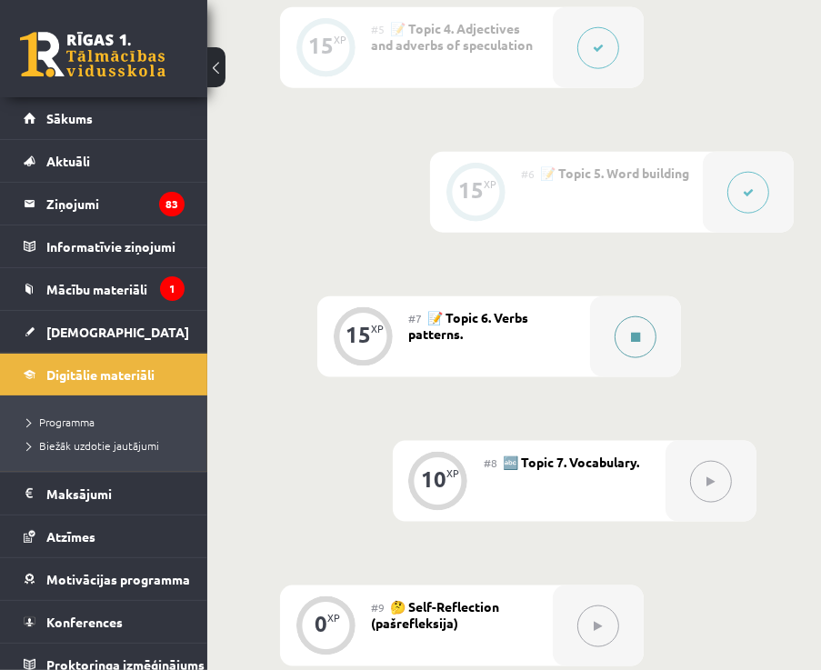
click at [629, 343] on button at bounding box center [635, 337] width 42 height 42
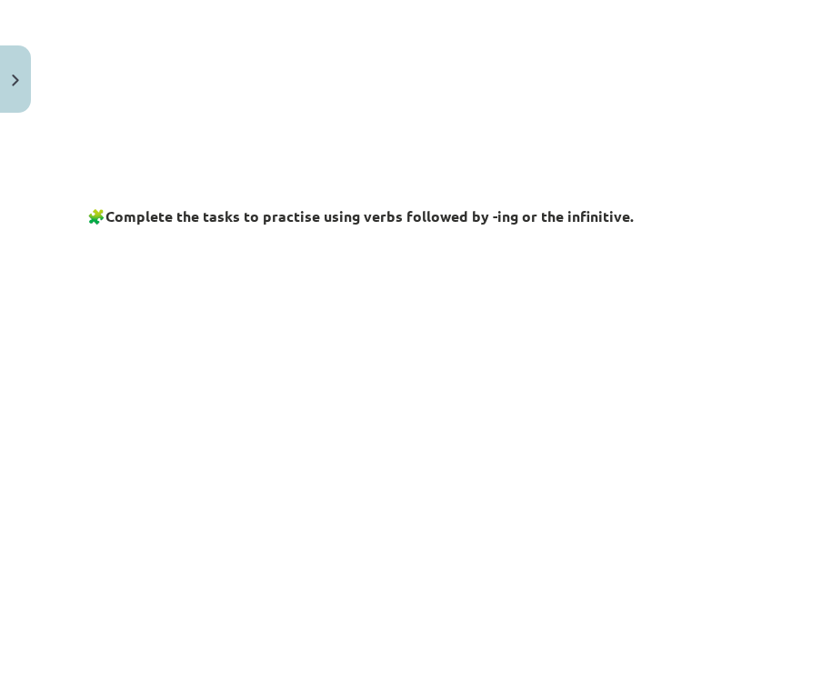
scroll to position [582, 0]
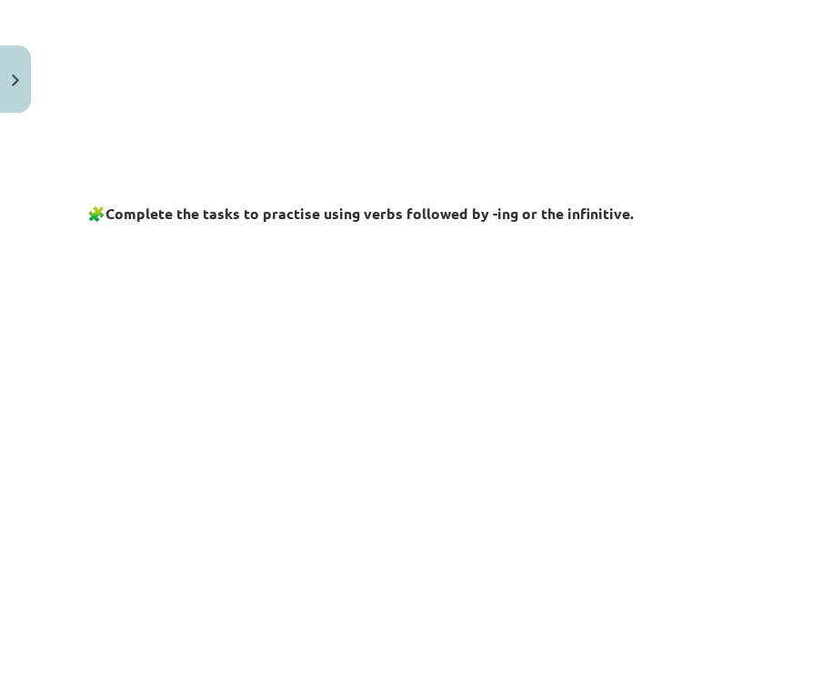
click at [53, 281] on div "Mācību tēma: Angļu valodas i - 11. klases 1. ieskaites mācību materiāls #7 📝 To…" at bounding box center [416, 340] width 832 height 681
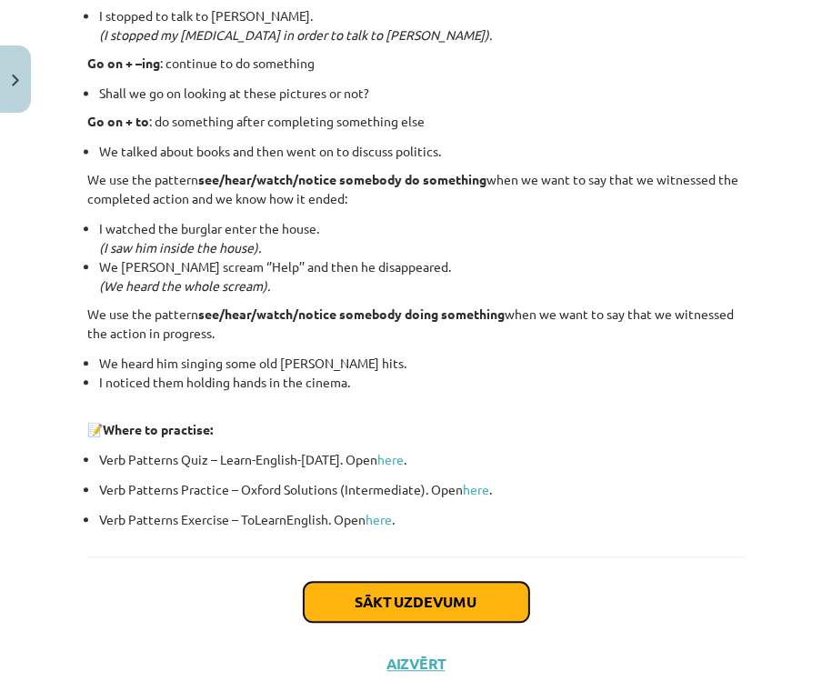
click at [433, 605] on button "Sākt uzdevumu" at bounding box center [416, 602] width 225 height 40
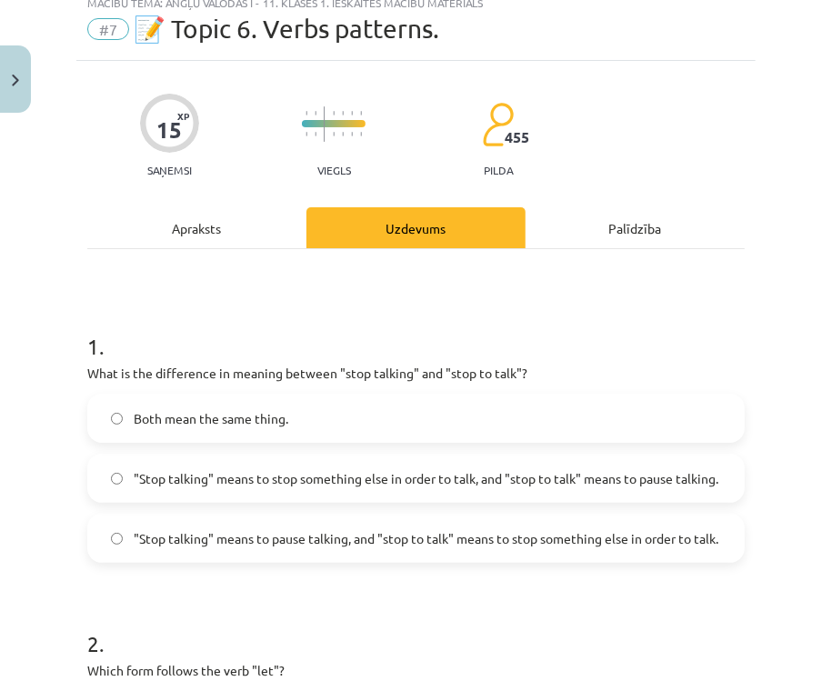
scroll to position [45, 0]
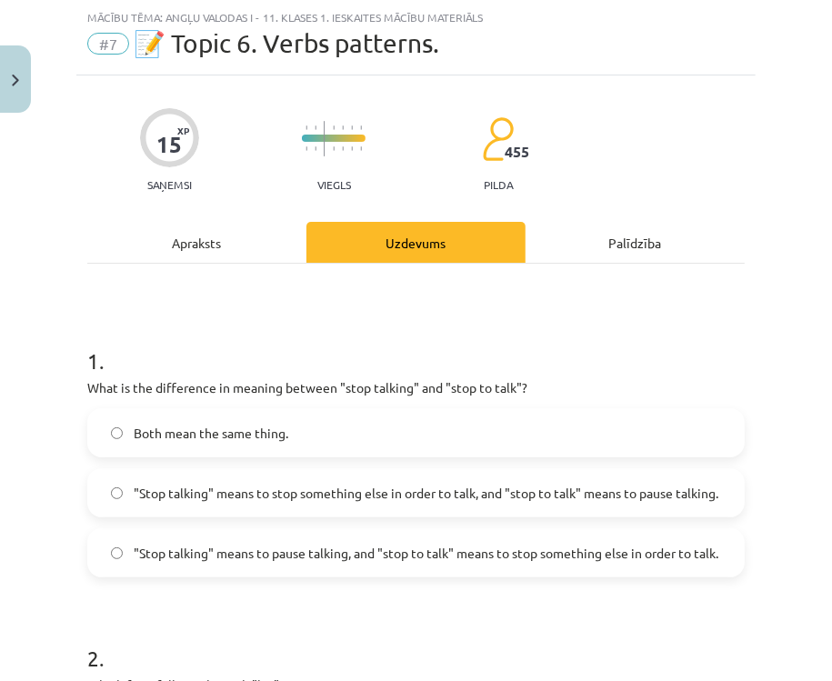
click at [175, 229] on div "Apraksts" at bounding box center [196, 242] width 219 height 41
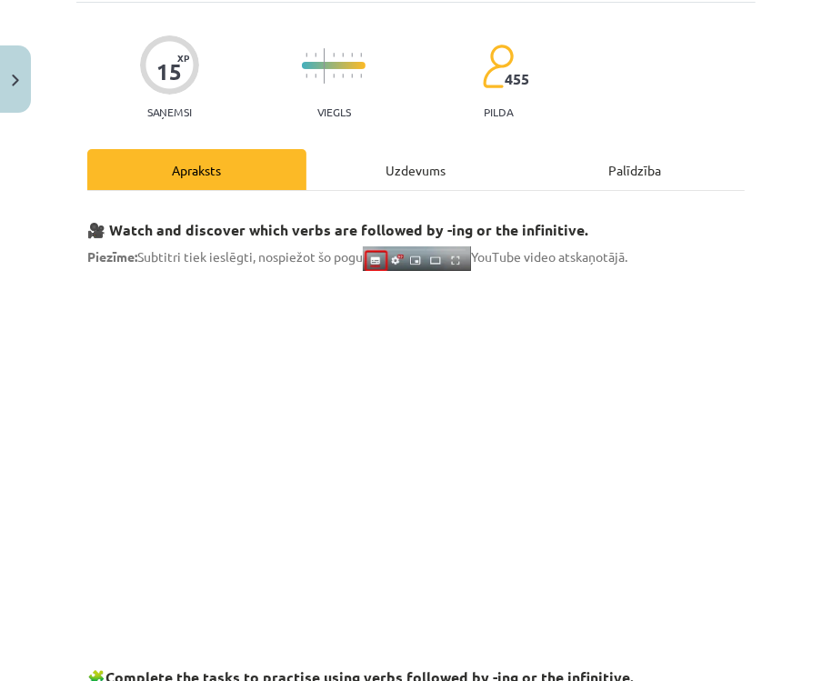
click at [384, 178] on div "Uzdevums" at bounding box center [415, 169] width 219 height 41
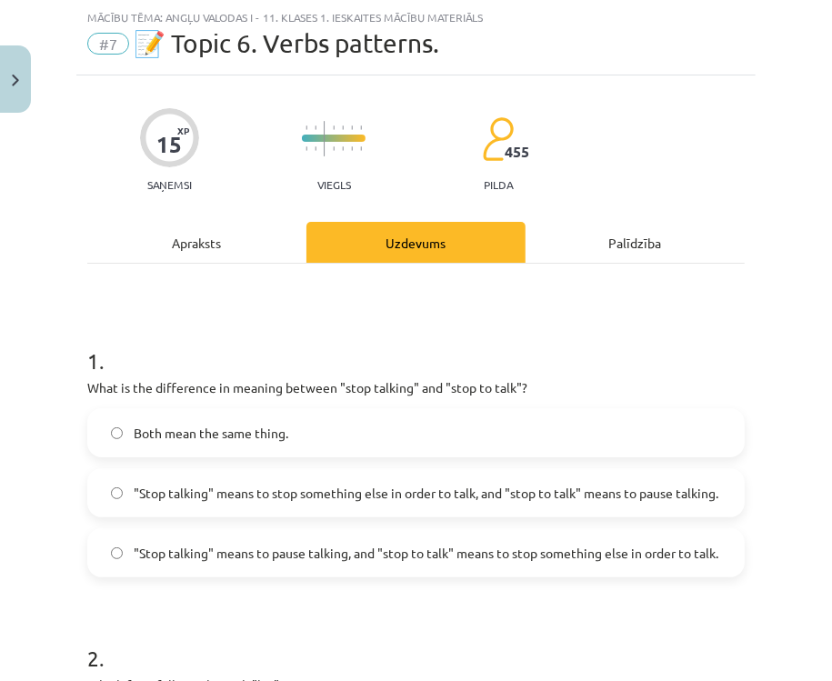
click at [542, 550] on span ""Stop talking" means to pause talking, and "stop to talk" means to stop somethi…" at bounding box center [426, 553] width 584 height 19
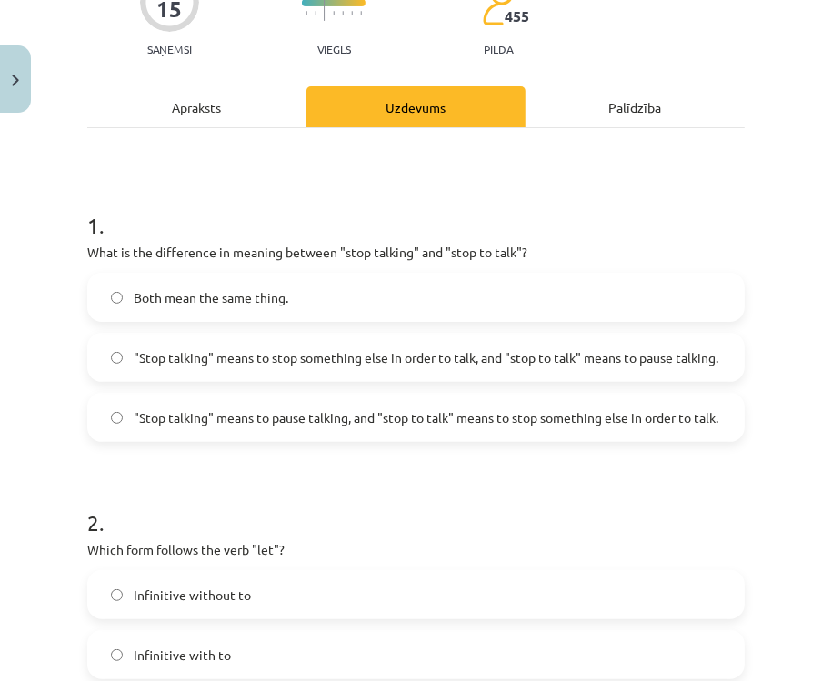
scroll to position [482, 0]
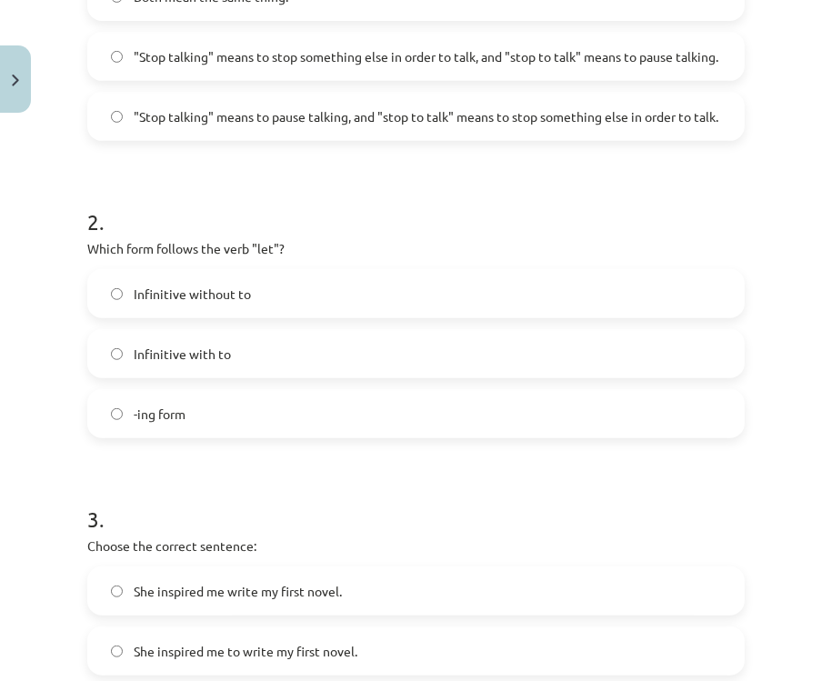
click at [269, 306] on label "Infinitive without to" at bounding box center [415, 293] width 653 height 45
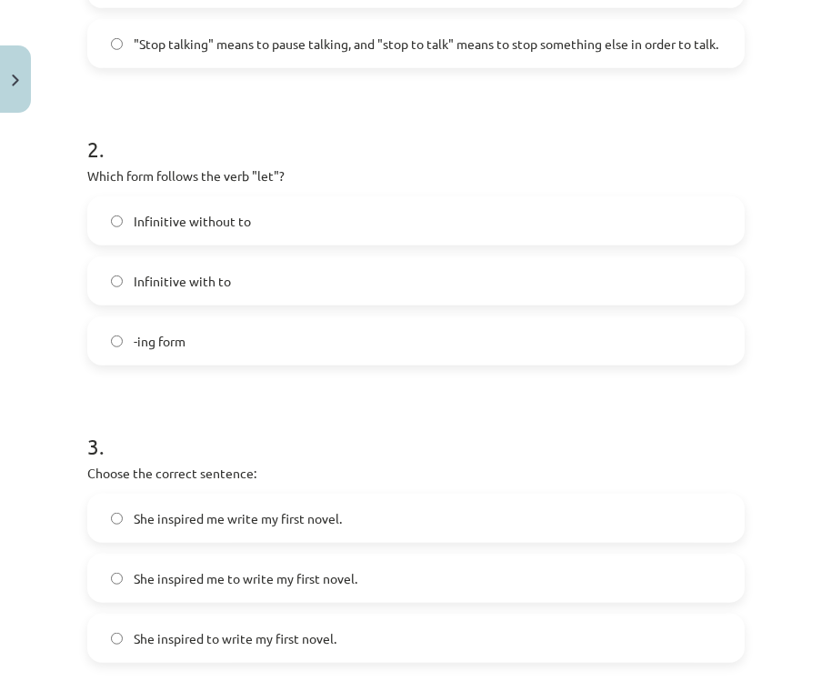
scroll to position [627, 0]
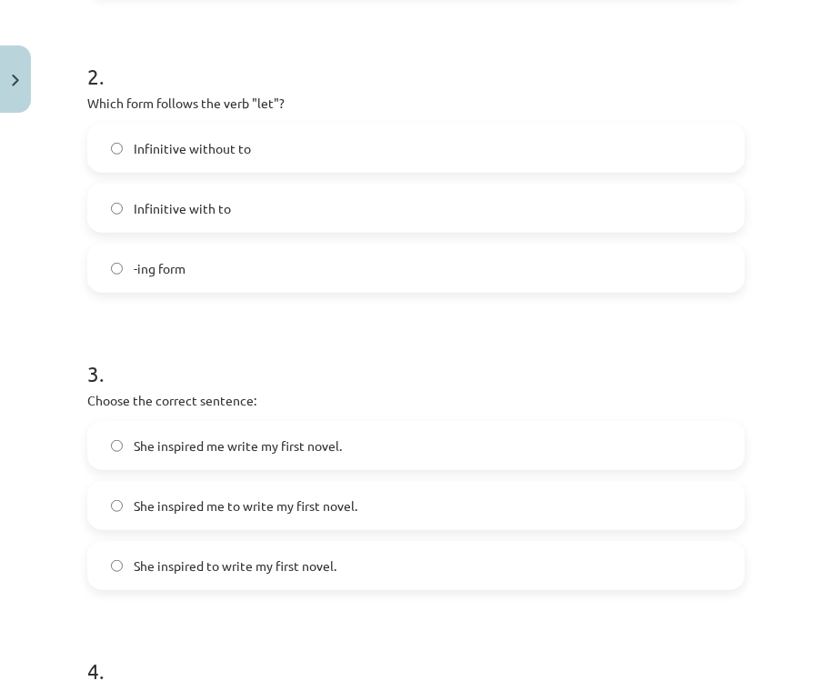
click at [214, 334] on h1 "3 ." at bounding box center [415, 357] width 657 height 56
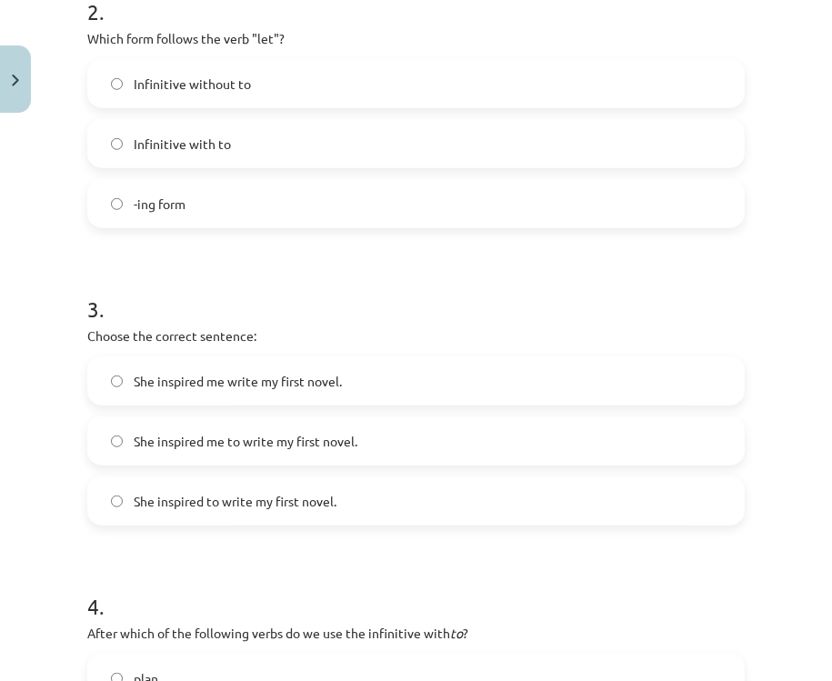
scroll to position [773, 0]
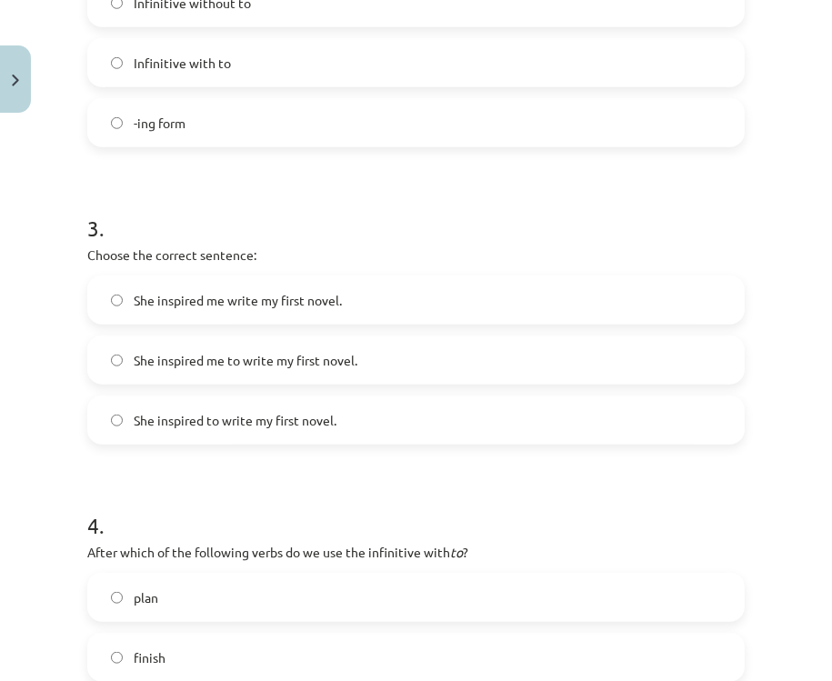
click at [254, 363] on span "She inspired me to write my first novel." at bounding box center [246, 360] width 224 height 19
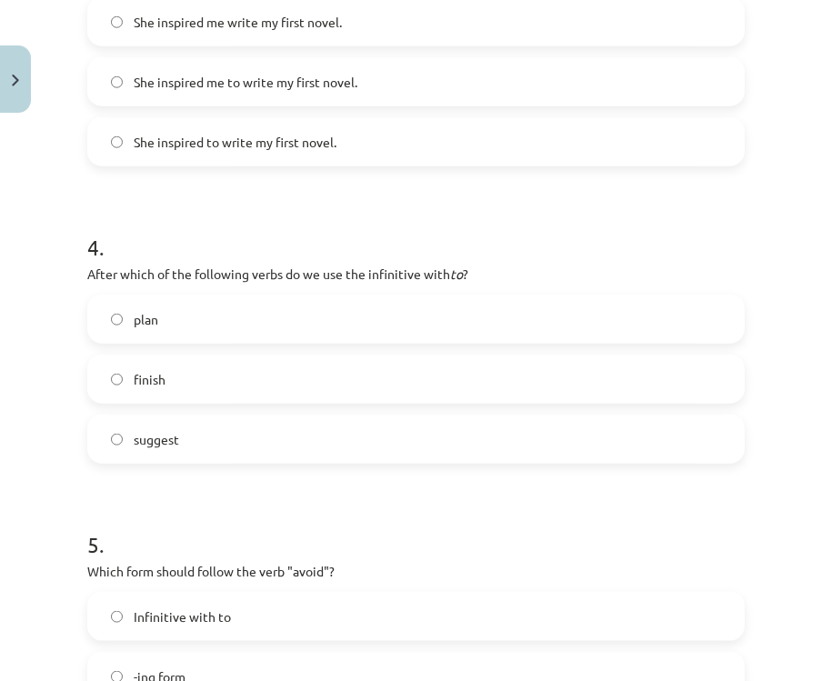
scroll to position [1341, 0]
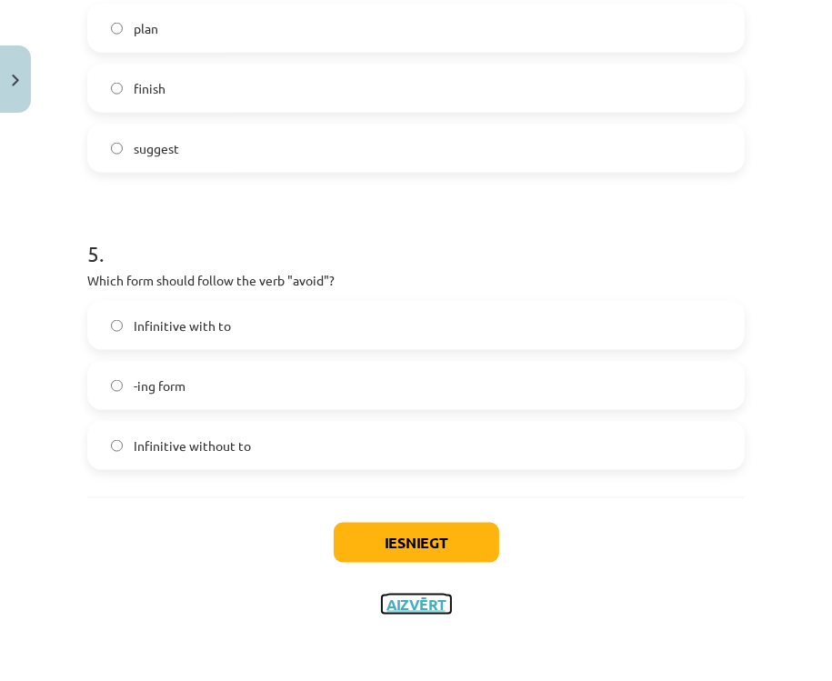
click at [417, 607] on button "Aizvērt" at bounding box center [416, 604] width 69 height 18
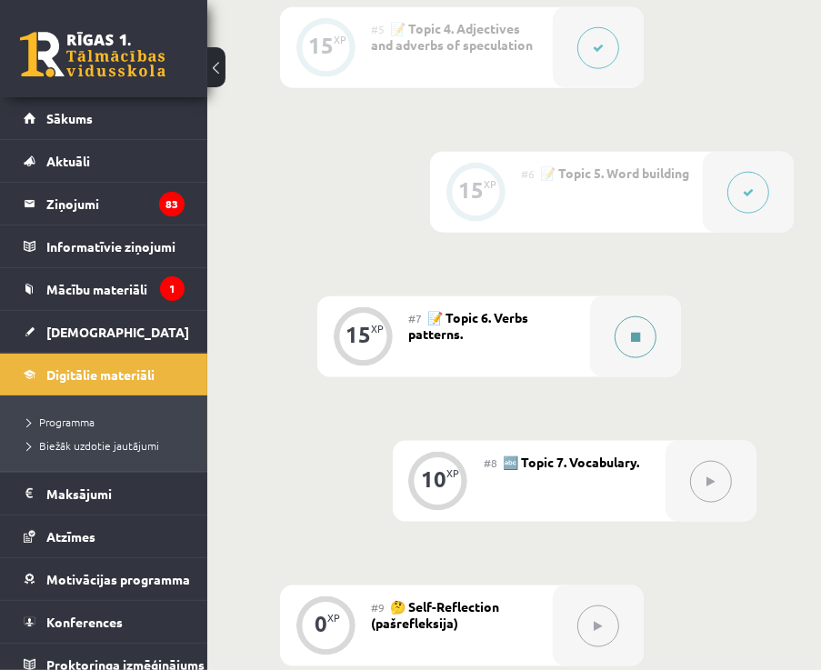
click at [618, 336] on button at bounding box center [635, 337] width 42 height 42
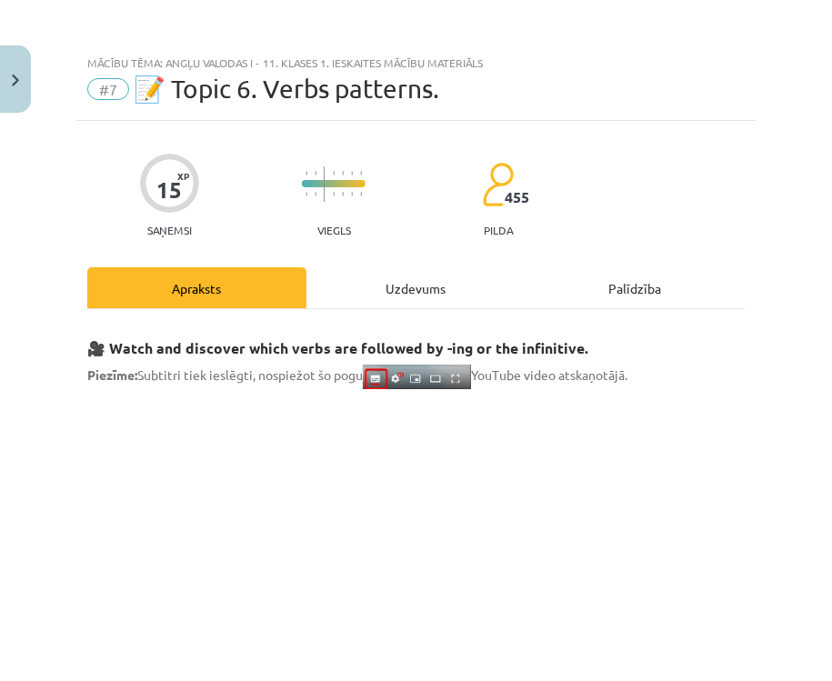
click at [457, 274] on div "Uzdevums" at bounding box center [415, 287] width 219 height 41
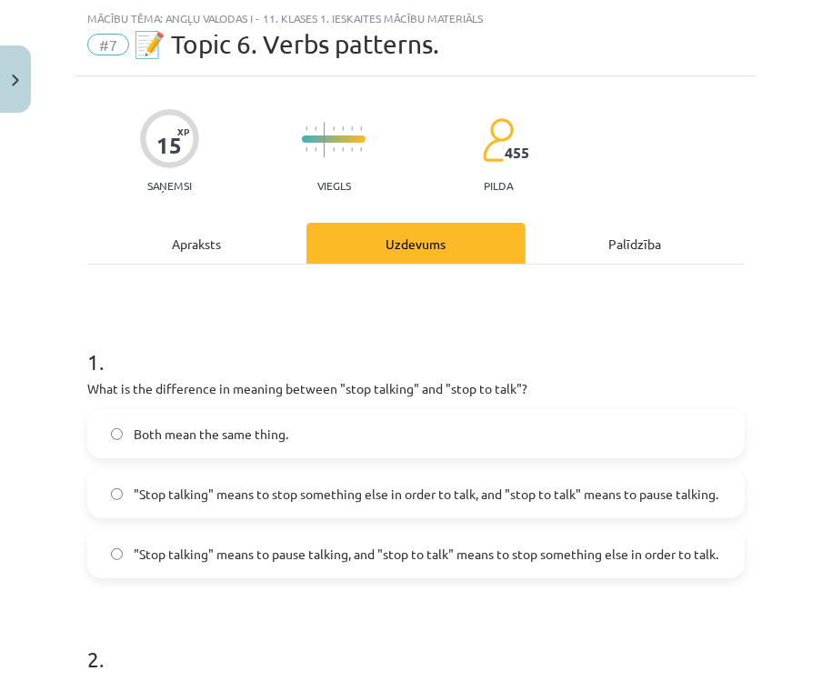
scroll to position [45, 0]
click at [233, 238] on div "Apraksts" at bounding box center [196, 242] width 219 height 41
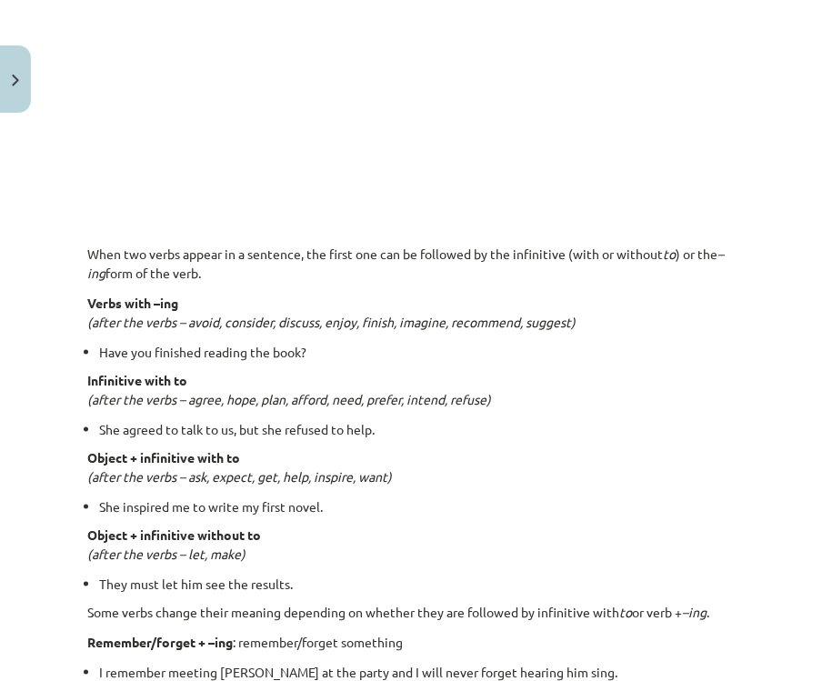
scroll to position [1354, 0]
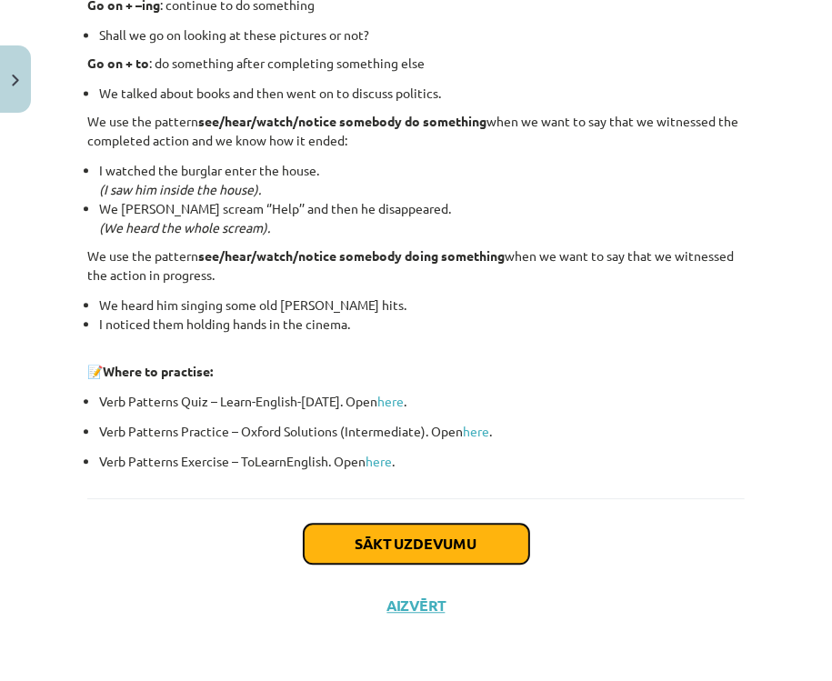
click at [428, 549] on button "Sākt uzdevumu" at bounding box center [416, 544] width 225 height 40
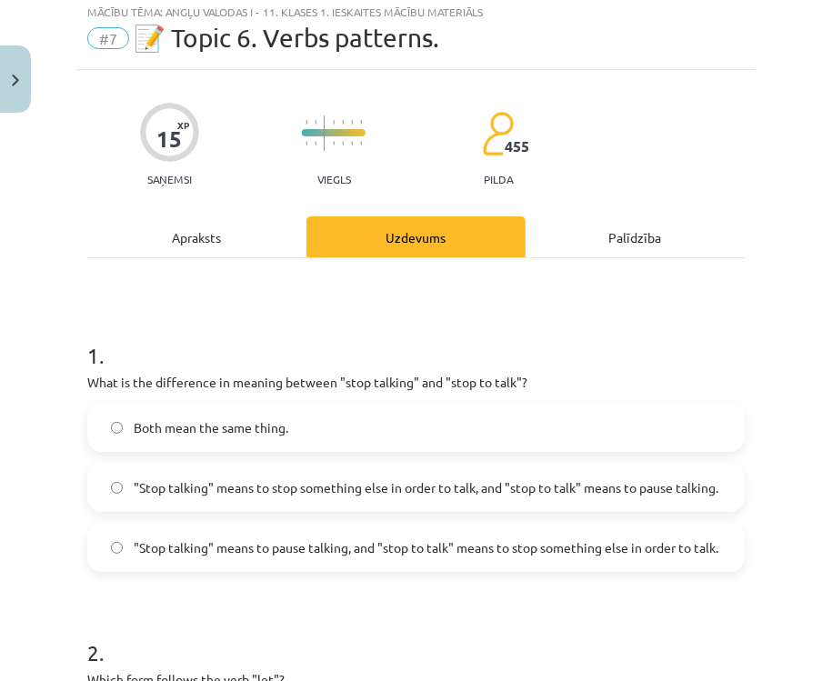
scroll to position [45, 0]
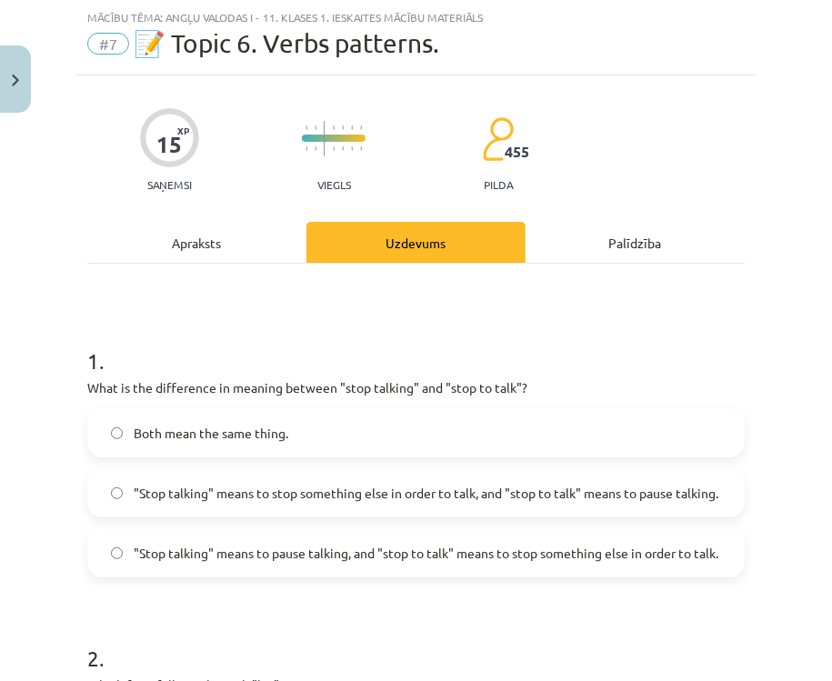
click at [364, 544] on span ""Stop talking" means to pause talking, and "stop to talk" means to stop somethi…" at bounding box center [426, 553] width 584 height 19
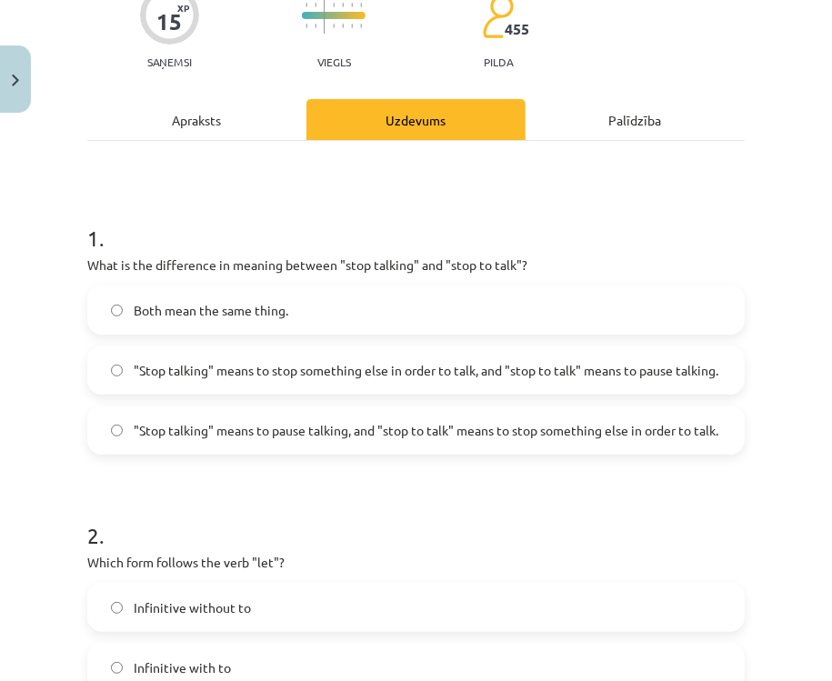
scroll to position [336, 0]
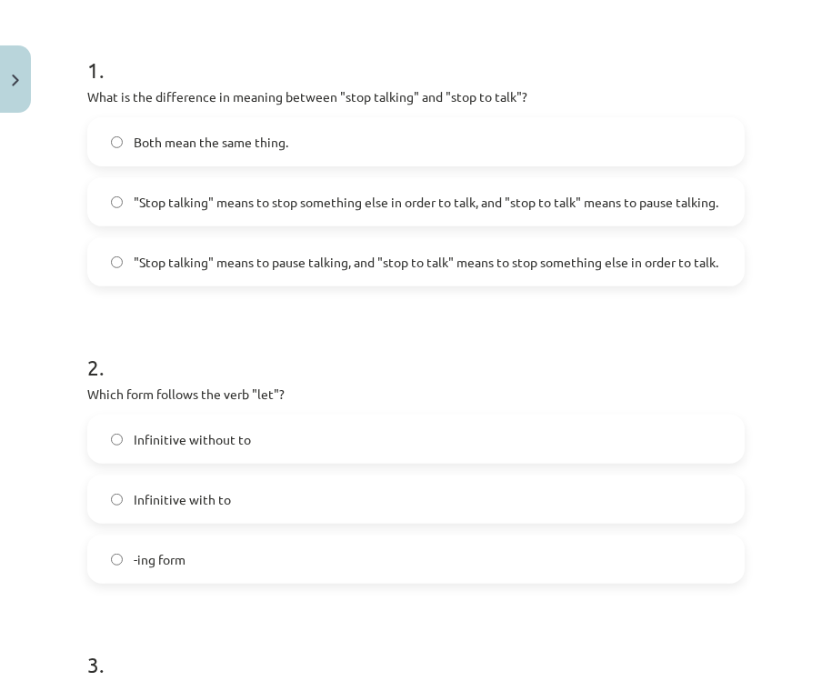
click at [293, 440] on label "Infinitive without to" at bounding box center [415, 438] width 653 height 45
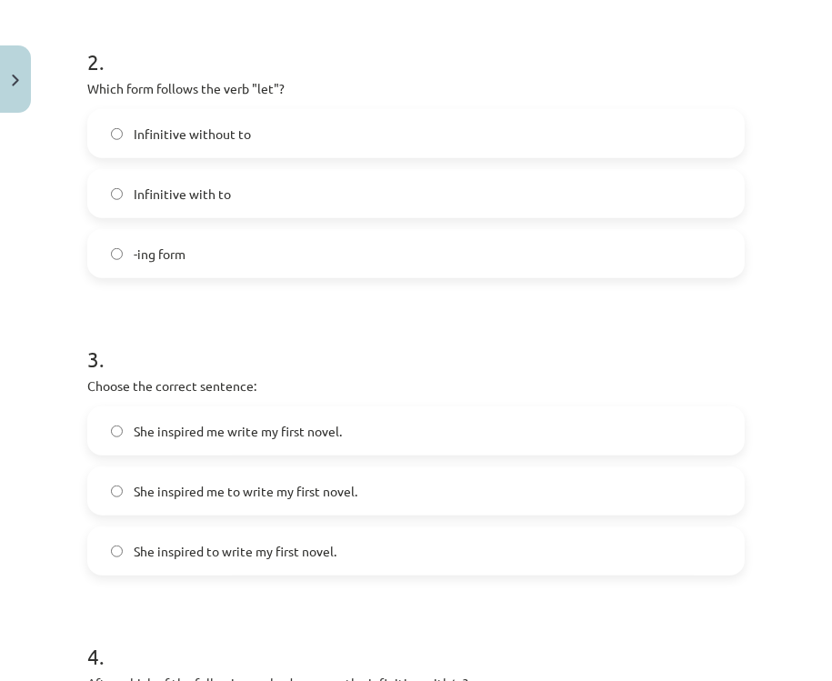
scroll to position [773, 0]
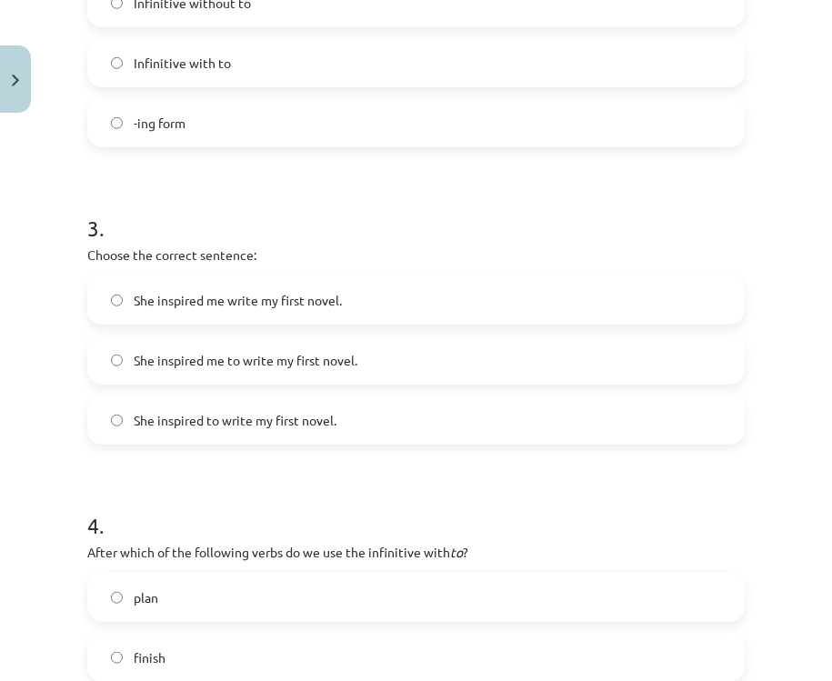
click at [324, 360] on span "She inspired me to write my first novel." at bounding box center [246, 360] width 224 height 19
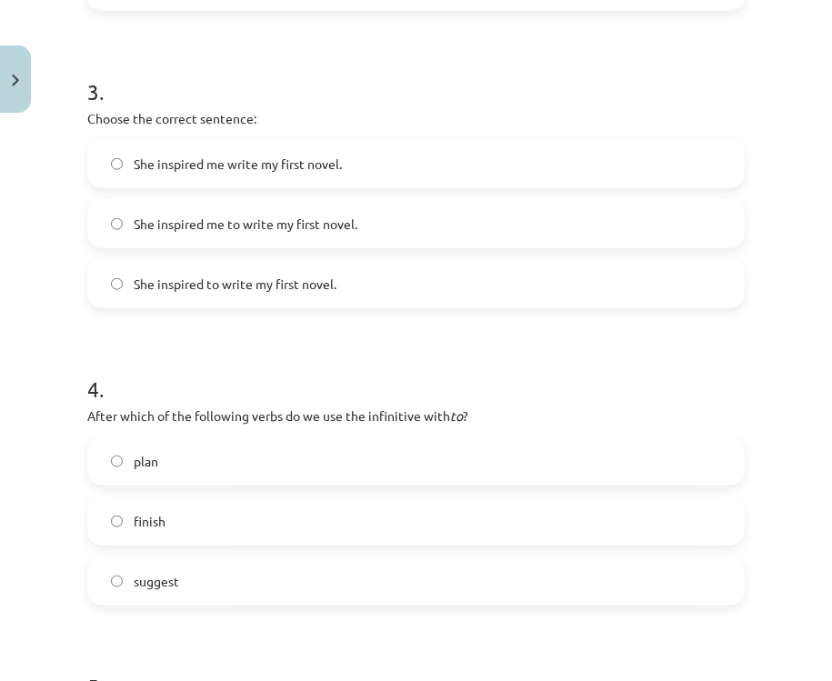
scroll to position [918, 0]
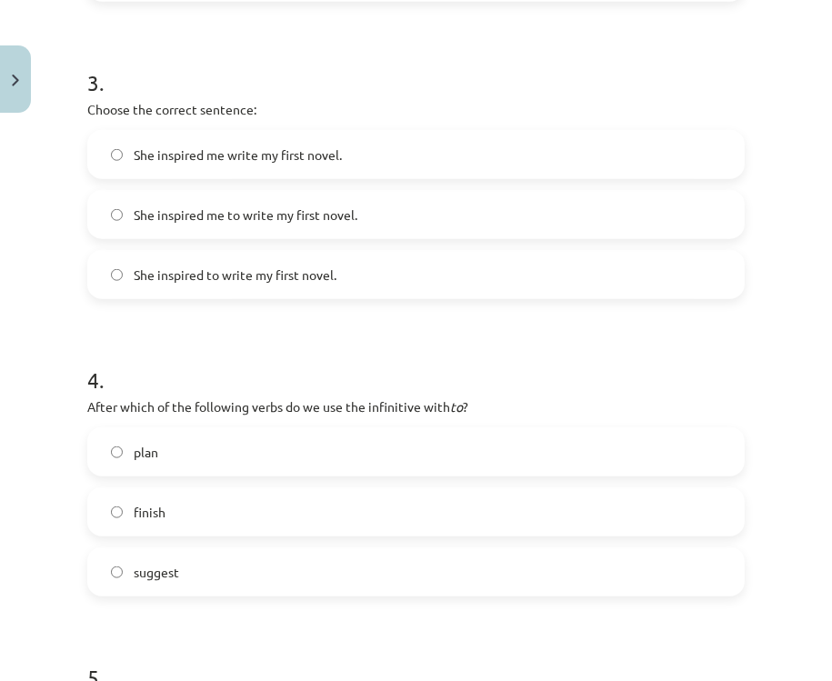
click at [310, 447] on label "plan" at bounding box center [415, 451] width 653 height 45
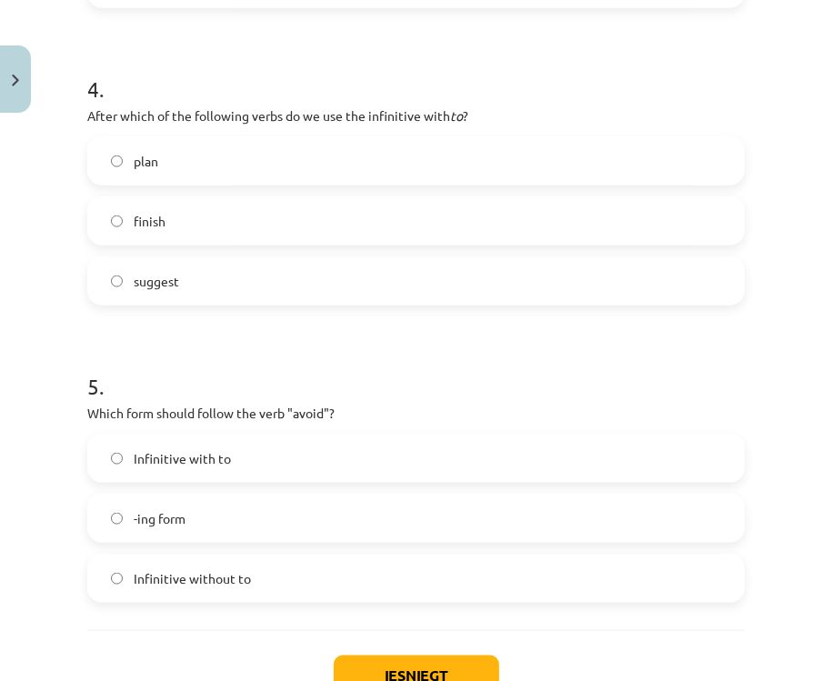
click at [260, 468] on label "Infinitive with to" at bounding box center [415, 457] width 653 height 45
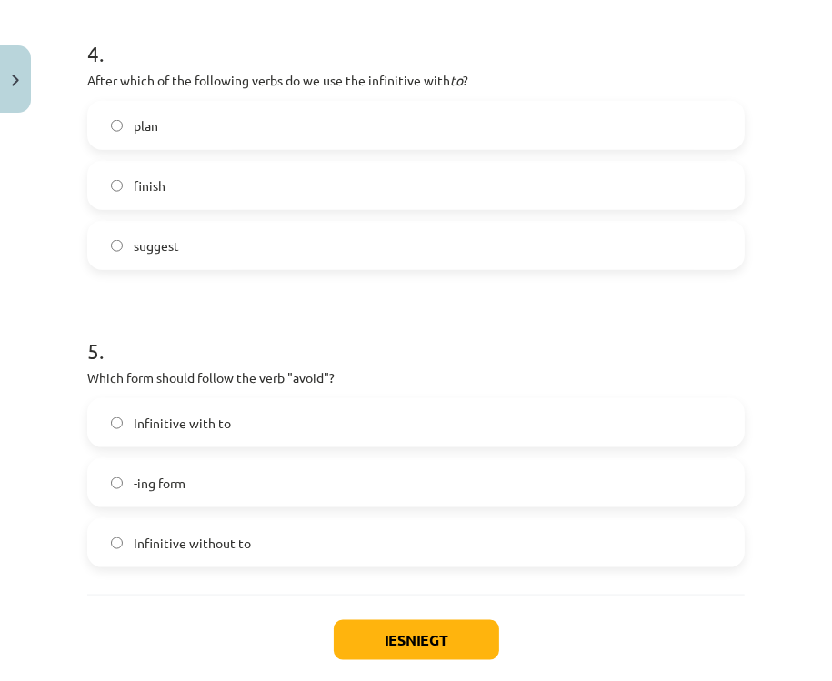
scroll to position [1282, 0]
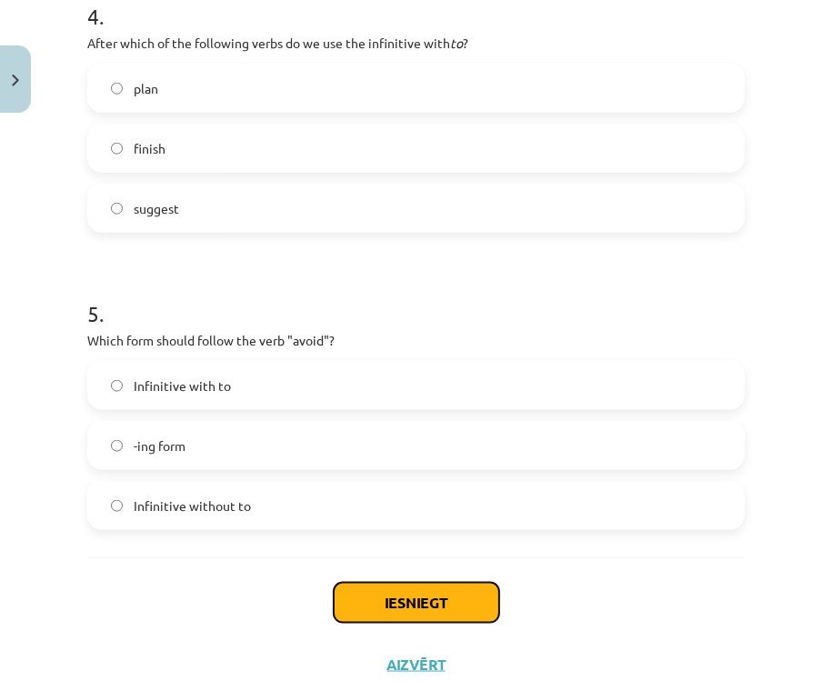
click at [404, 607] on button "Iesniegt" at bounding box center [416, 603] width 165 height 40
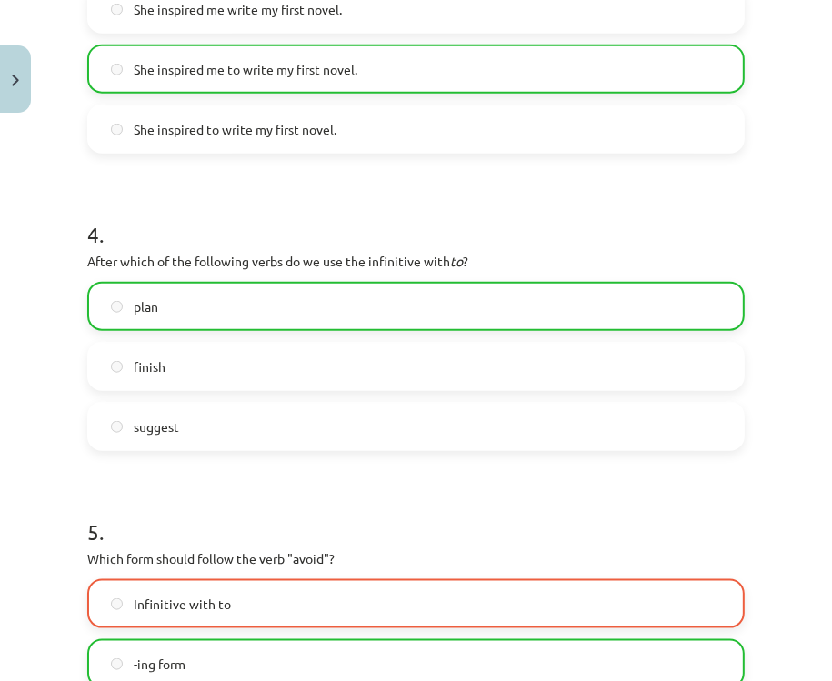
scroll to position [1398, 0]
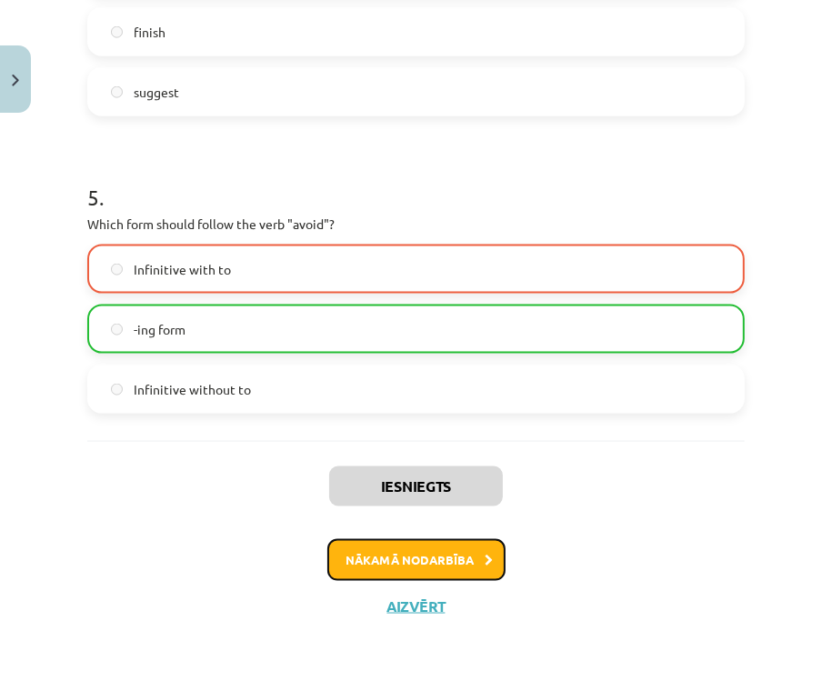
click at [444, 544] on button "Nākamā nodarbība" at bounding box center [416, 560] width 178 height 42
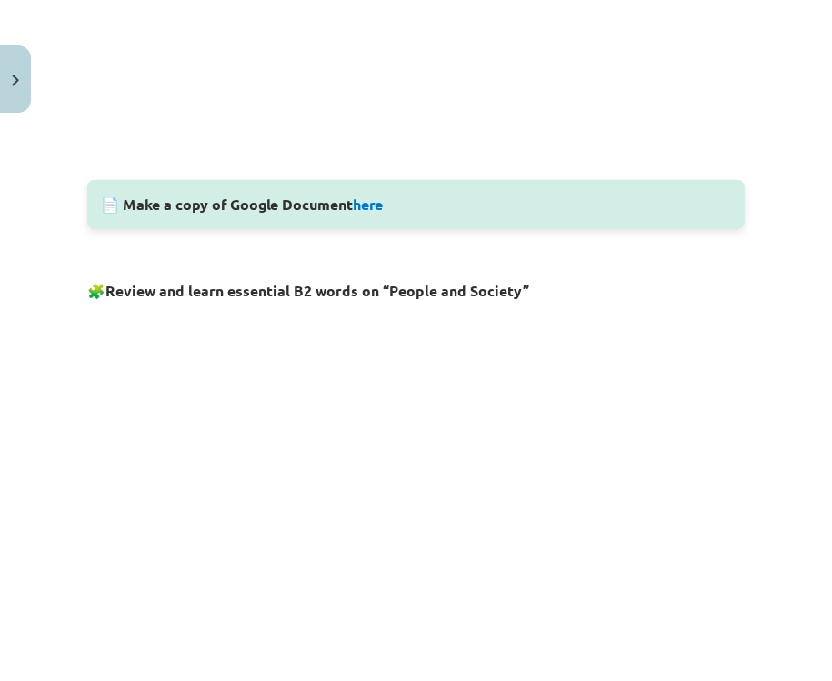
scroll to position [627, 0]
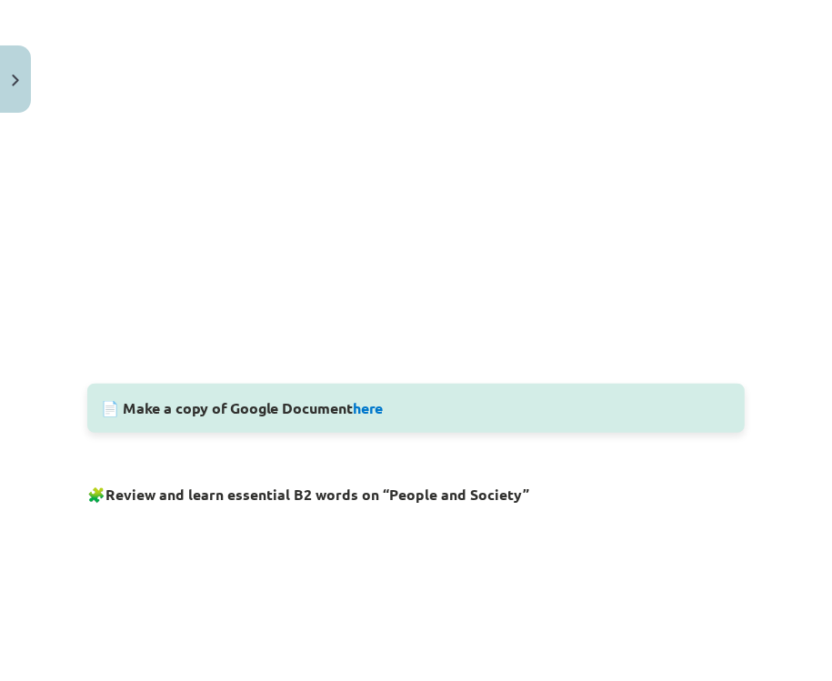
click at [74, 232] on div "Mācību tēma: Angļu valodas i - 11. klases 1. ieskaites mācību materiāls #8 🔤 To…" at bounding box center [416, 340] width 832 height 681
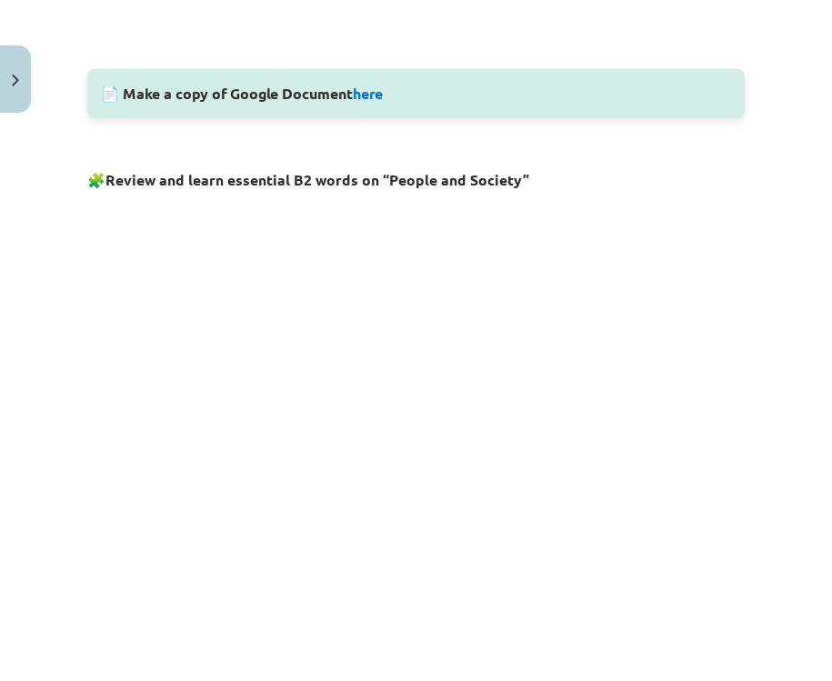
scroll to position [1209, 0]
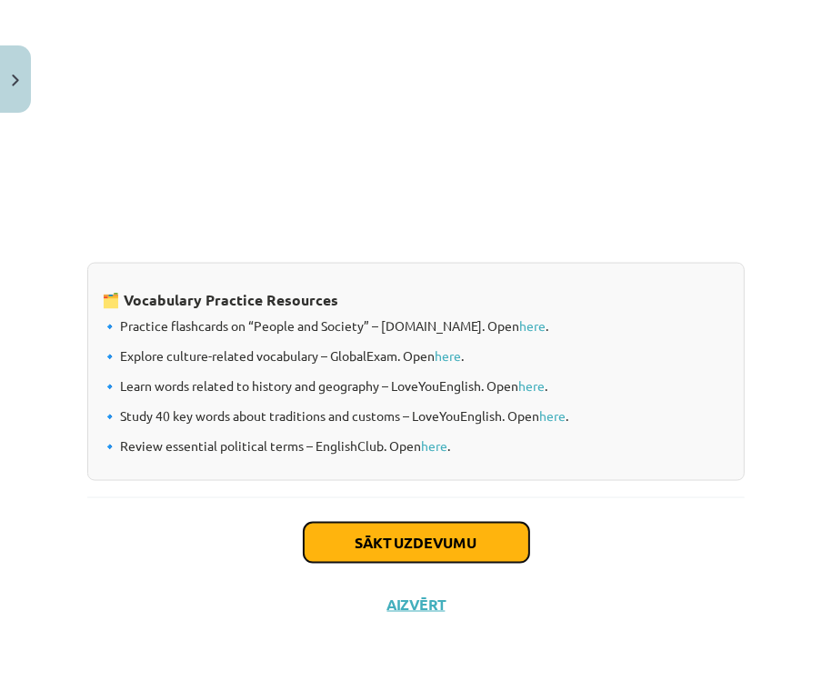
click at [477, 542] on button "Sākt uzdevumu" at bounding box center [416, 543] width 225 height 40
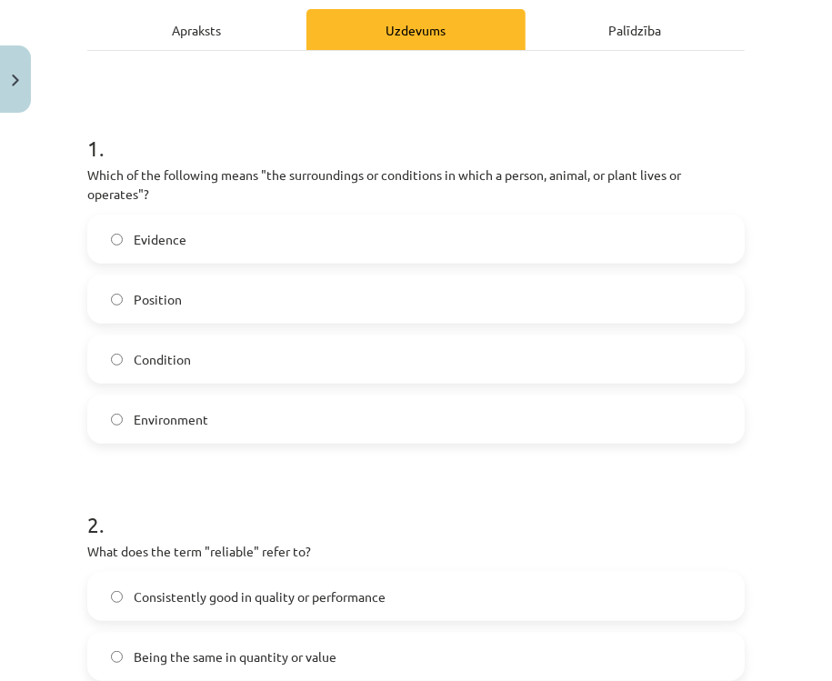
scroll to position [191, 0]
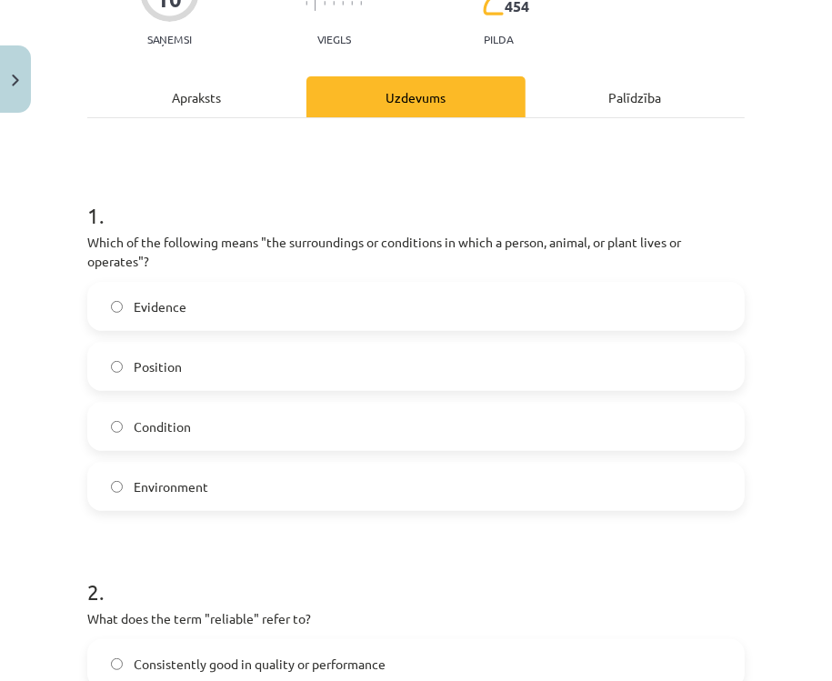
click at [159, 184] on h1 "1 ." at bounding box center [415, 199] width 657 height 56
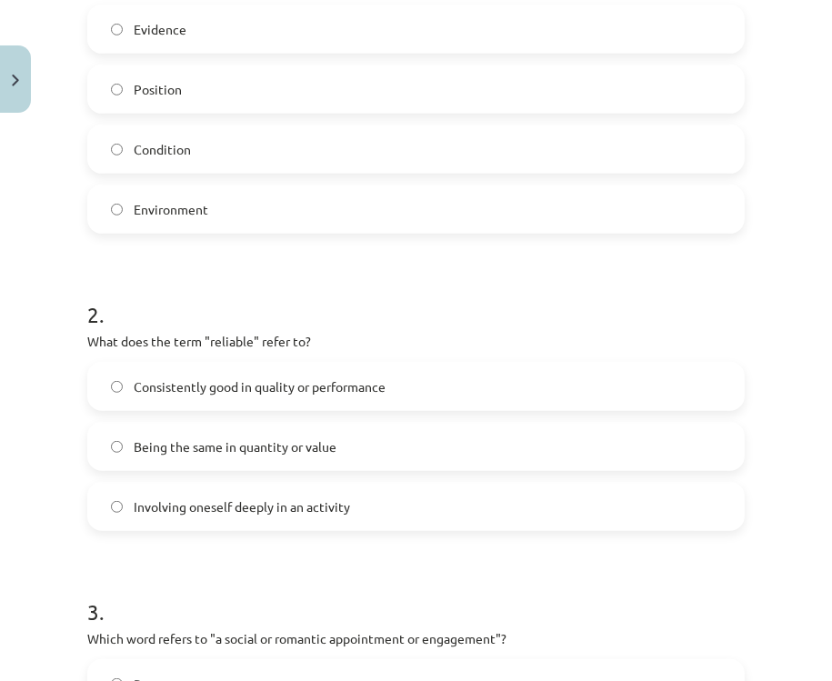
scroll to position [482, 0]
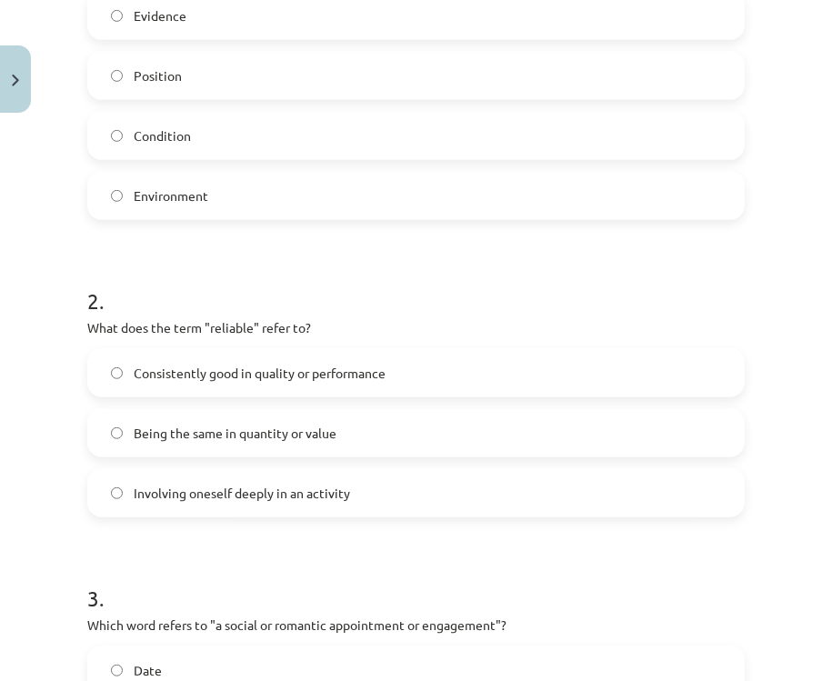
click at [298, 377] on span "Consistently good in quality or performance" at bounding box center [260, 373] width 252 height 19
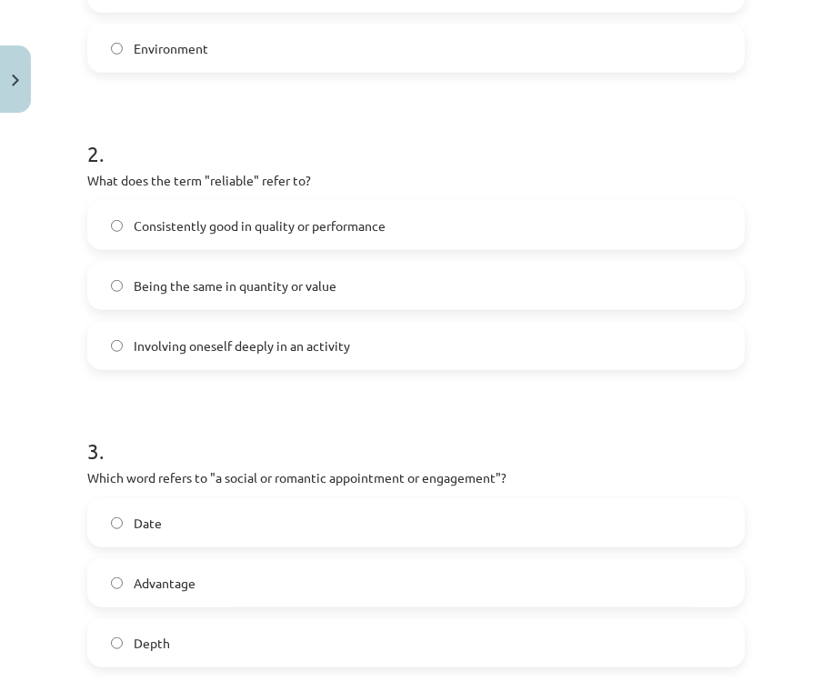
scroll to position [773, 0]
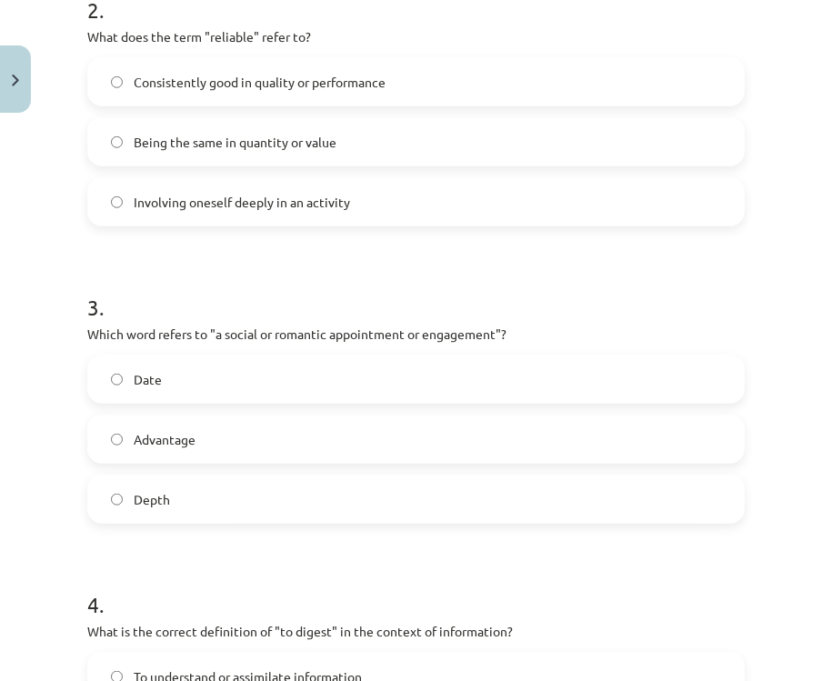
click at [210, 382] on label "Date" at bounding box center [415, 378] width 653 height 45
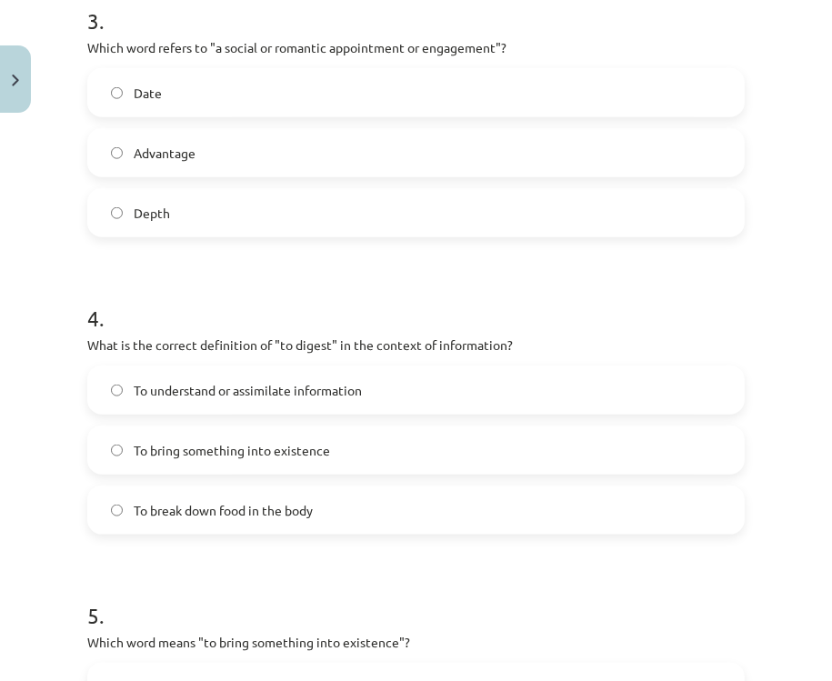
scroll to position [1063, 0]
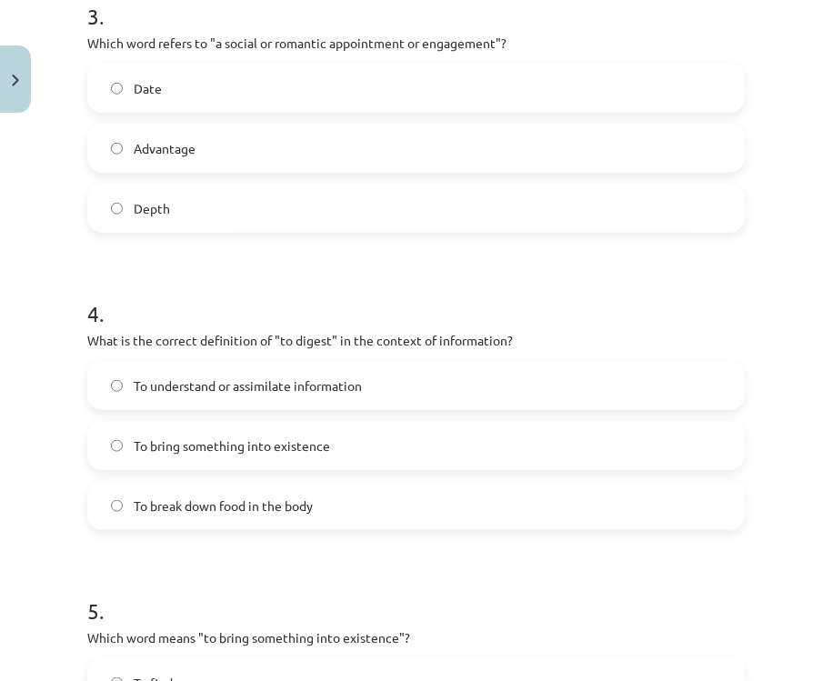
click at [275, 378] on span "To understand or assimilate information" at bounding box center [248, 385] width 228 height 19
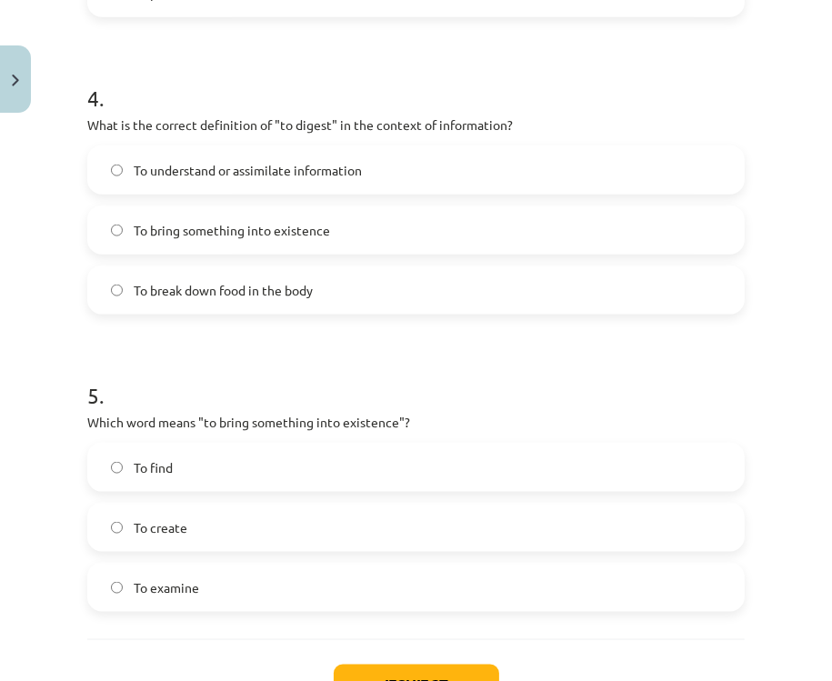
scroll to position [1282, 0]
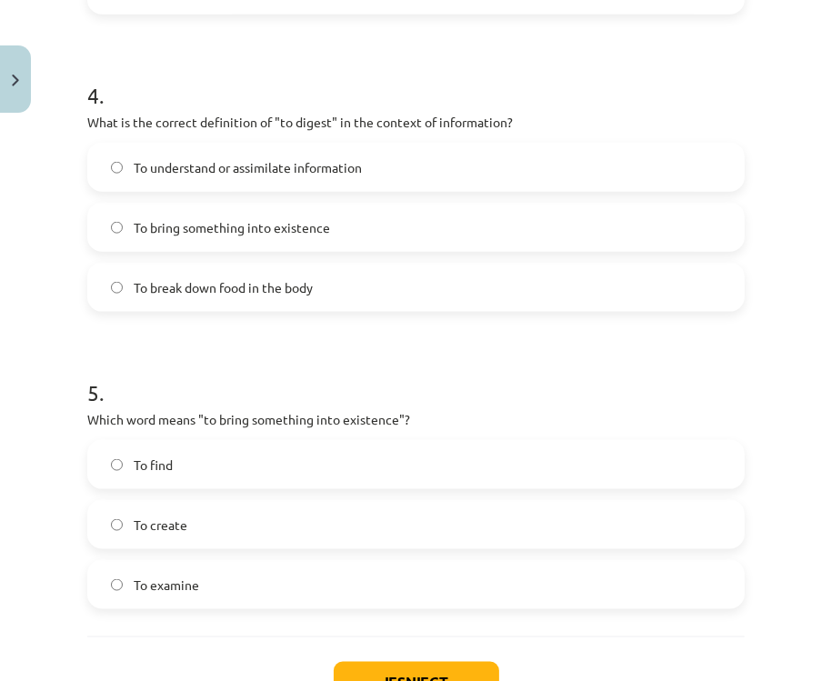
click at [259, 525] on label "To create" at bounding box center [415, 524] width 653 height 45
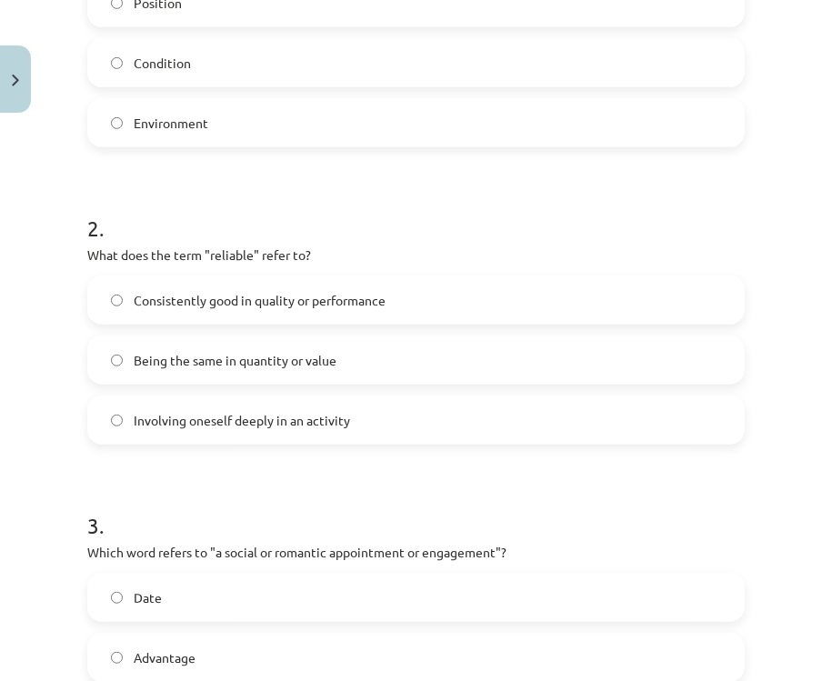
scroll to position [264, 0]
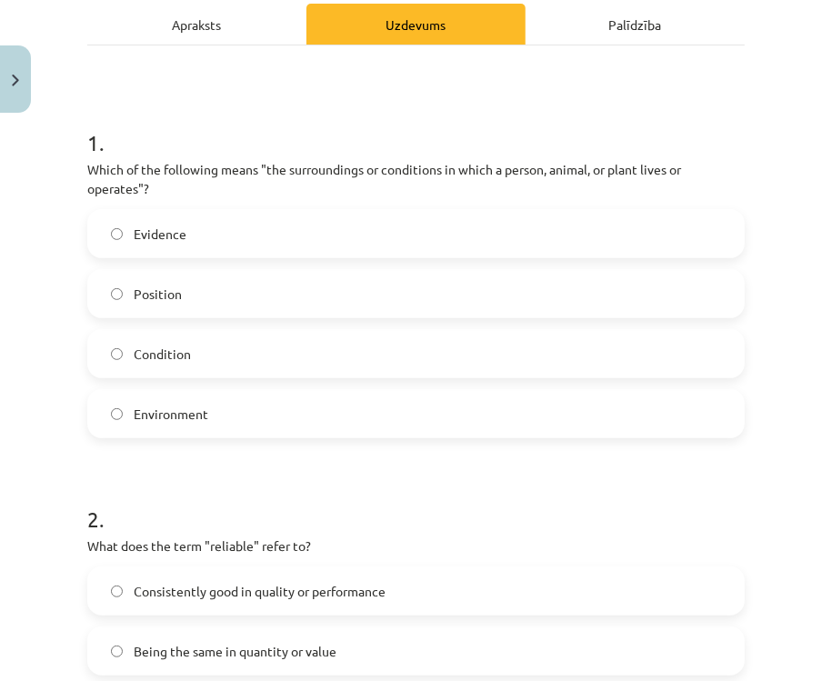
click at [257, 402] on label "Environment" at bounding box center [415, 413] width 653 height 45
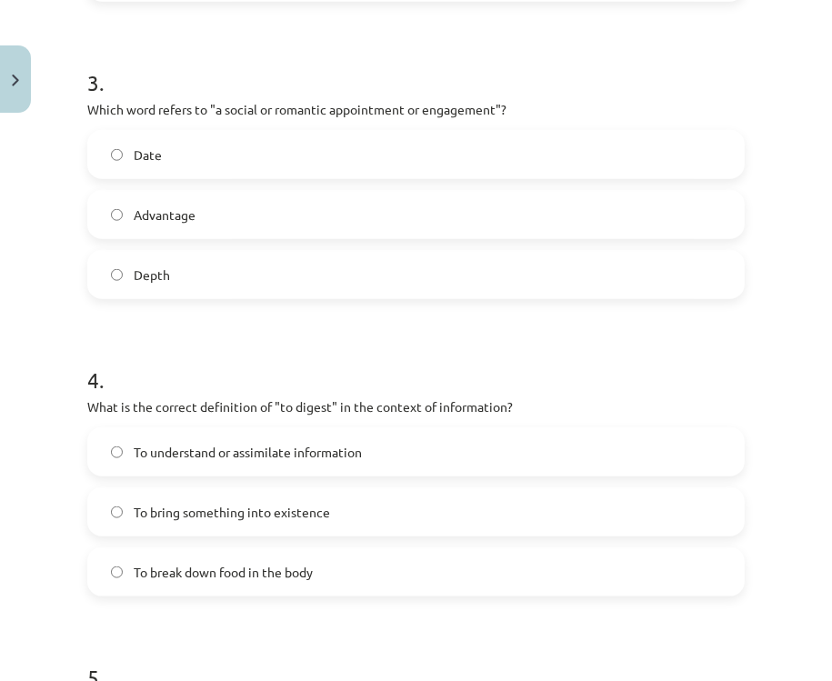
scroll to position [1354, 0]
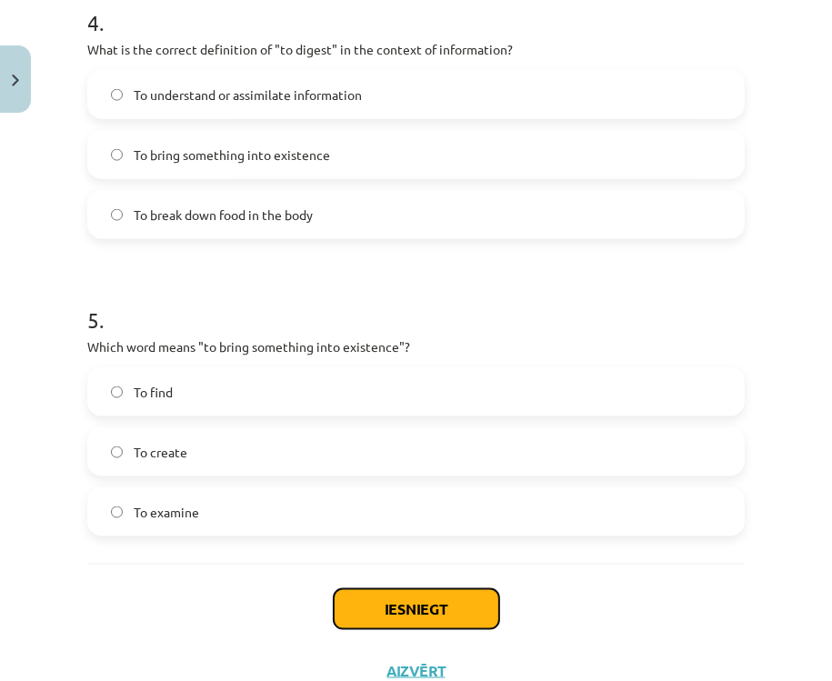
click at [445, 595] on button "Iesniegt" at bounding box center [416, 609] width 165 height 40
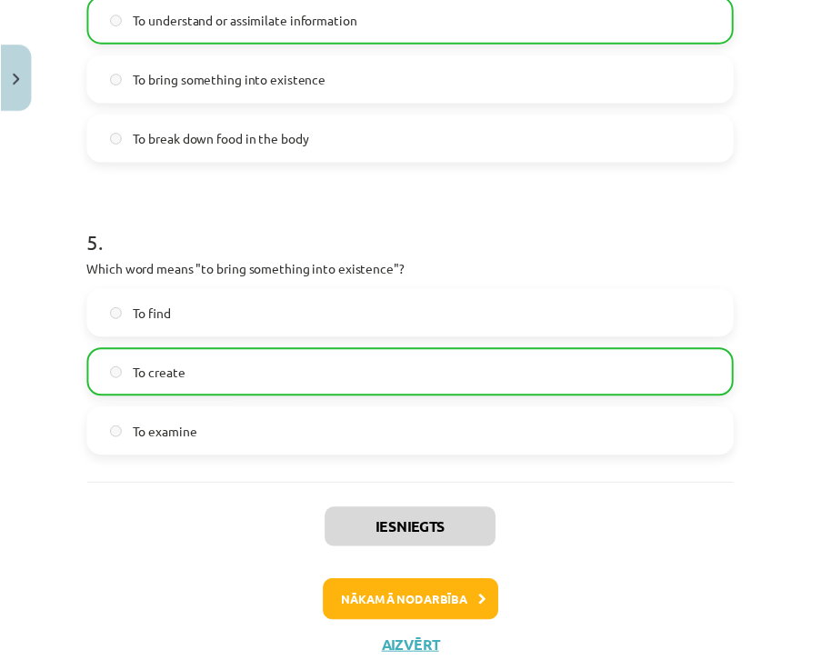
scroll to position [1477, 0]
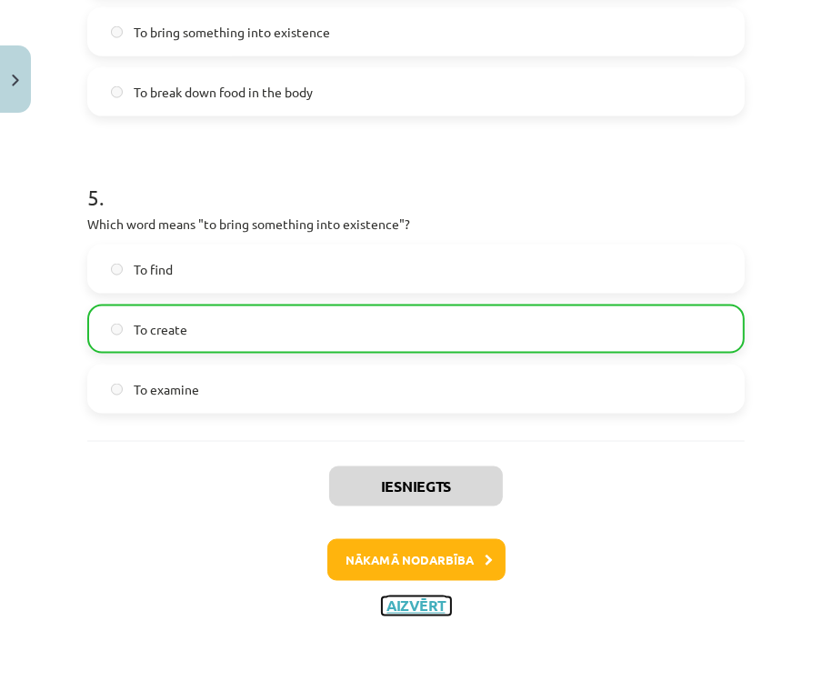
click at [416, 597] on button "Aizvērt" at bounding box center [416, 606] width 69 height 18
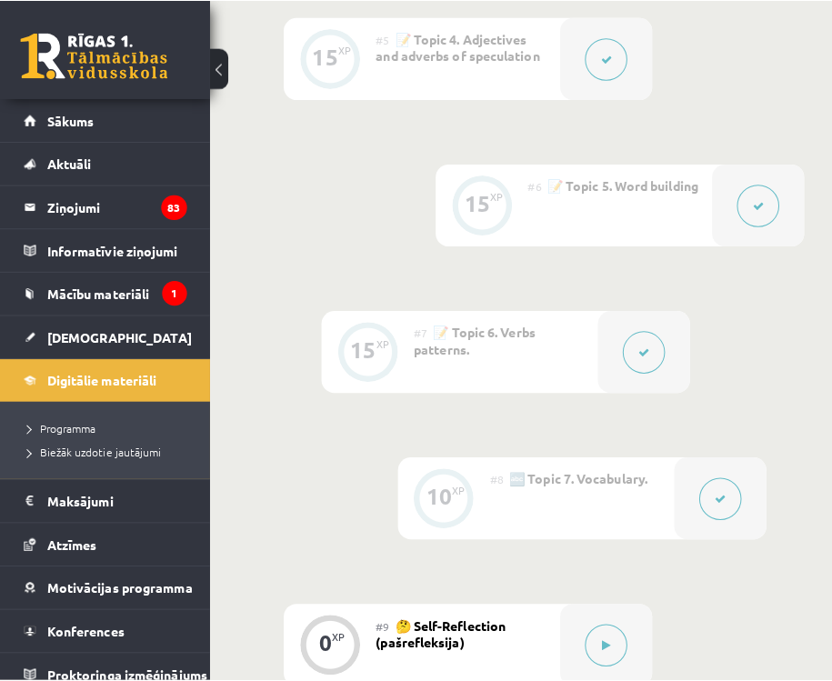
scroll to position [1454, 0]
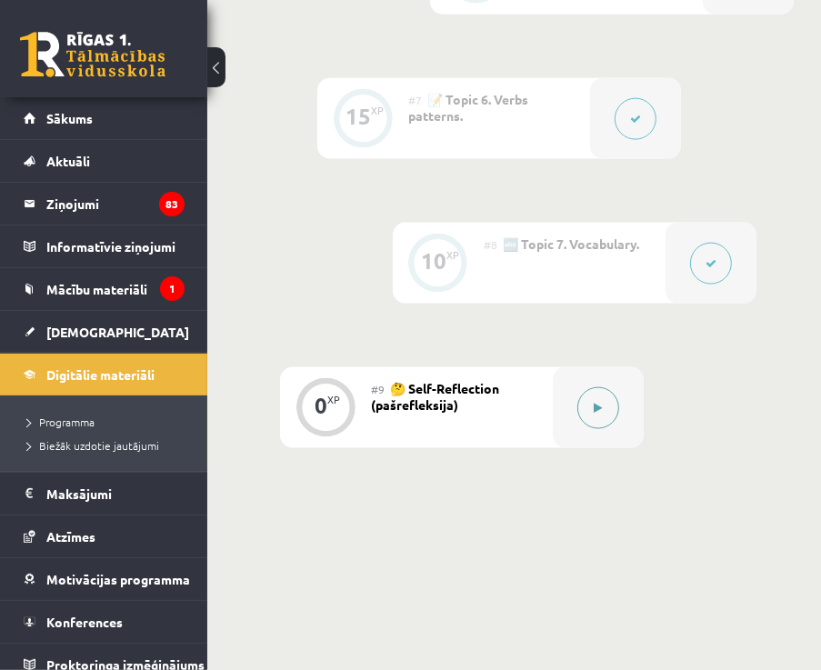
click at [613, 414] on button at bounding box center [598, 408] width 42 height 42
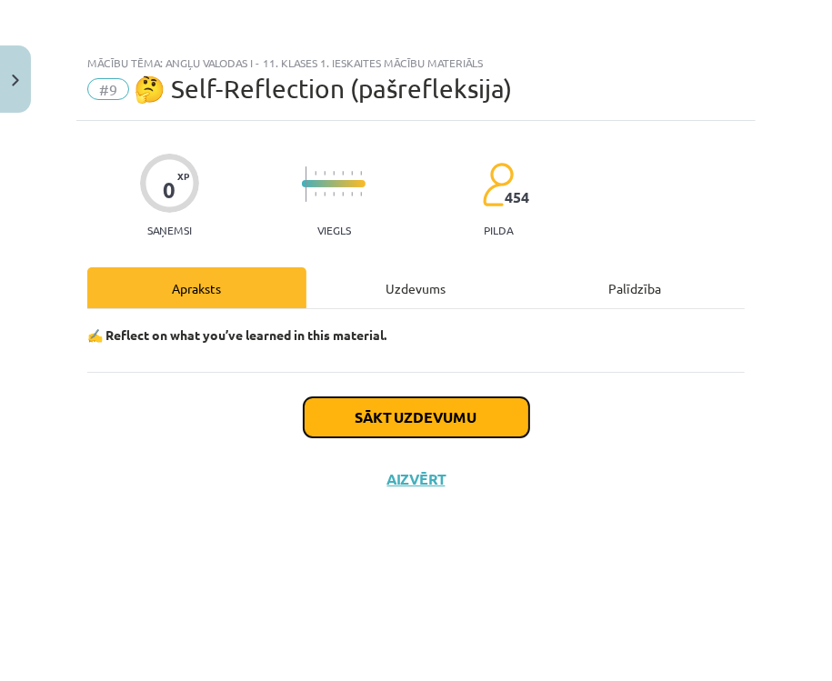
click at [492, 404] on button "Sākt uzdevumu" at bounding box center [416, 417] width 225 height 40
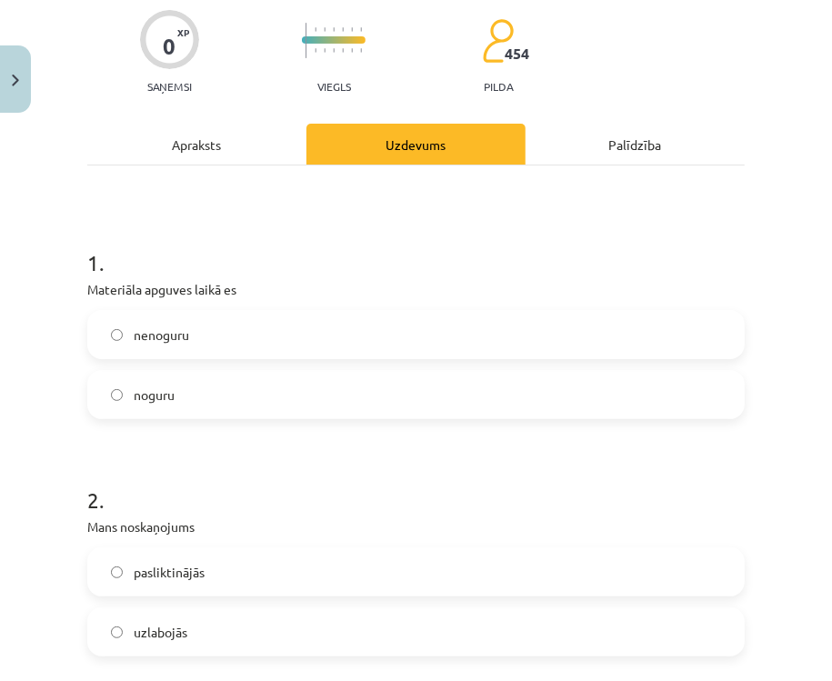
scroll to position [145, 0]
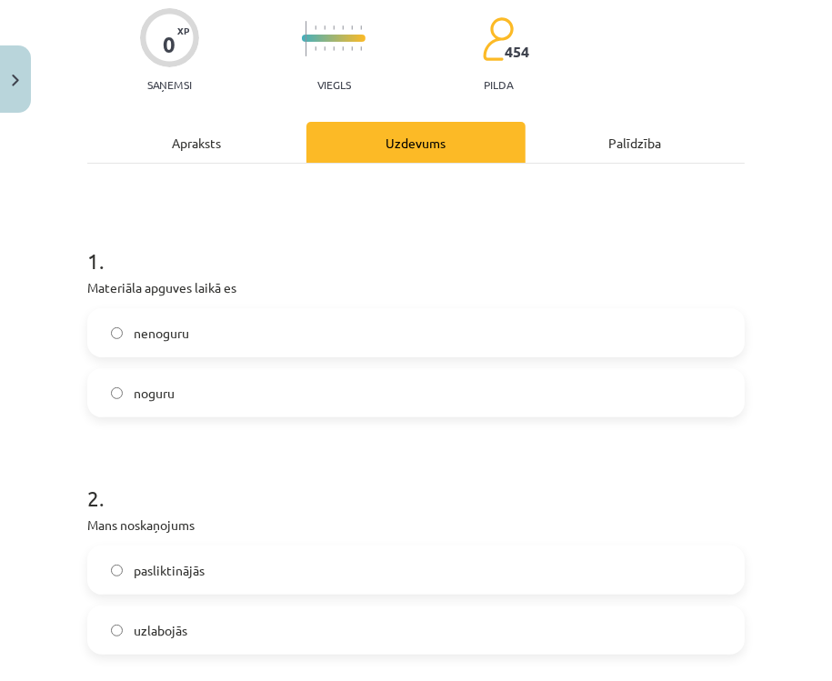
click at [404, 334] on label "nenoguru" at bounding box center [415, 332] width 653 height 45
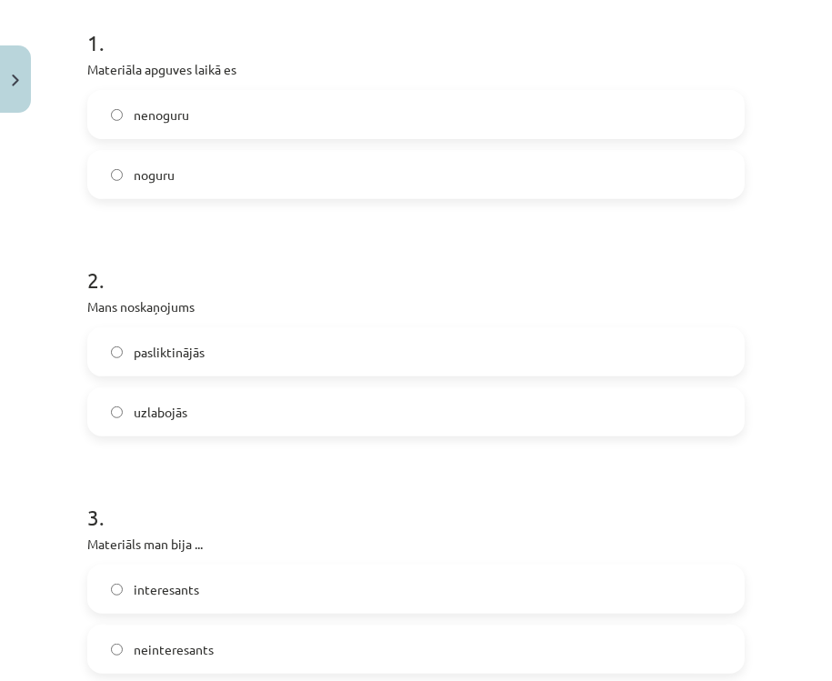
click at [294, 352] on label "pasliktinājās" at bounding box center [415, 351] width 653 height 45
click at [303, 409] on label "uzlabojās" at bounding box center [415, 411] width 653 height 45
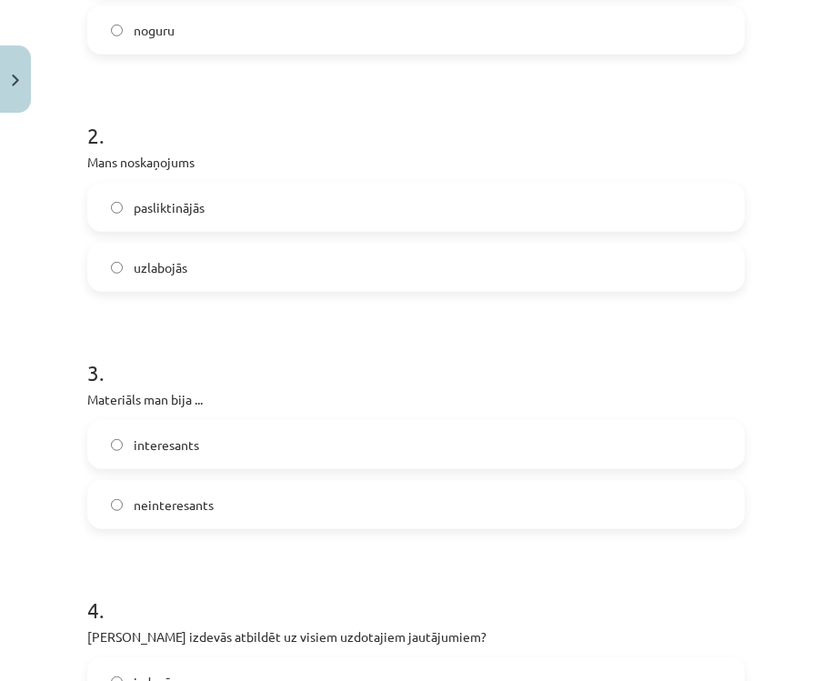
scroll to position [509, 0]
click at [330, 444] on label "interesants" at bounding box center [415, 443] width 653 height 45
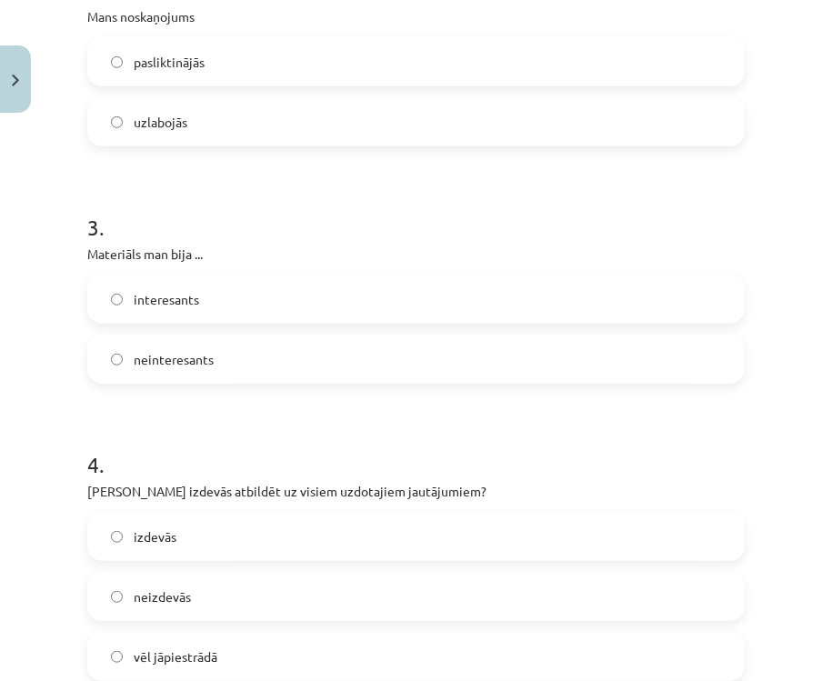
scroll to position [654, 0]
click at [308, 374] on label "neinteresants" at bounding box center [415, 357] width 653 height 45
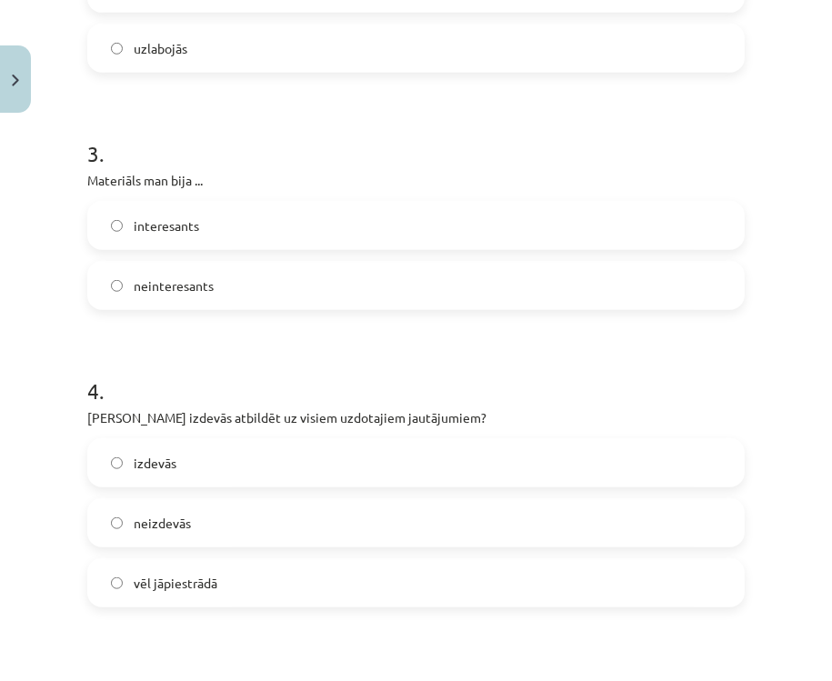
click at [354, 462] on label "izdevās" at bounding box center [415, 462] width 653 height 45
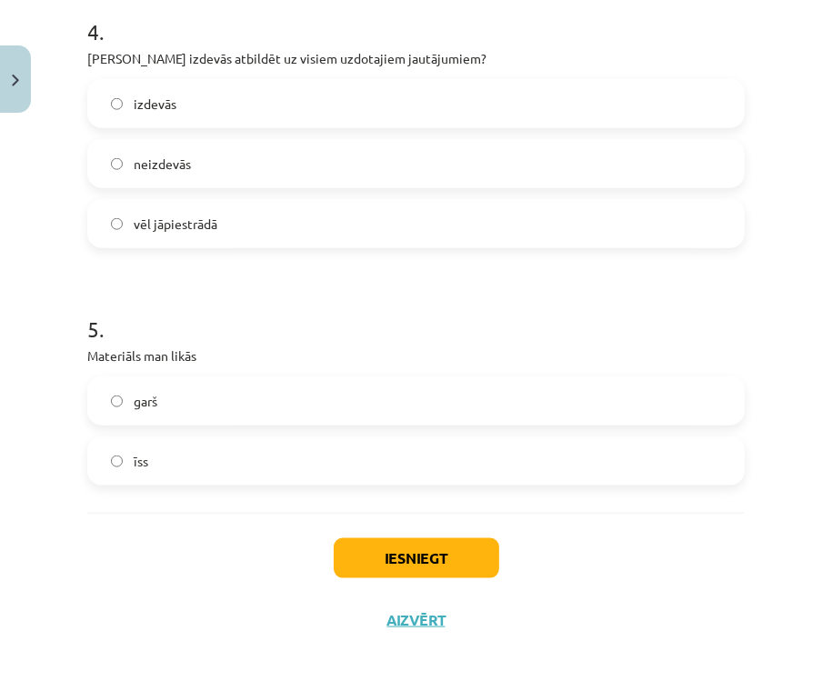
scroll to position [1091, 0]
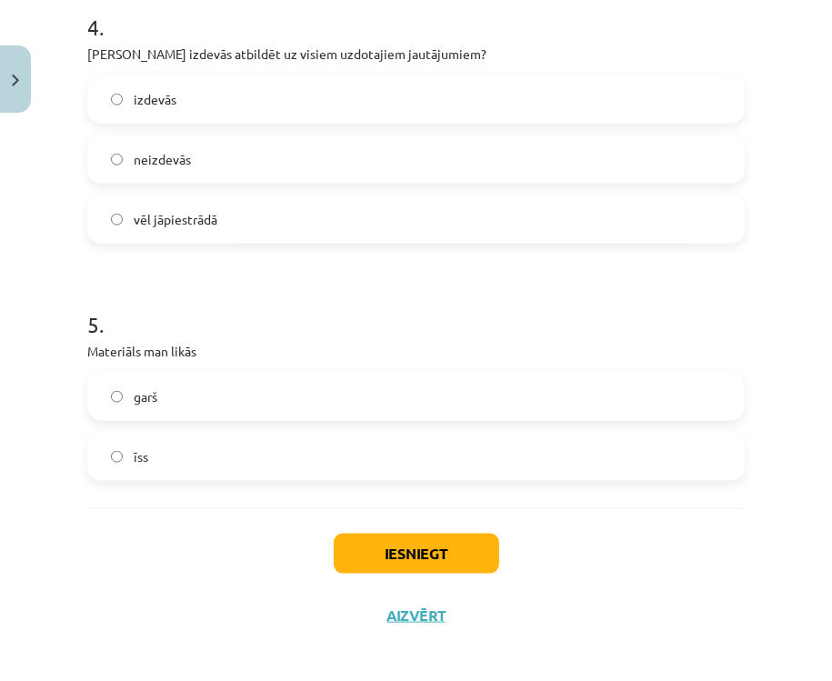
click at [221, 452] on label "īss" at bounding box center [415, 456] width 653 height 45
click at [436, 551] on button "Iesniegt" at bounding box center [416, 554] width 165 height 40
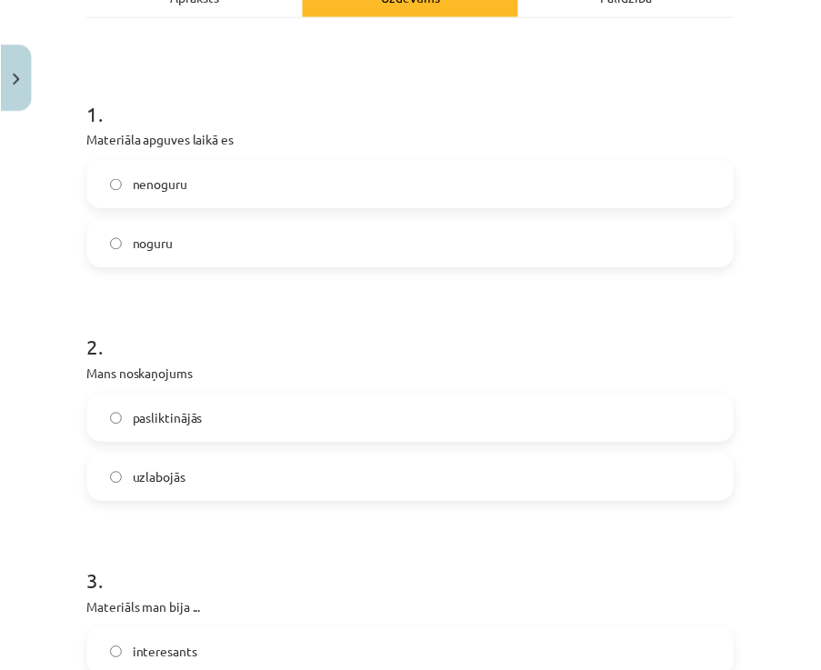
scroll to position [1396, 0]
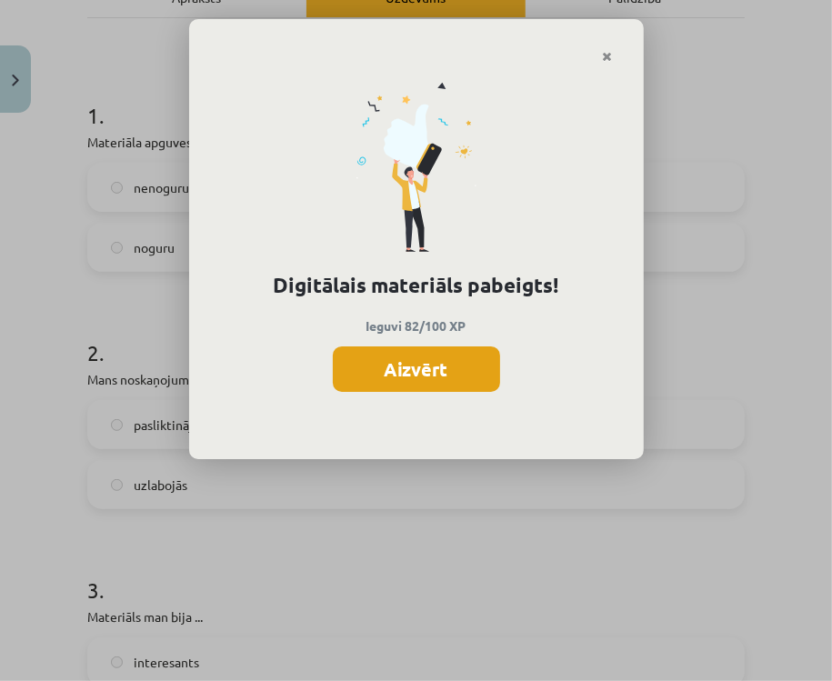
click at [437, 385] on button "Aizvērt" at bounding box center [416, 368] width 167 height 45
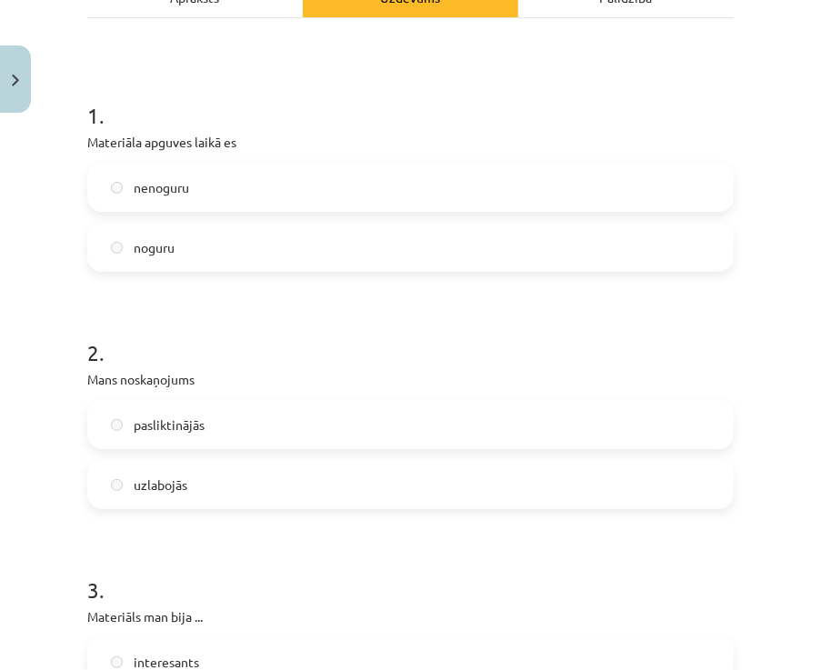
click at [212, 273] on form "1 . Materiāla apguves laikā es nenoguru noguru 2 . Mans noskaņojums pasliktināj…" at bounding box center [410, 676] width 646 height 1210
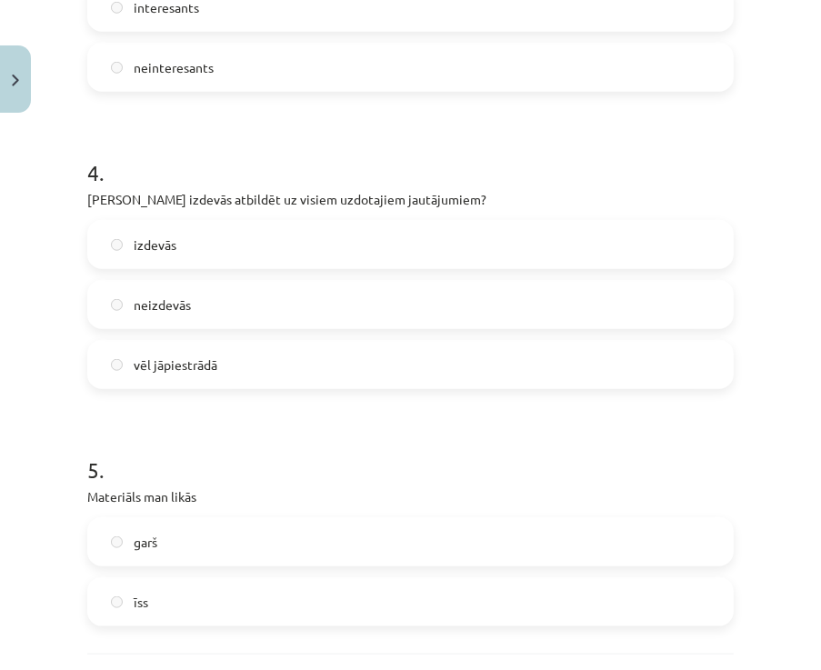
scroll to position [1102, 0]
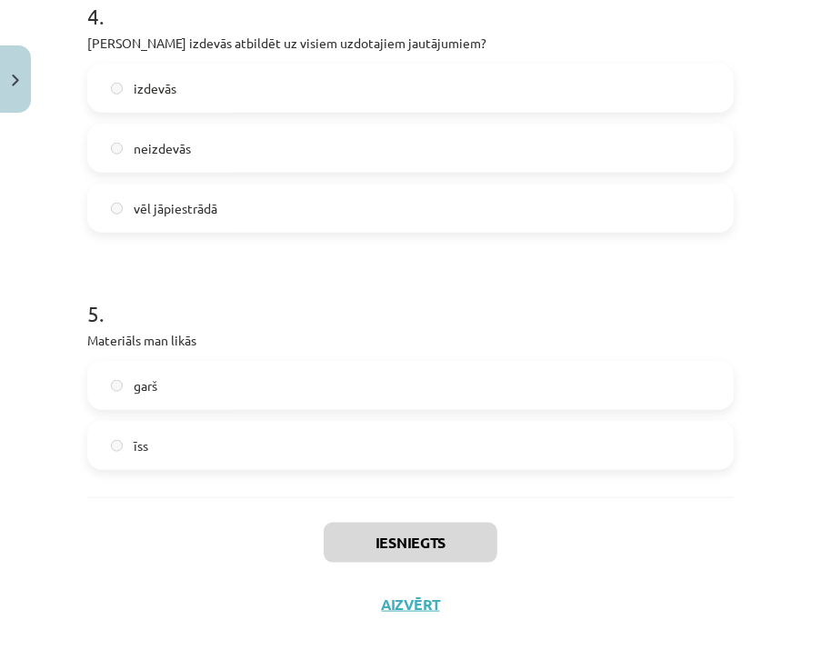
click at [393, 590] on div "Iesniegts Aizvērt" at bounding box center [410, 560] width 646 height 127
click at [411, 611] on button "Aizvērt" at bounding box center [410, 604] width 69 height 18
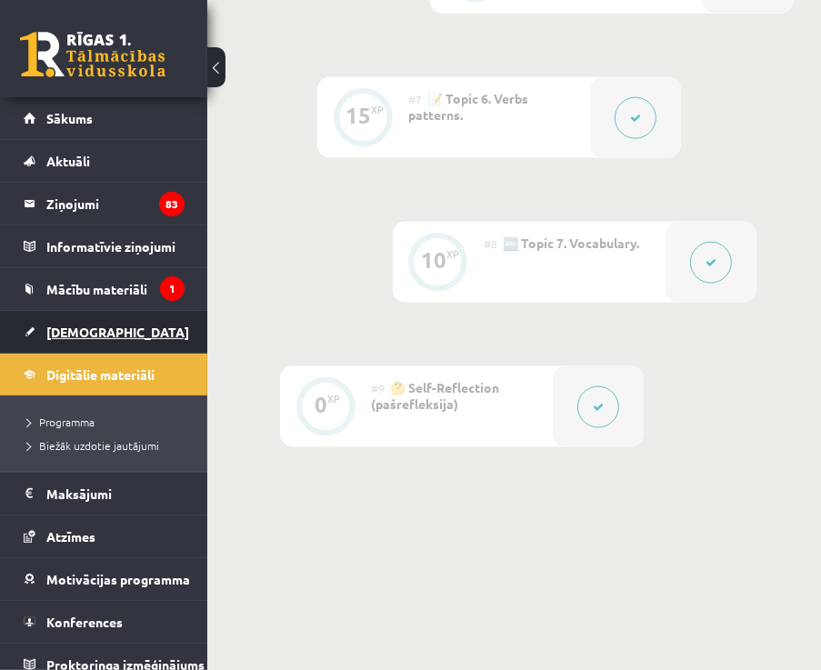
click at [95, 327] on span "[DEMOGRAPHIC_DATA]" at bounding box center [117, 332] width 143 height 16
